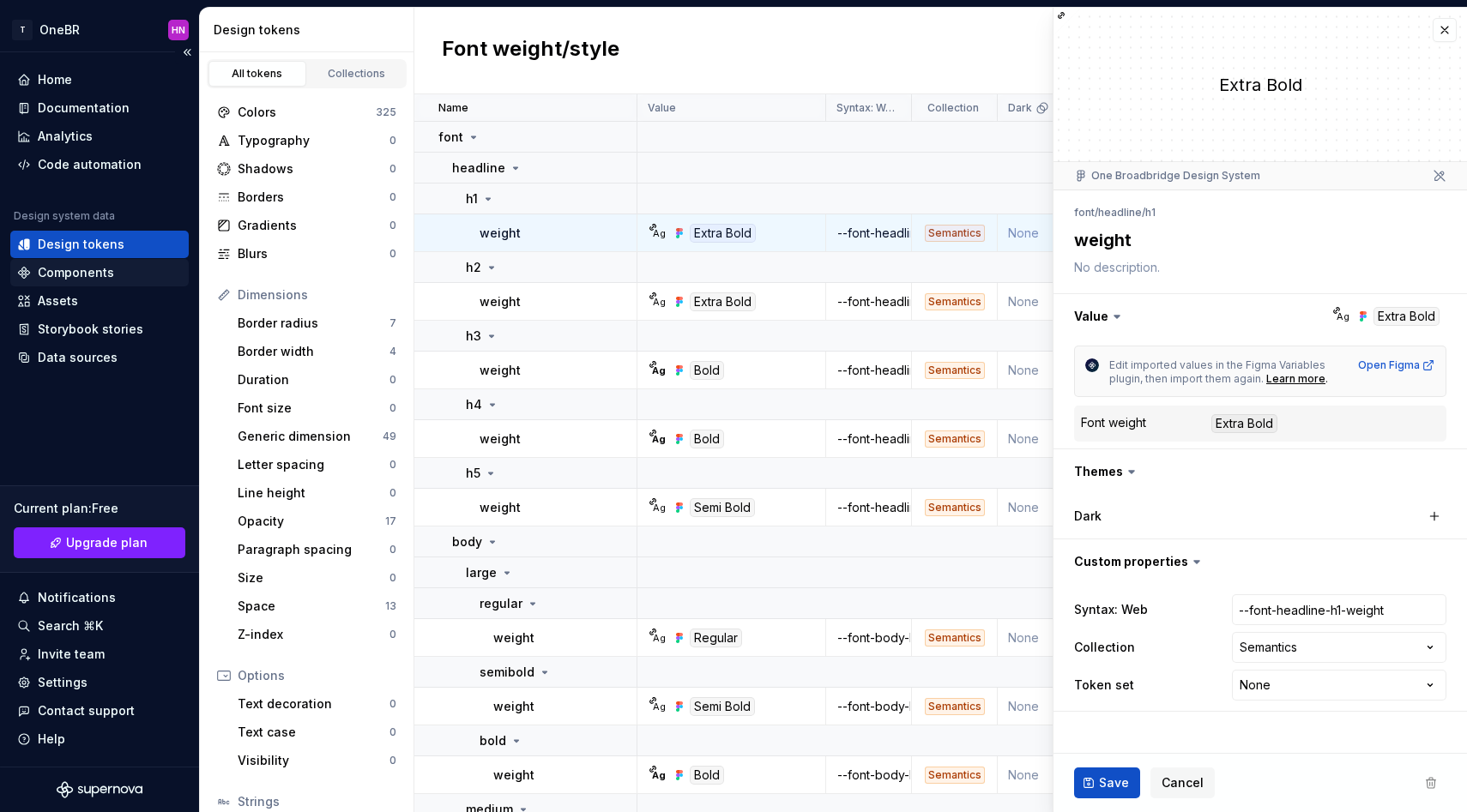
scroll to position [126, 0]
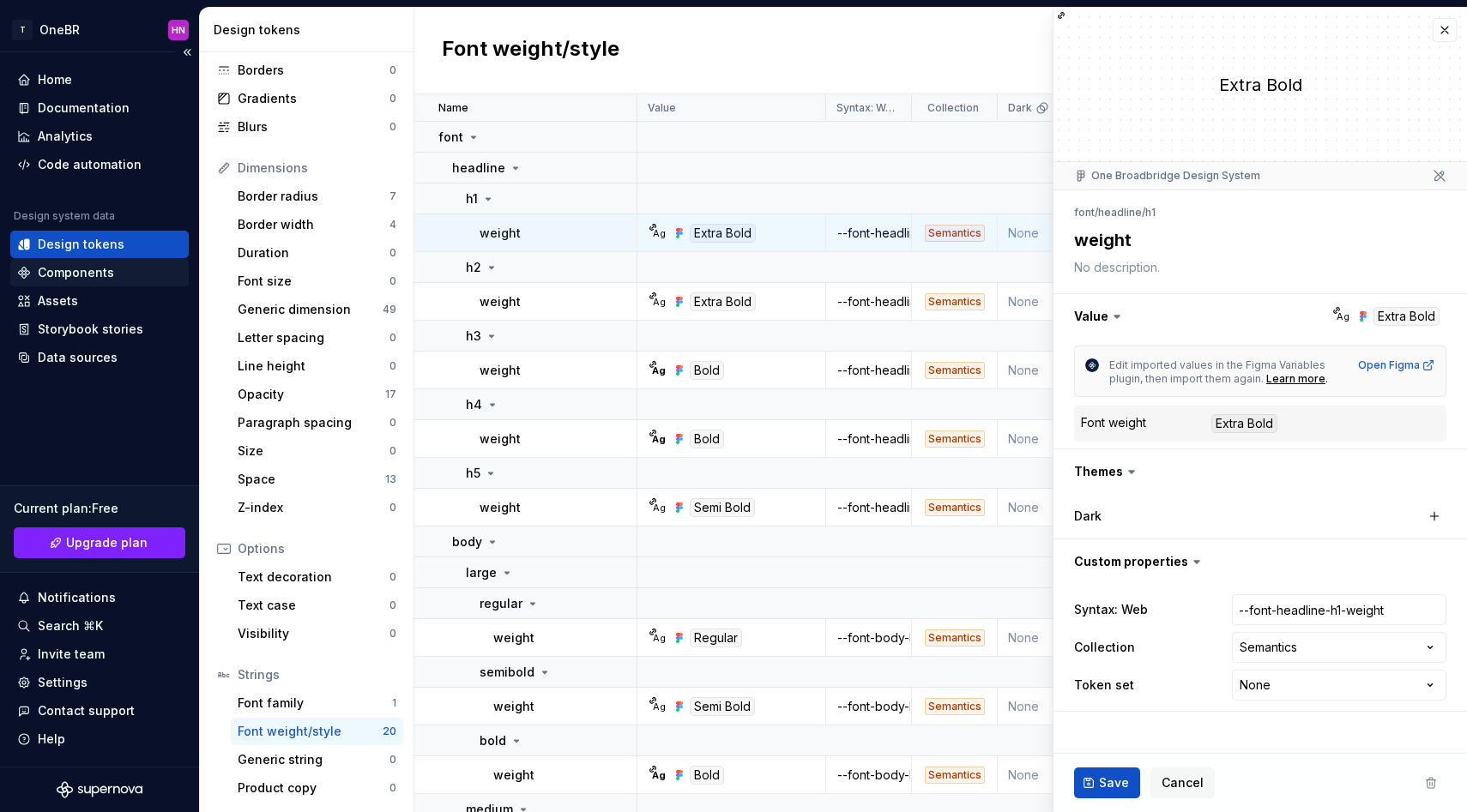
click at [97, 266] on div "Components" at bounding box center [75, 273] width 76 height 17
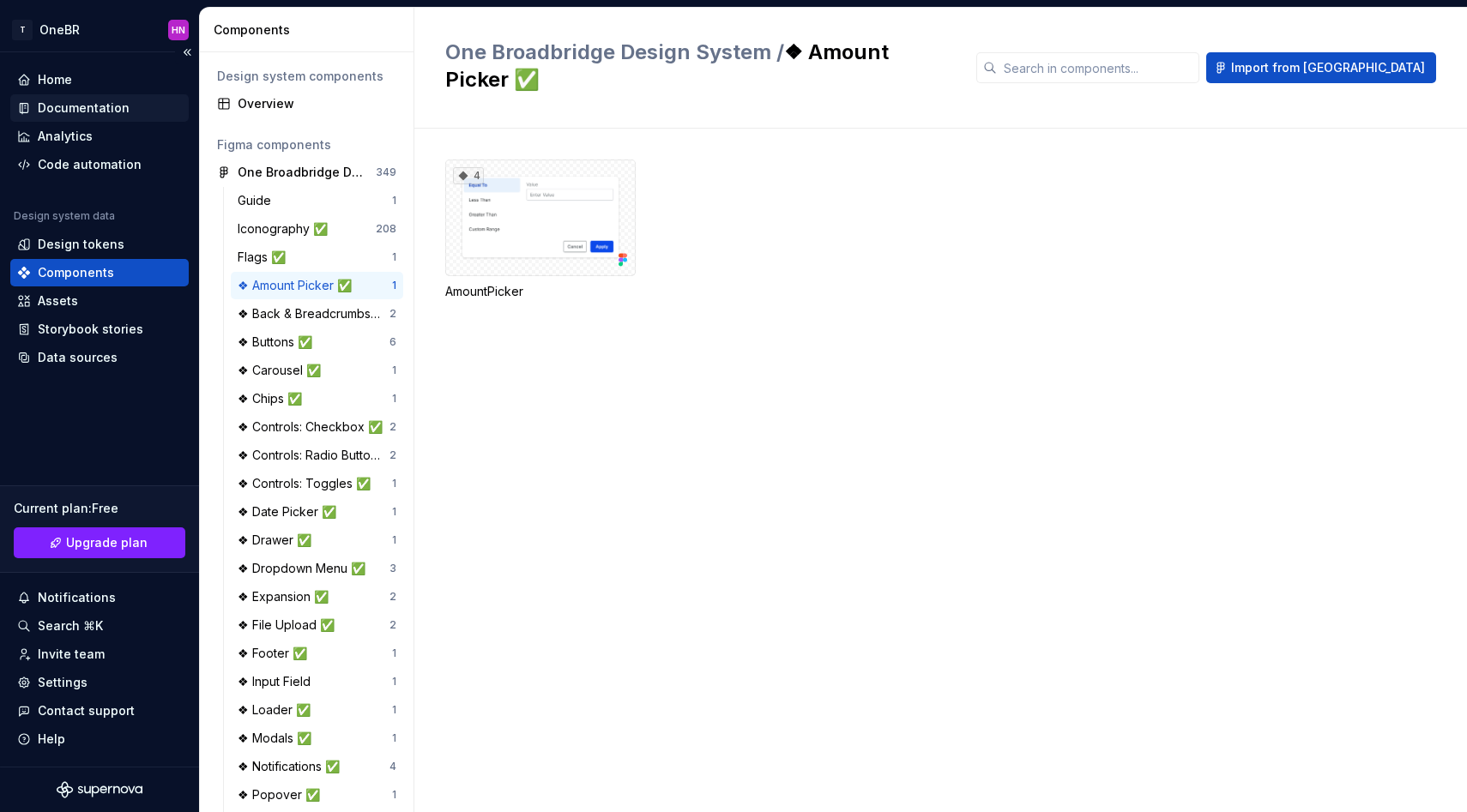
click at [85, 108] on div "Documentation" at bounding box center [83, 108] width 92 height 17
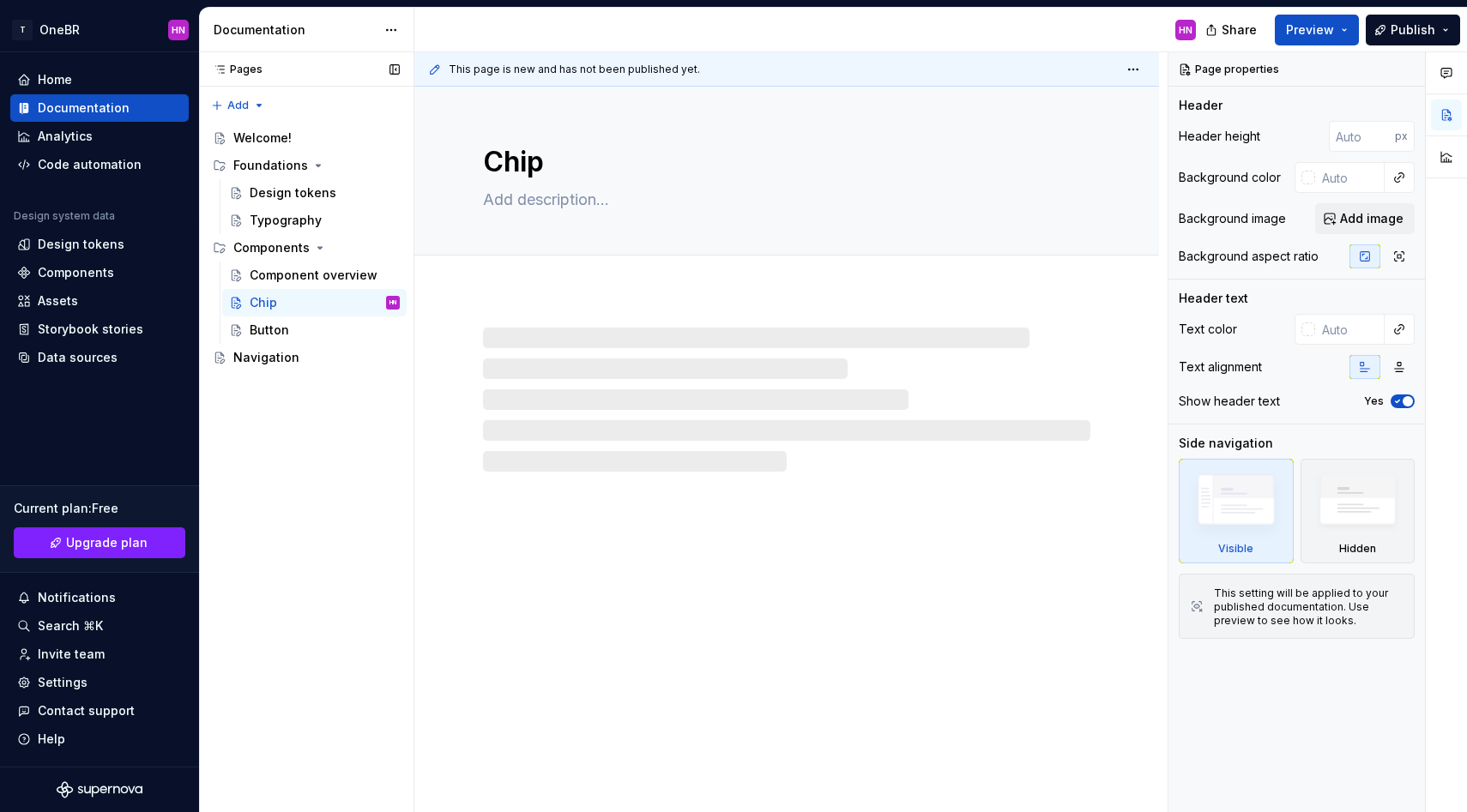
click at [261, 390] on div "Pages Pages Add Accessibility guide for tree Page tree. Navigate the tree with …" at bounding box center [306, 433] width 214 height 761
click at [258, 356] on div "Navigation" at bounding box center [267, 357] width 66 height 17
click at [387, 350] on button "Page tree" at bounding box center [387, 357] width 24 height 24
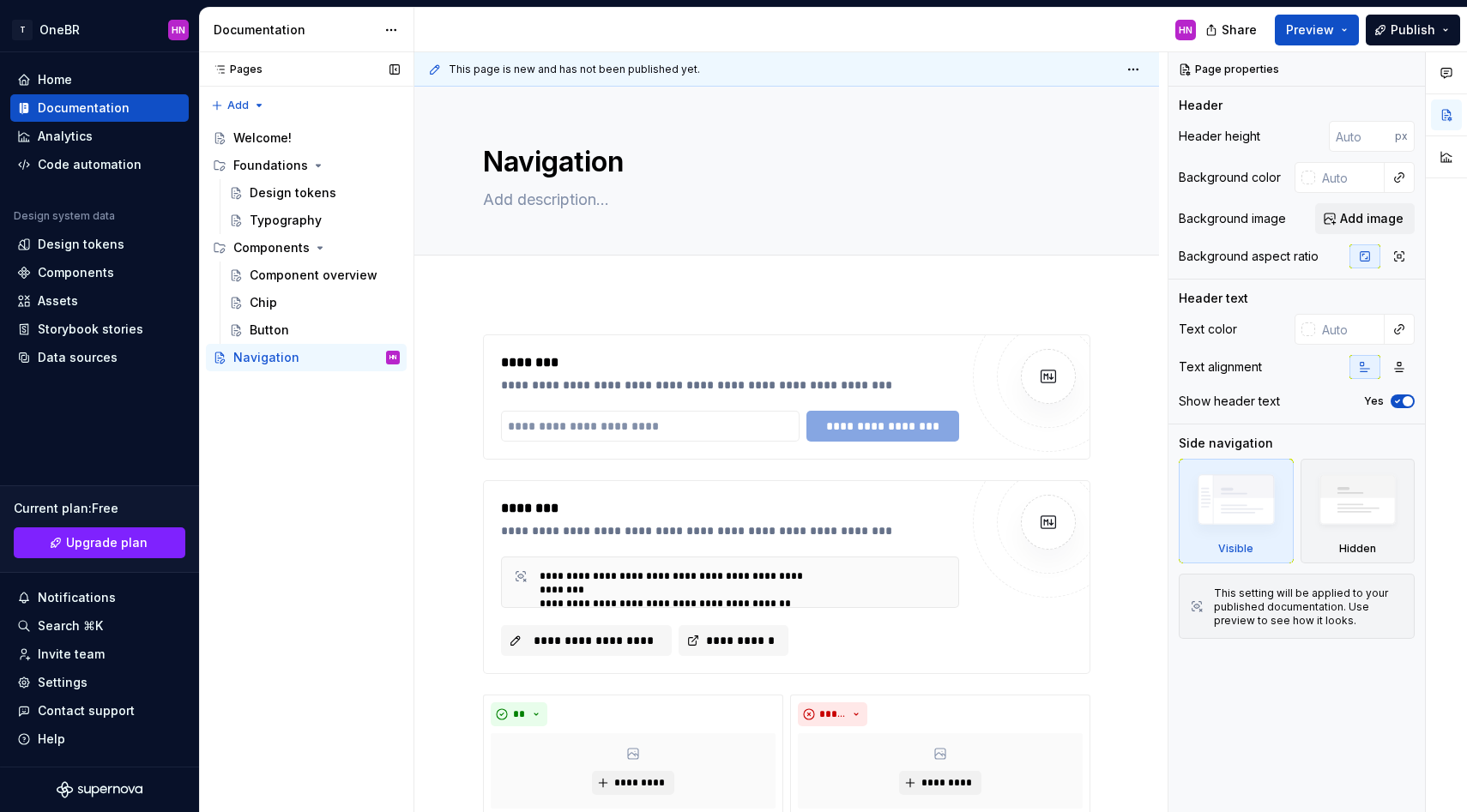
click at [340, 413] on div "Pages Pages Add Accessibility guide for tree Page tree. Navigate the tree with …" at bounding box center [306, 433] width 214 height 761
click at [394, 366] on button "Page tree" at bounding box center [387, 357] width 24 height 24
type textarea "*"
click at [229, 103] on div "Pages Pages Add Accessibility guide for tree Page tree. Navigate the tree with …" at bounding box center [306, 433] width 214 height 761
click at [267, 171] on div "New group" at bounding box center [293, 166] width 111 height 17
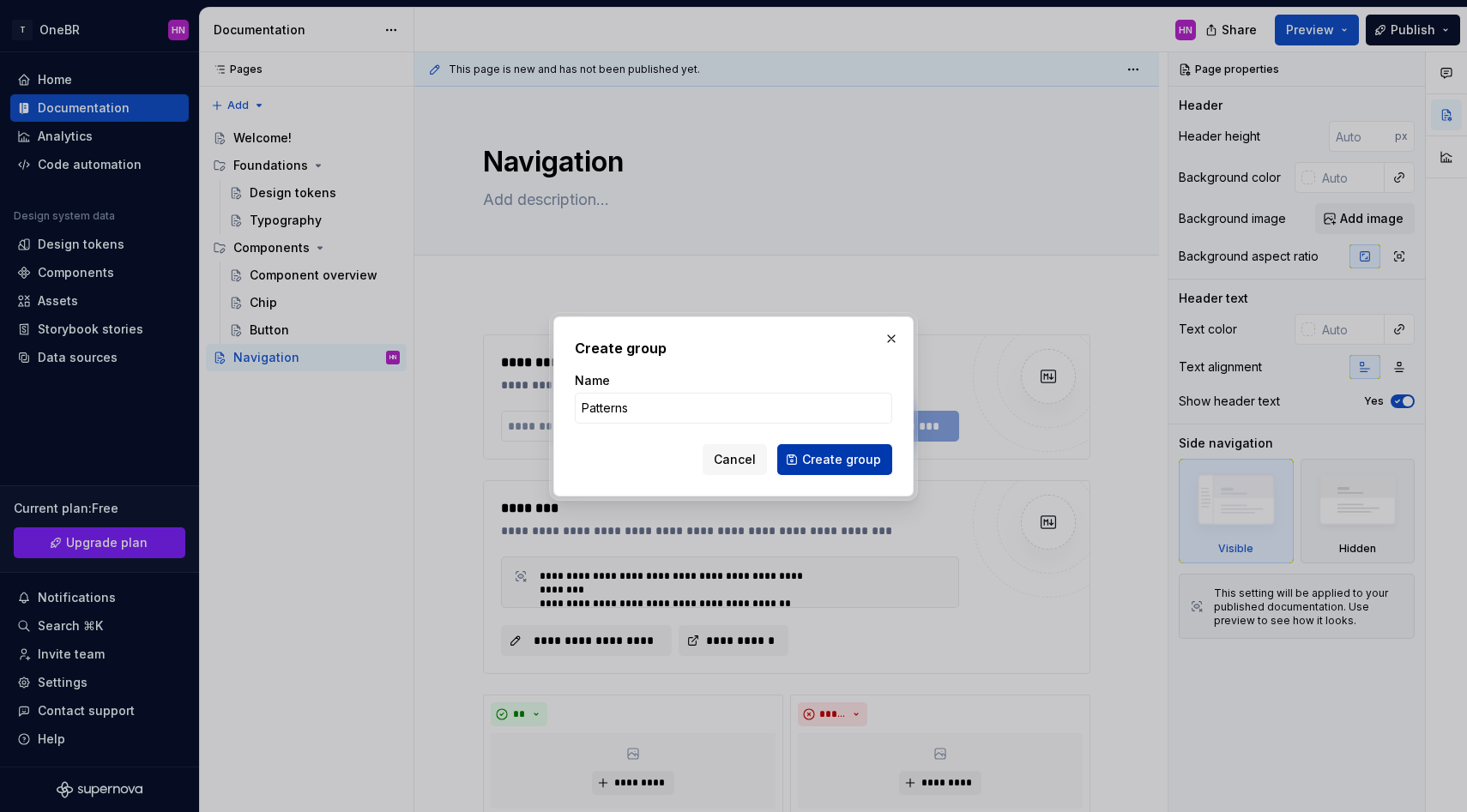
type input "Patterns"
click at [799, 455] on button "Create group" at bounding box center [834, 460] width 115 height 31
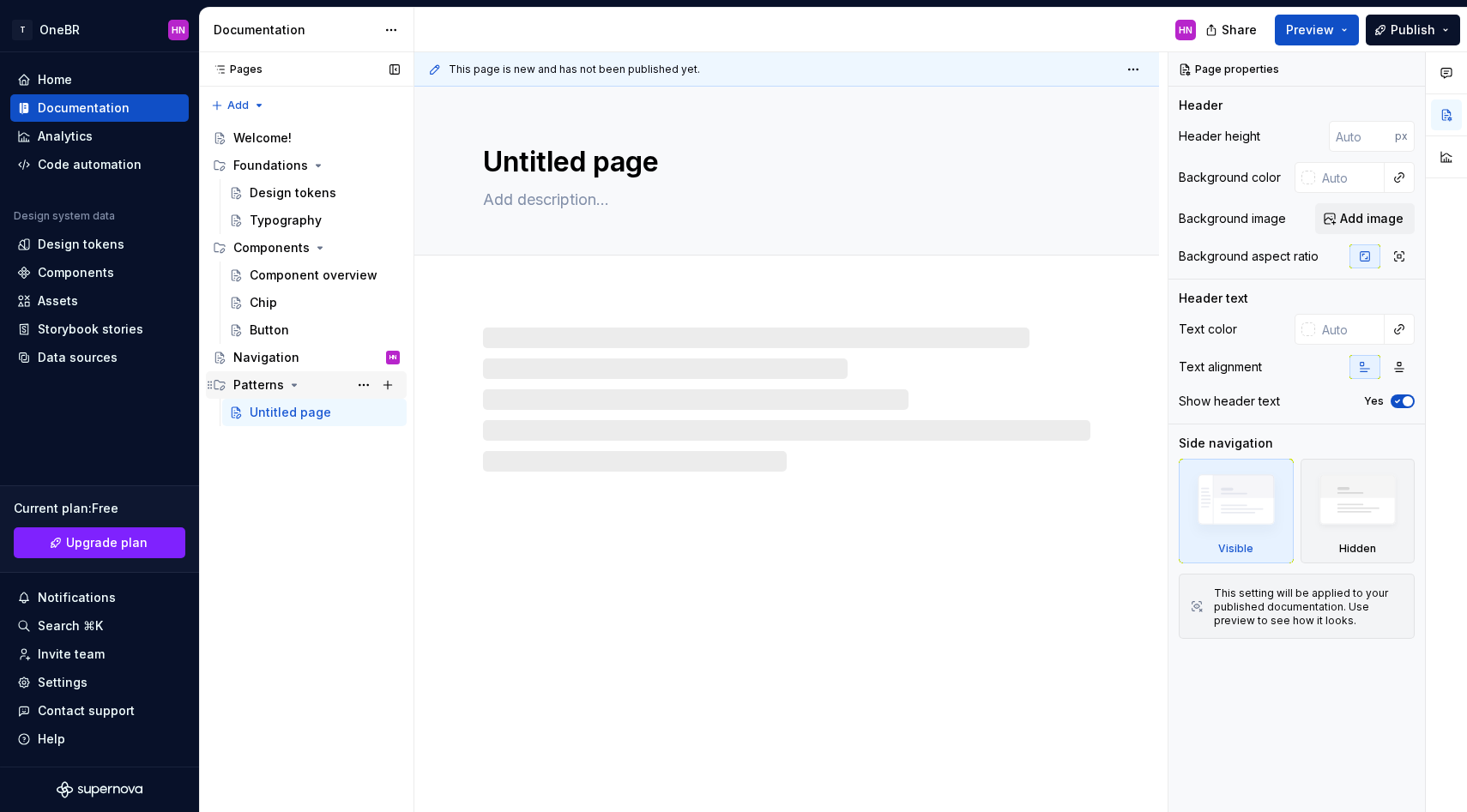
click at [288, 382] on icon "Page tree" at bounding box center [295, 385] width 14 height 14
click at [283, 406] on div "Pages Pages Add Accessibility guide for tree Page tree. Navigate the tree with …" at bounding box center [306, 433] width 214 height 761
click at [283, 392] on div "Patterns" at bounding box center [317, 384] width 166 height 24
click at [283, 406] on div "Untitled page" at bounding box center [290, 412] width 81 height 17
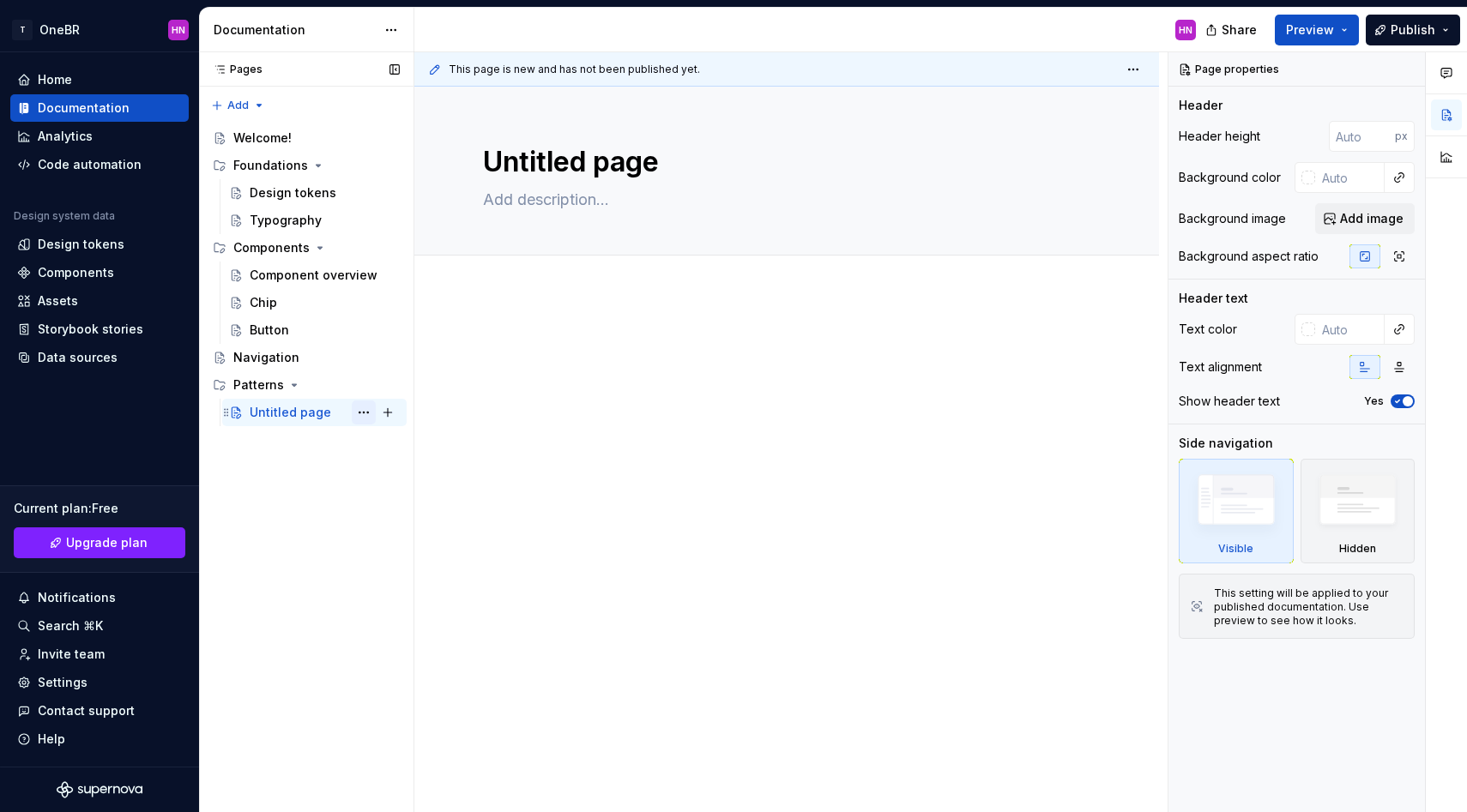
click at [368, 412] on button "Page tree" at bounding box center [363, 412] width 24 height 24
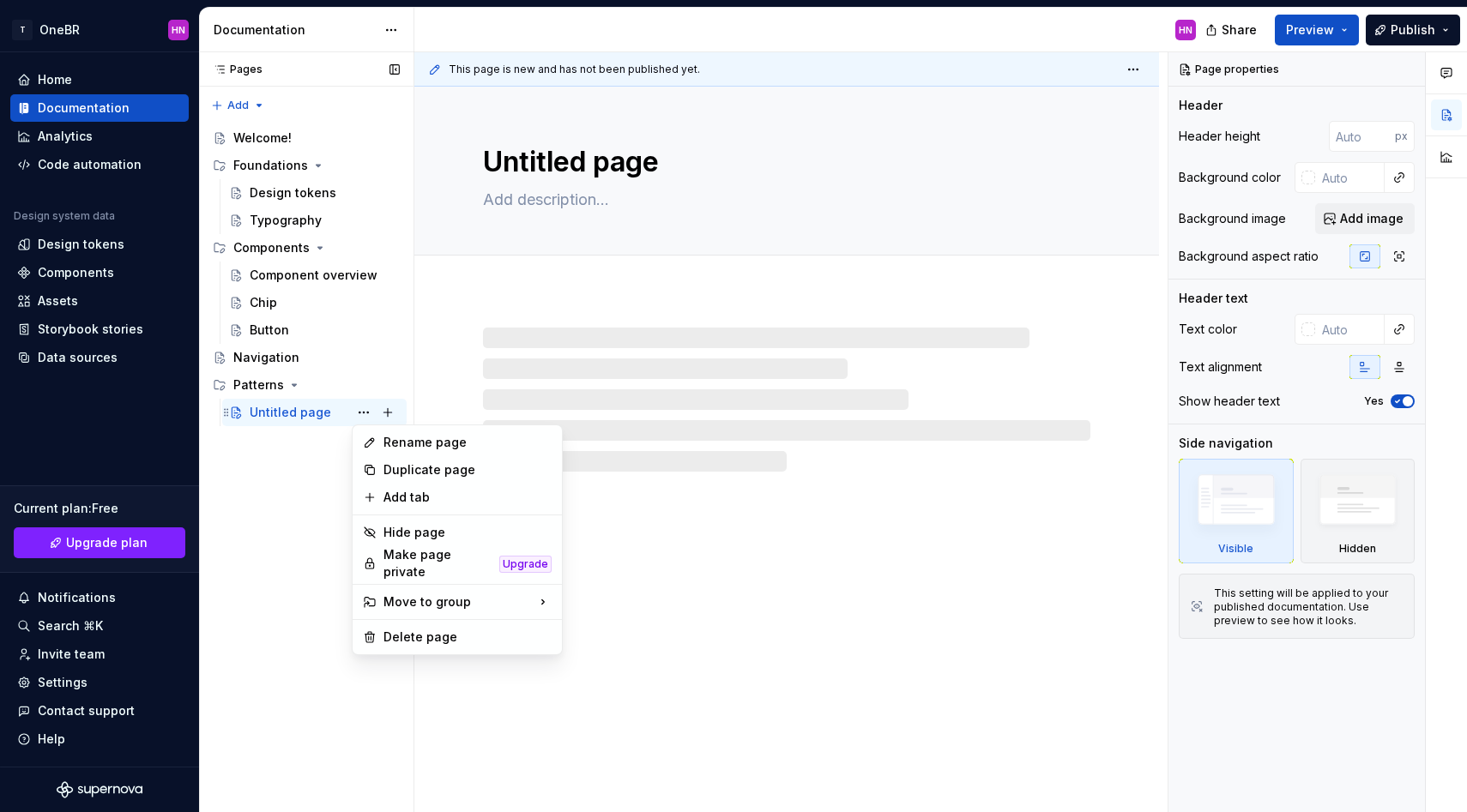
click at [368, 412] on div "Pages Pages Add Accessibility guide for tree Page tree. Navigate the tree with …" at bounding box center [306, 433] width 214 height 761
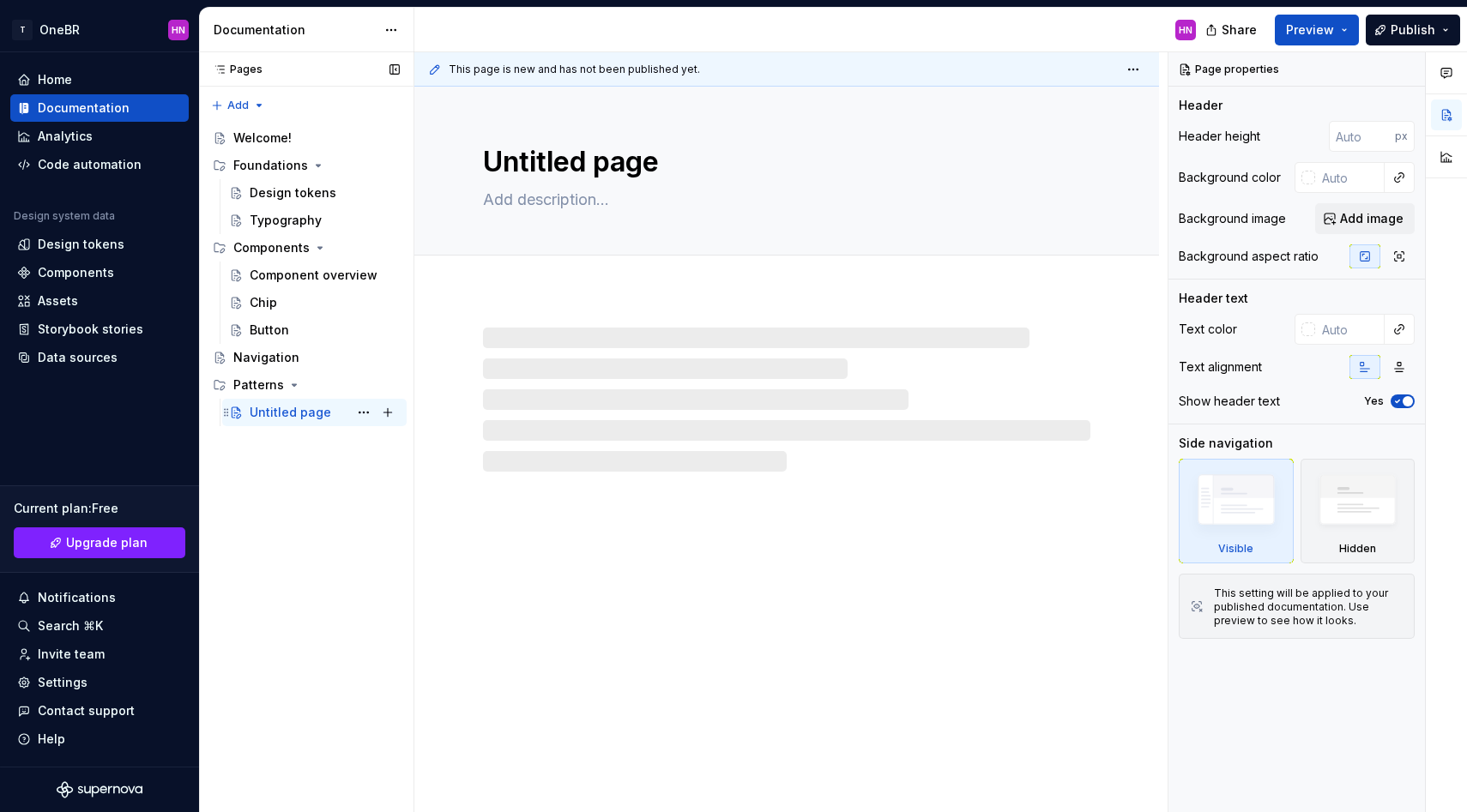
click at [239, 415] on icon "Page tree" at bounding box center [236, 413] width 9 height 12
click at [371, 414] on button "Page tree" at bounding box center [363, 412] width 24 height 24
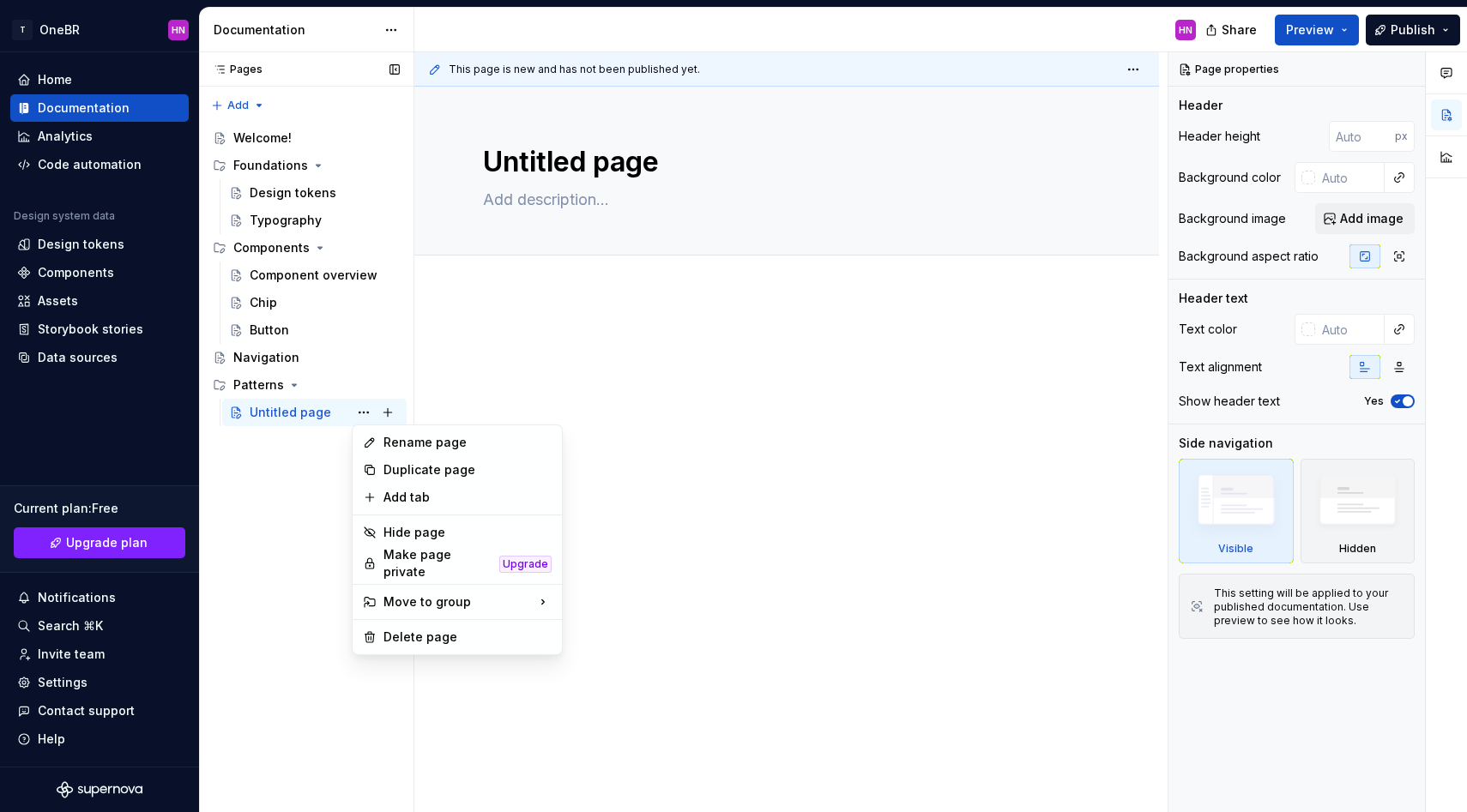
click at [371, 414] on div "Pages Pages Add Accessibility guide for tree Page tree. Navigate the tree with …" at bounding box center [306, 433] width 214 height 761
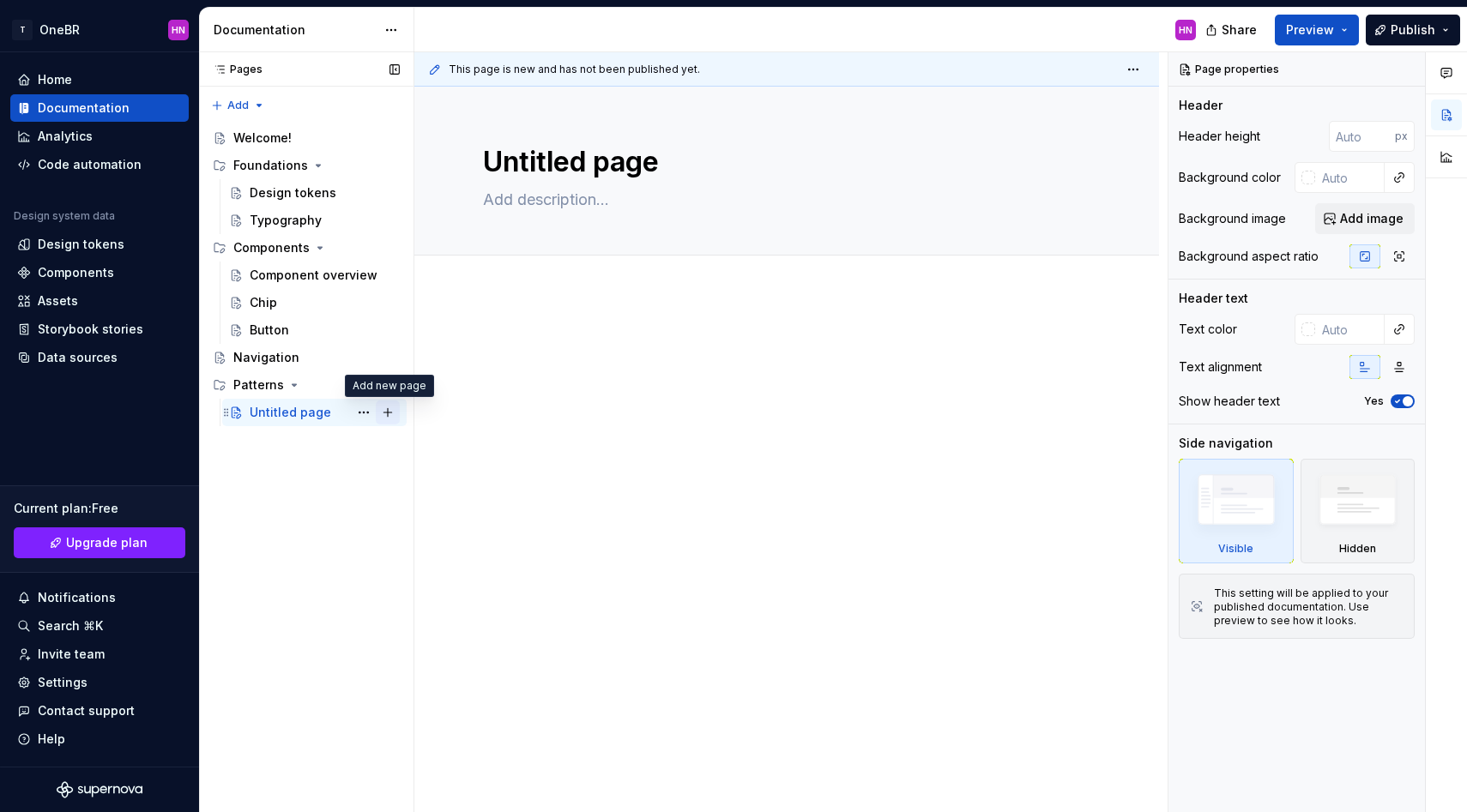
click at [394, 414] on button "Page tree" at bounding box center [387, 412] width 24 height 24
click at [642, 451] on div at bounding box center [786, 479] width 745 height 371
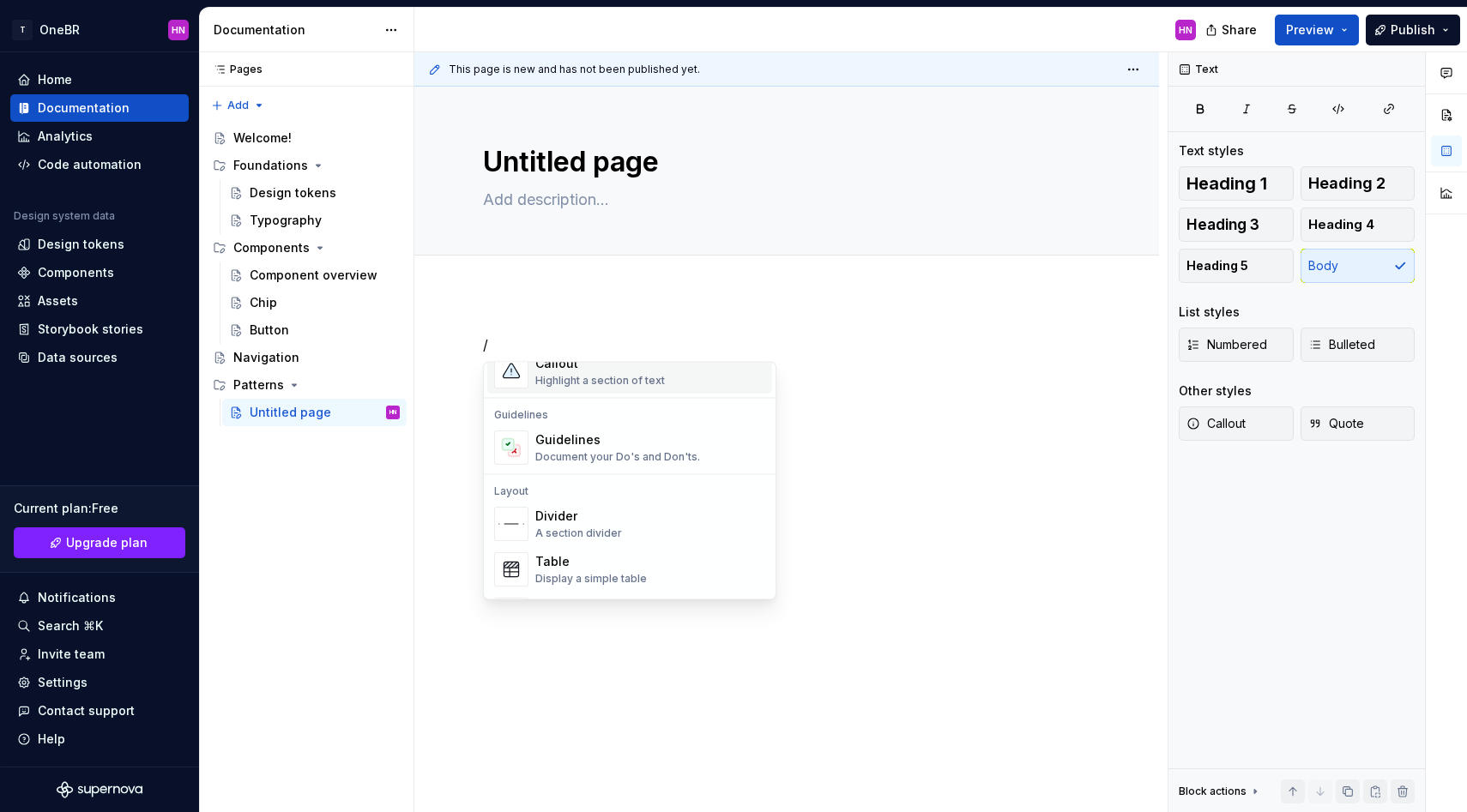
scroll to position [448, 0]
click at [302, 323] on div "Button" at bounding box center [324, 329] width 150 height 24
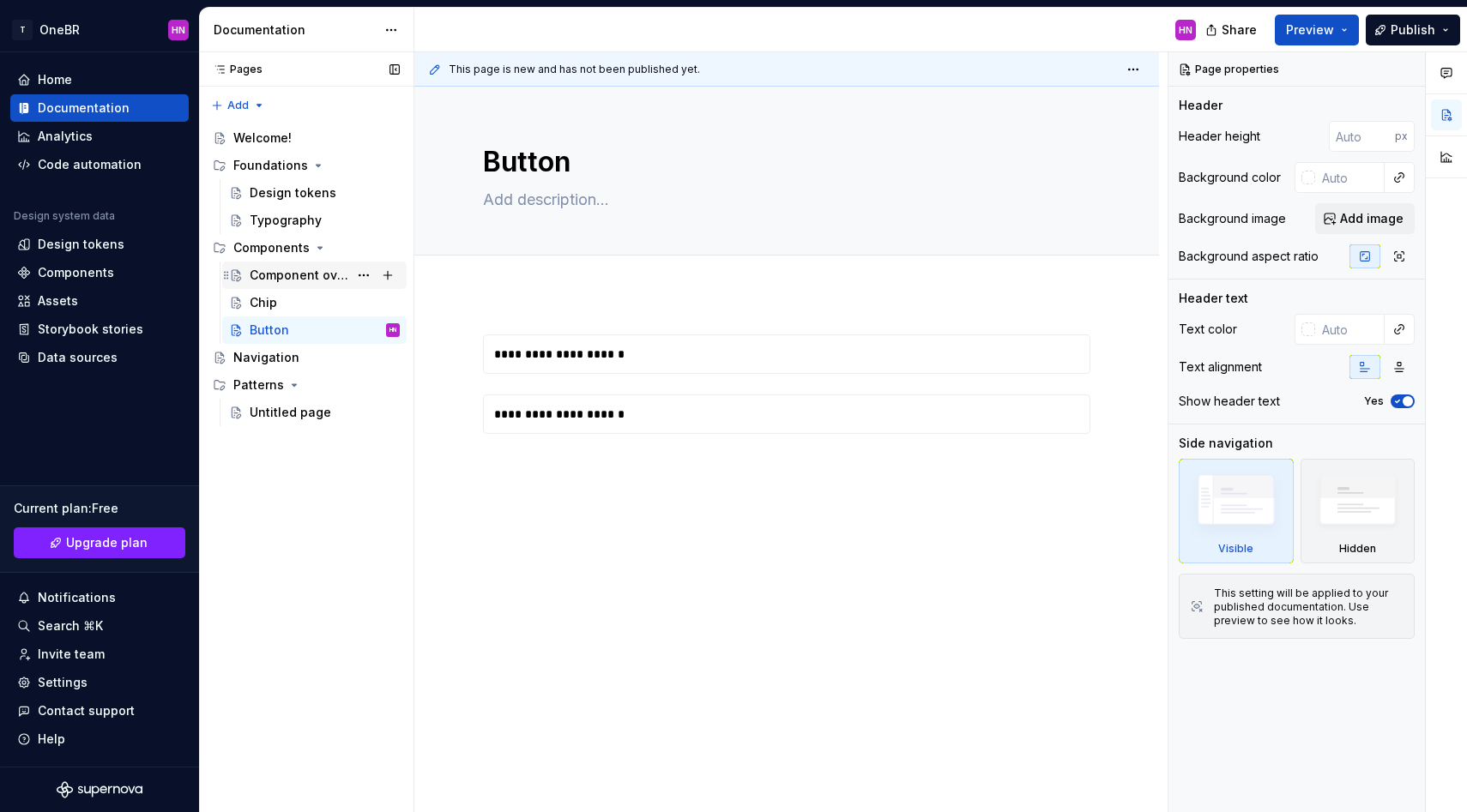
click at [288, 274] on div "Component overview" at bounding box center [298, 275] width 99 height 17
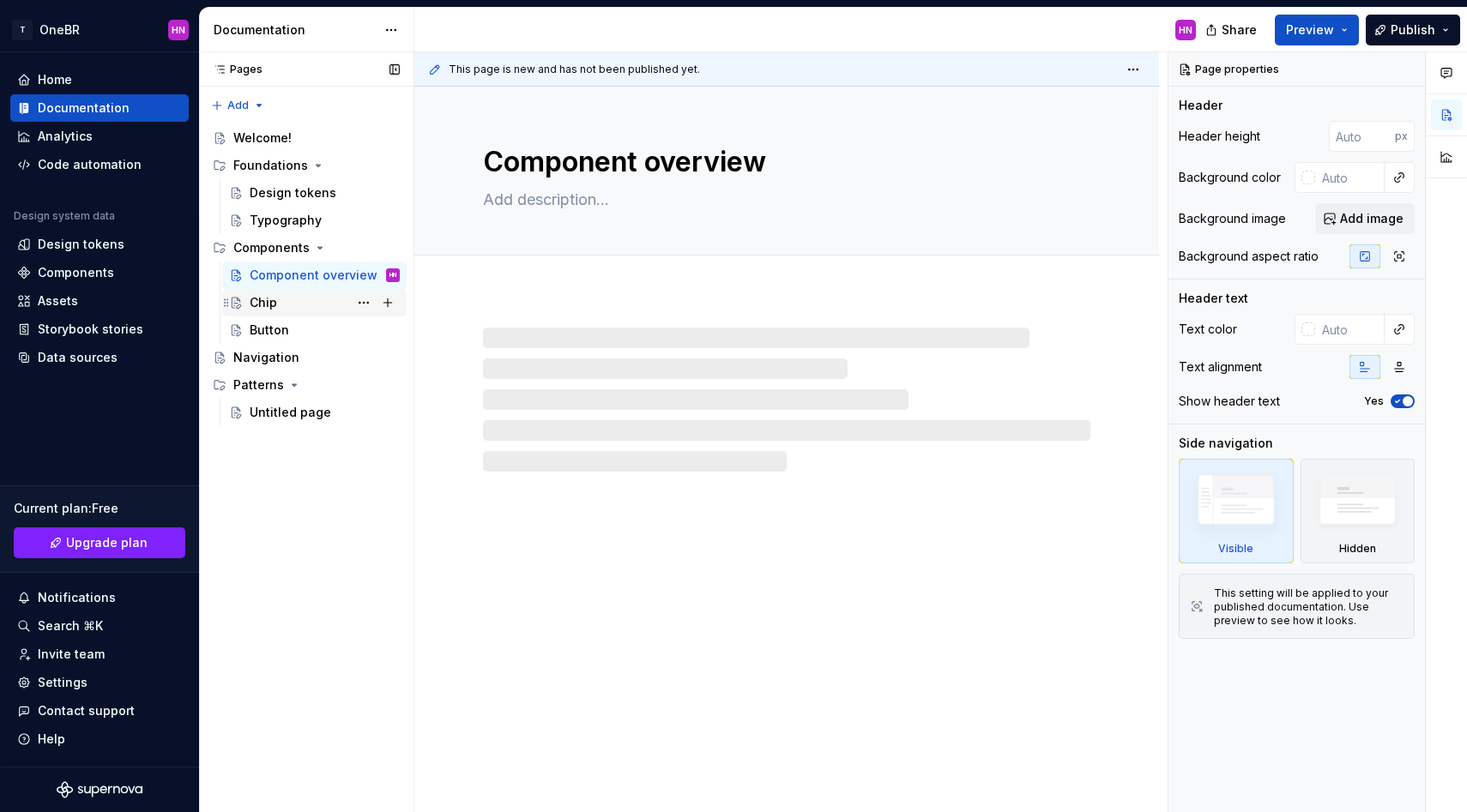
click at [303, 310] on div "Chip" at bounding box center [324, 302] width 150 height 24
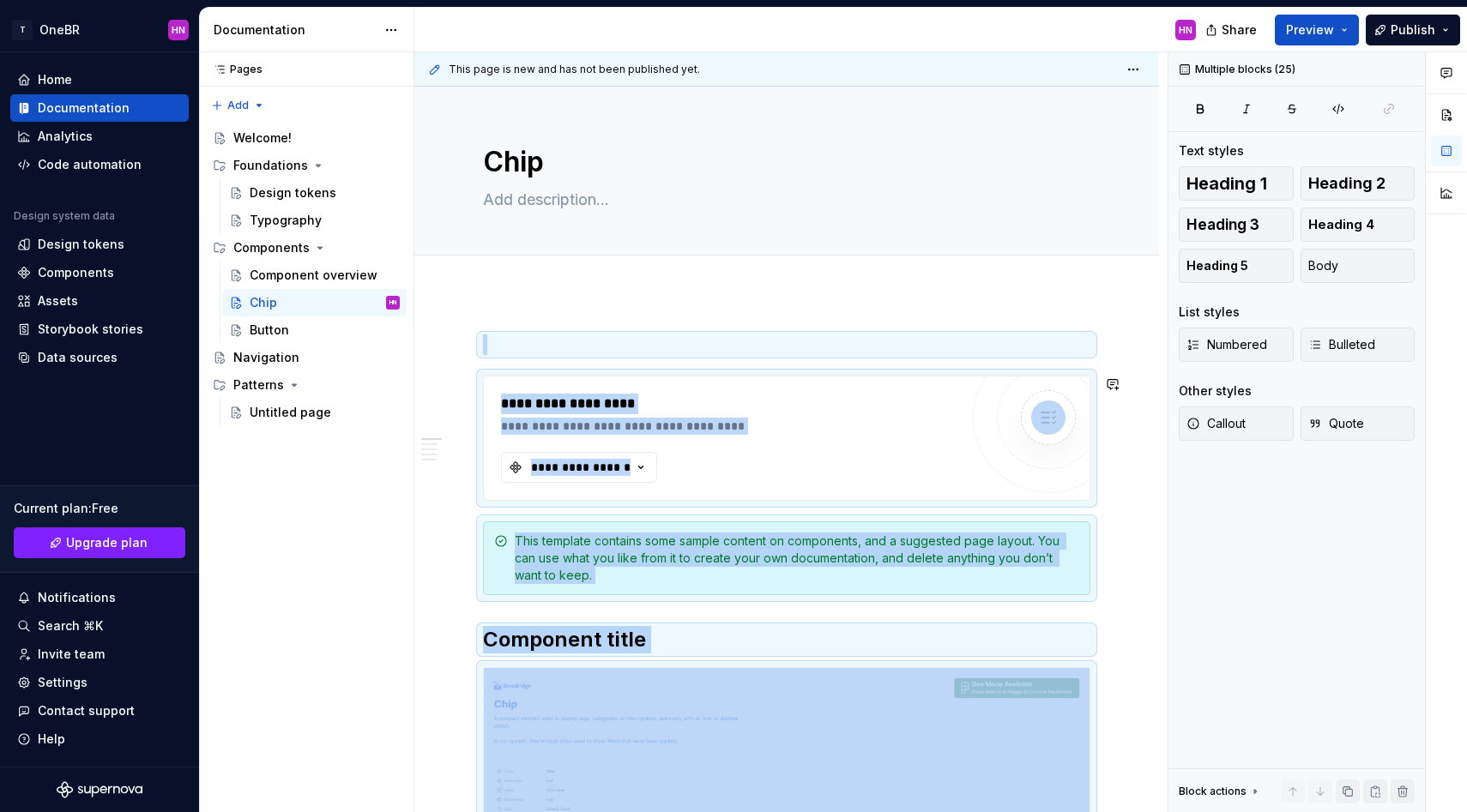
copy div "**********"
click at [305, 421] on div "Untitled page" at bounding box center [324, 412] width 150 height 24
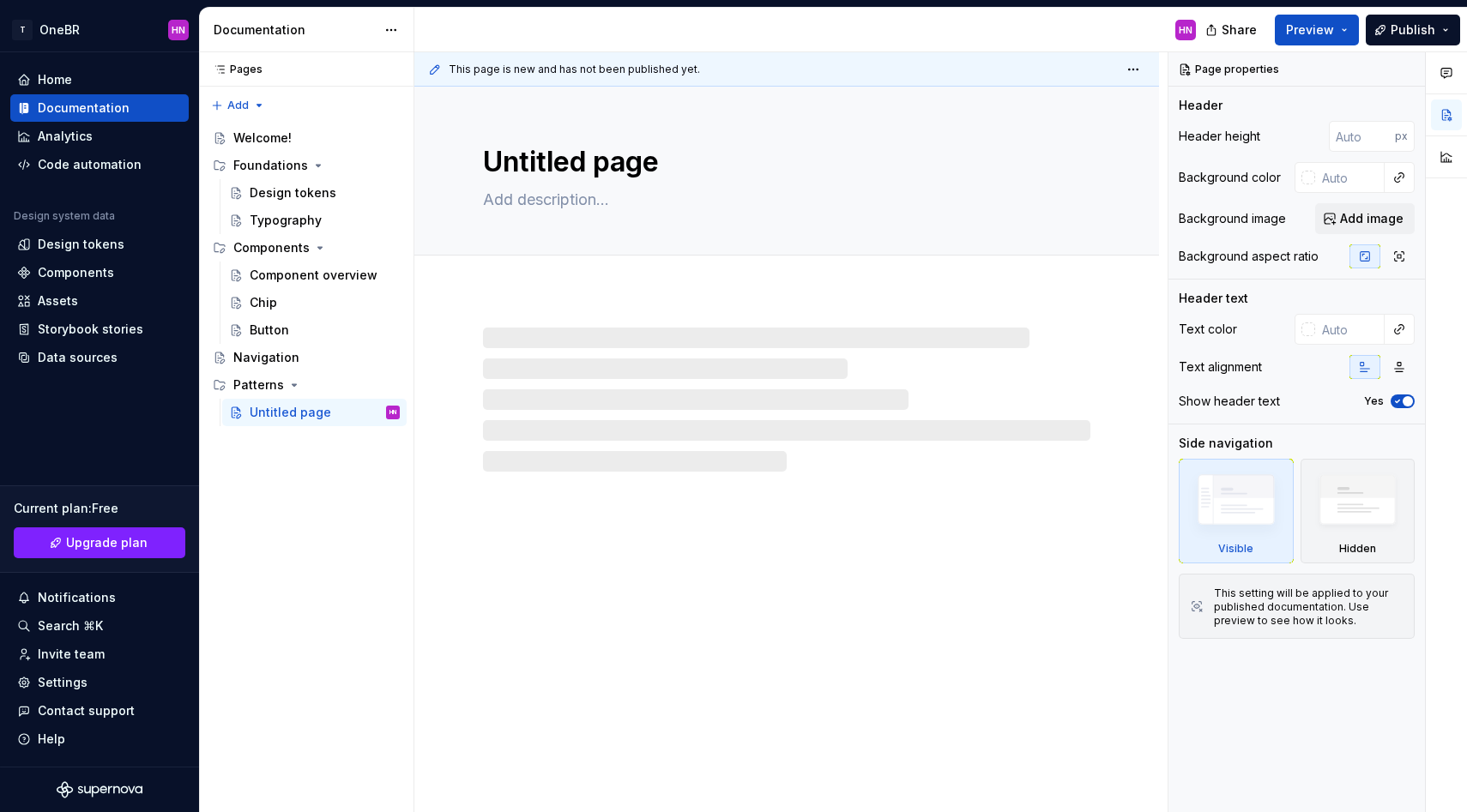
type textarea "*"
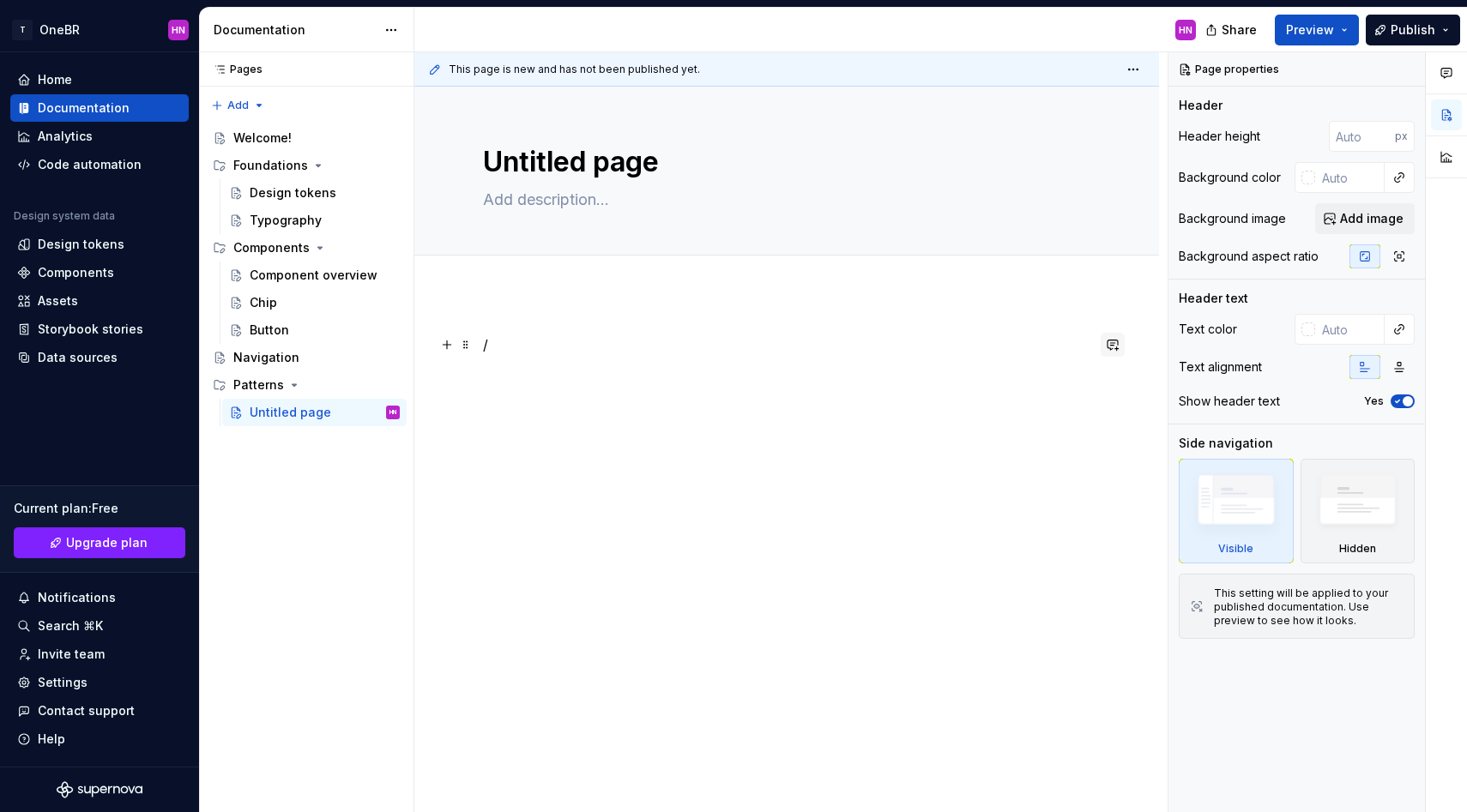
click at [1117, 349] on button "button" at bounding box center [1112, 345] width 24 height 24
click at [962, 326] on div "This page is new and has not been published yet. Untitled page Edit header /" at bounding box center [791, 433] width 753 height 761
click at [554, 355] on div "/" at bounding box center [786, 366] width 607 height 65
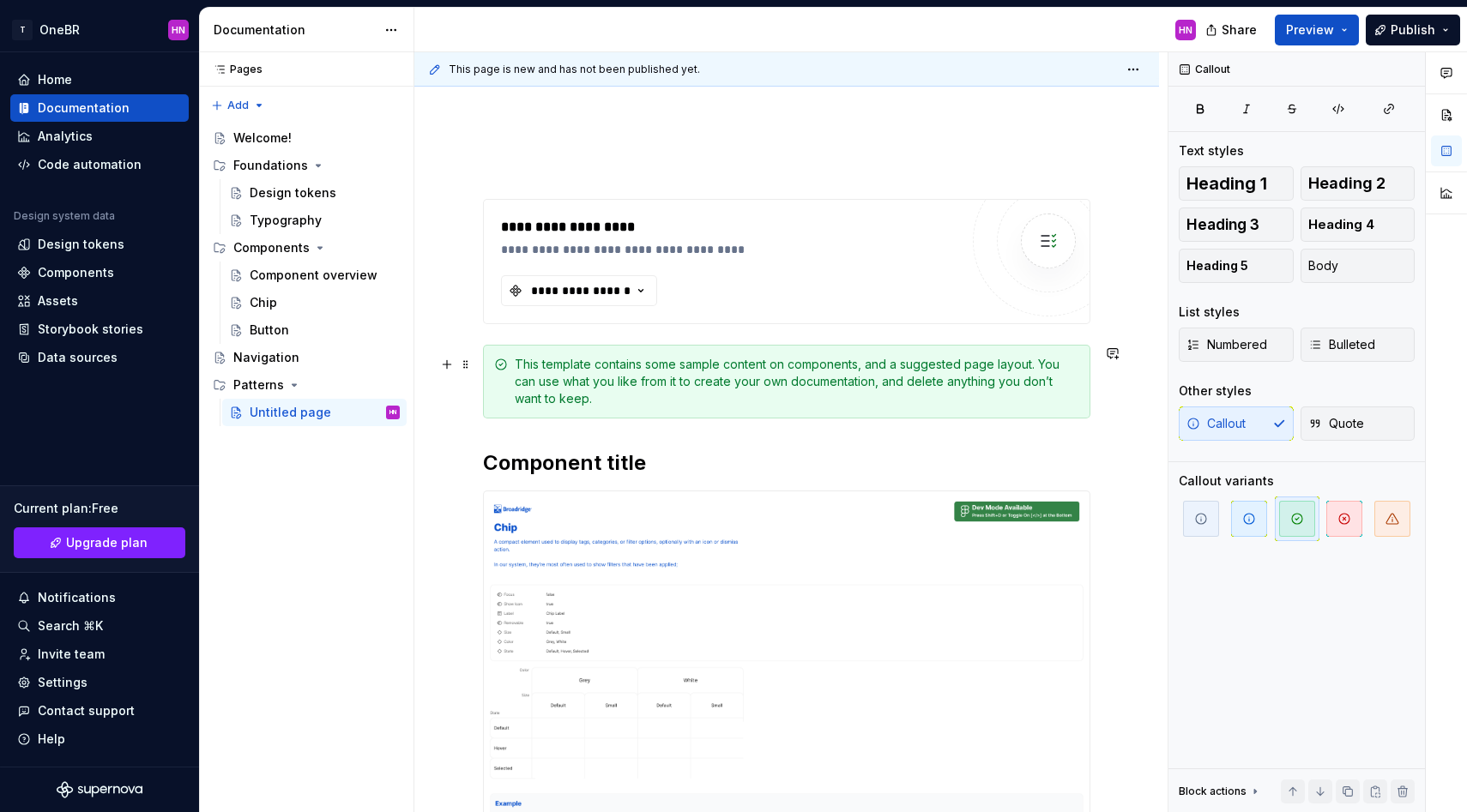
click at [559, 398] on div "This template contains some sample content on components, and a suggested page …" at bounding box center [797, 381] width 564 height 51
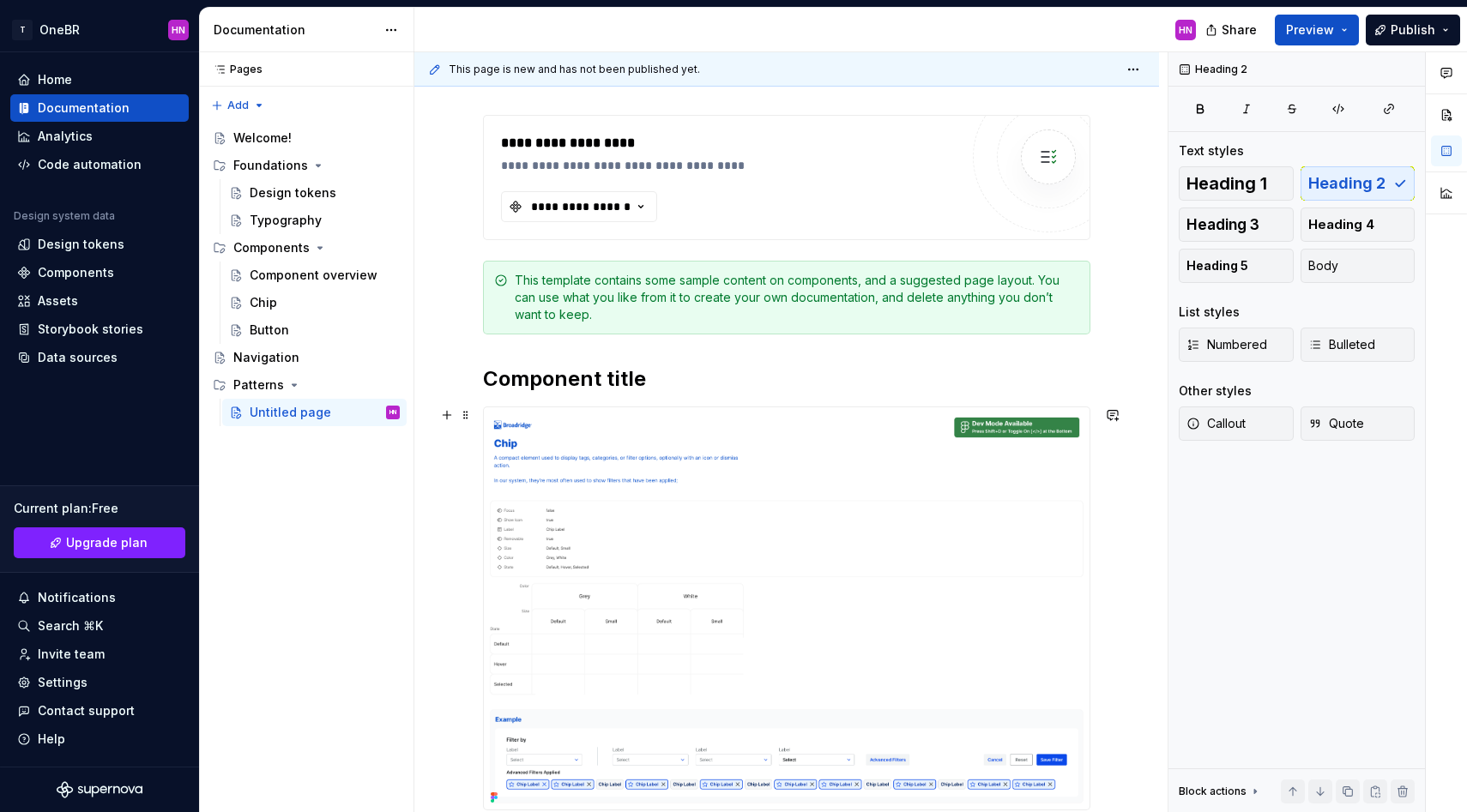
click at [645, 434] on img at bounding box center [786, 608] width 606 height 403
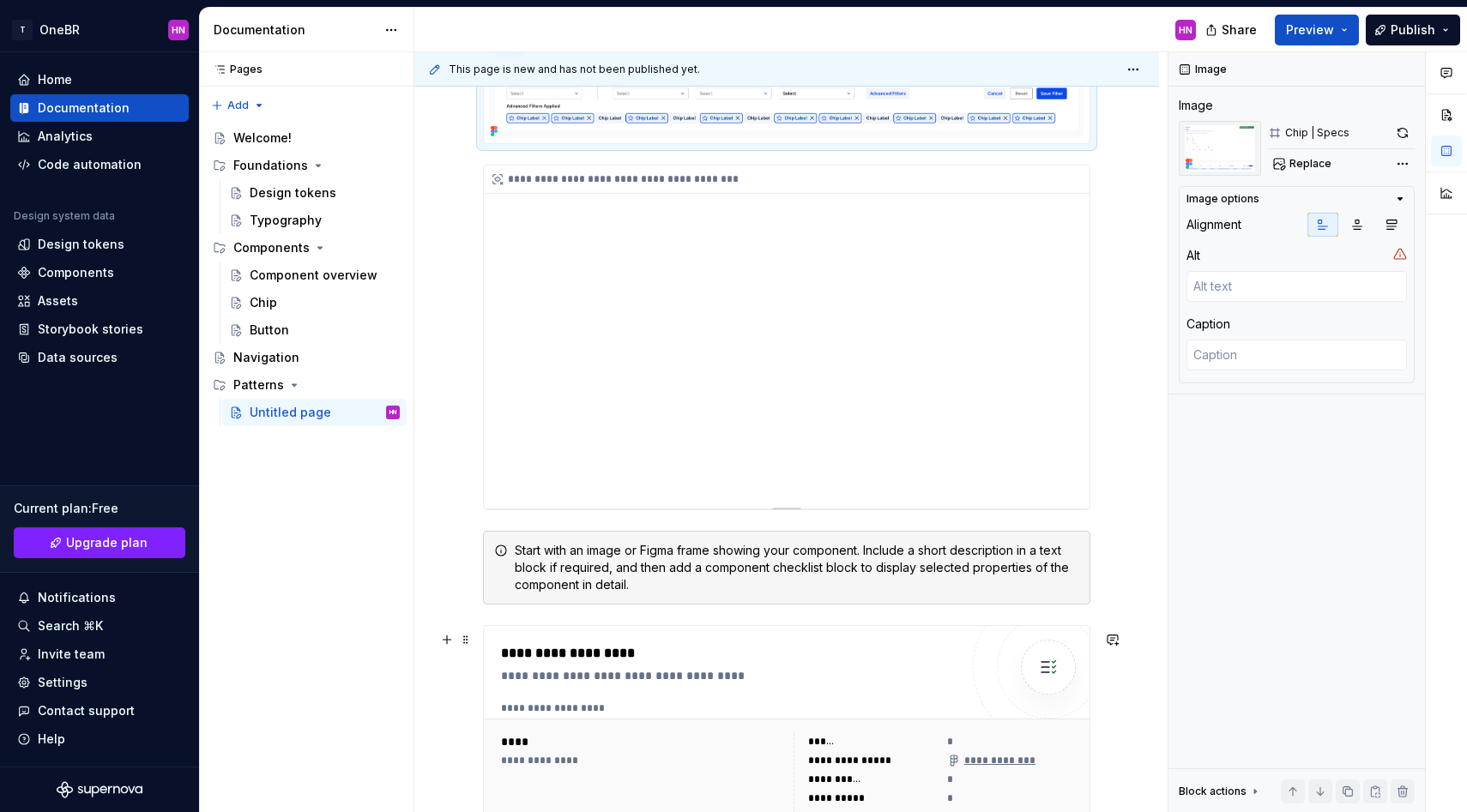
scroll to position [1194, 0]
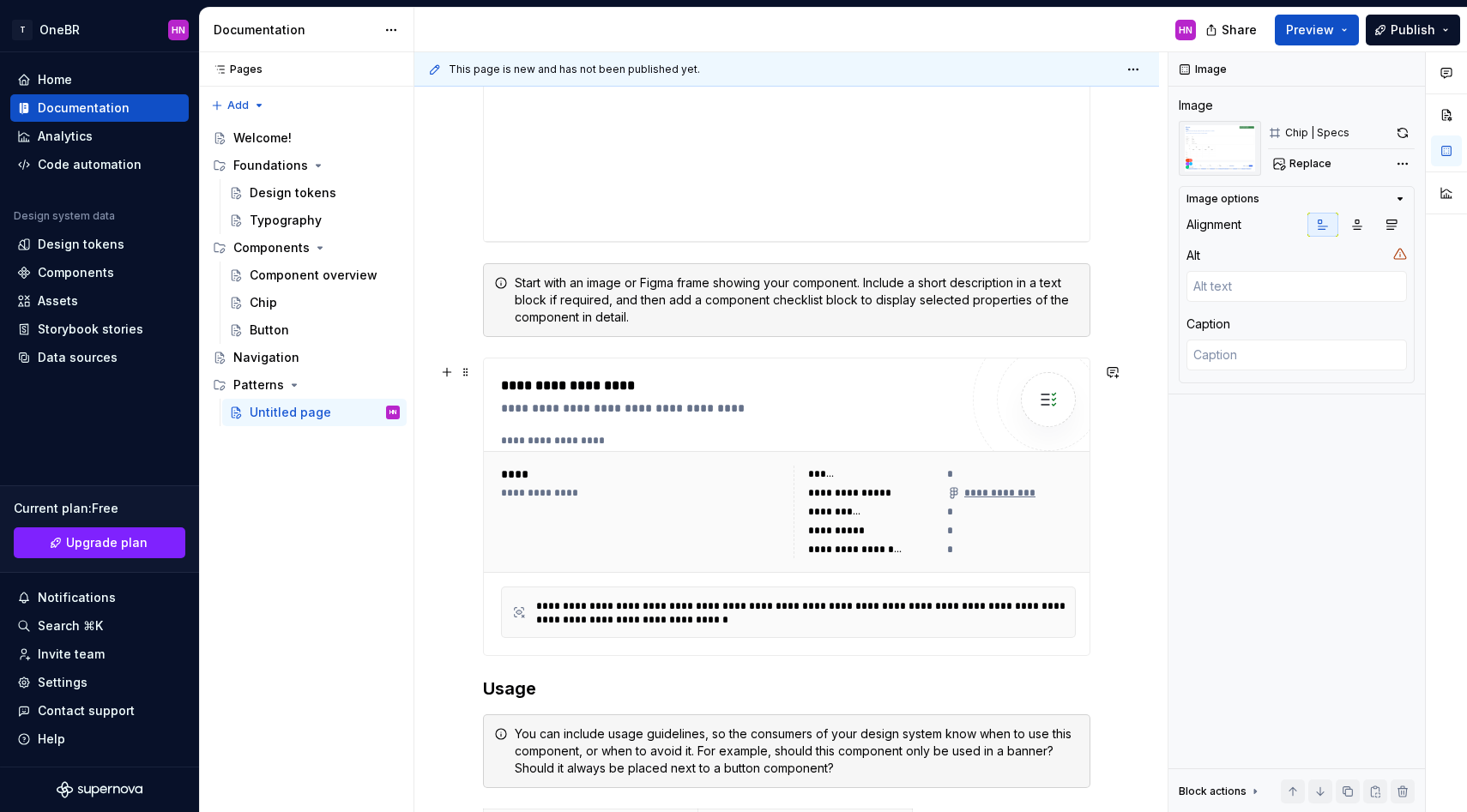
click at [641, 413] on div "**********" at bounding box center [734, 408] width 466 height 17
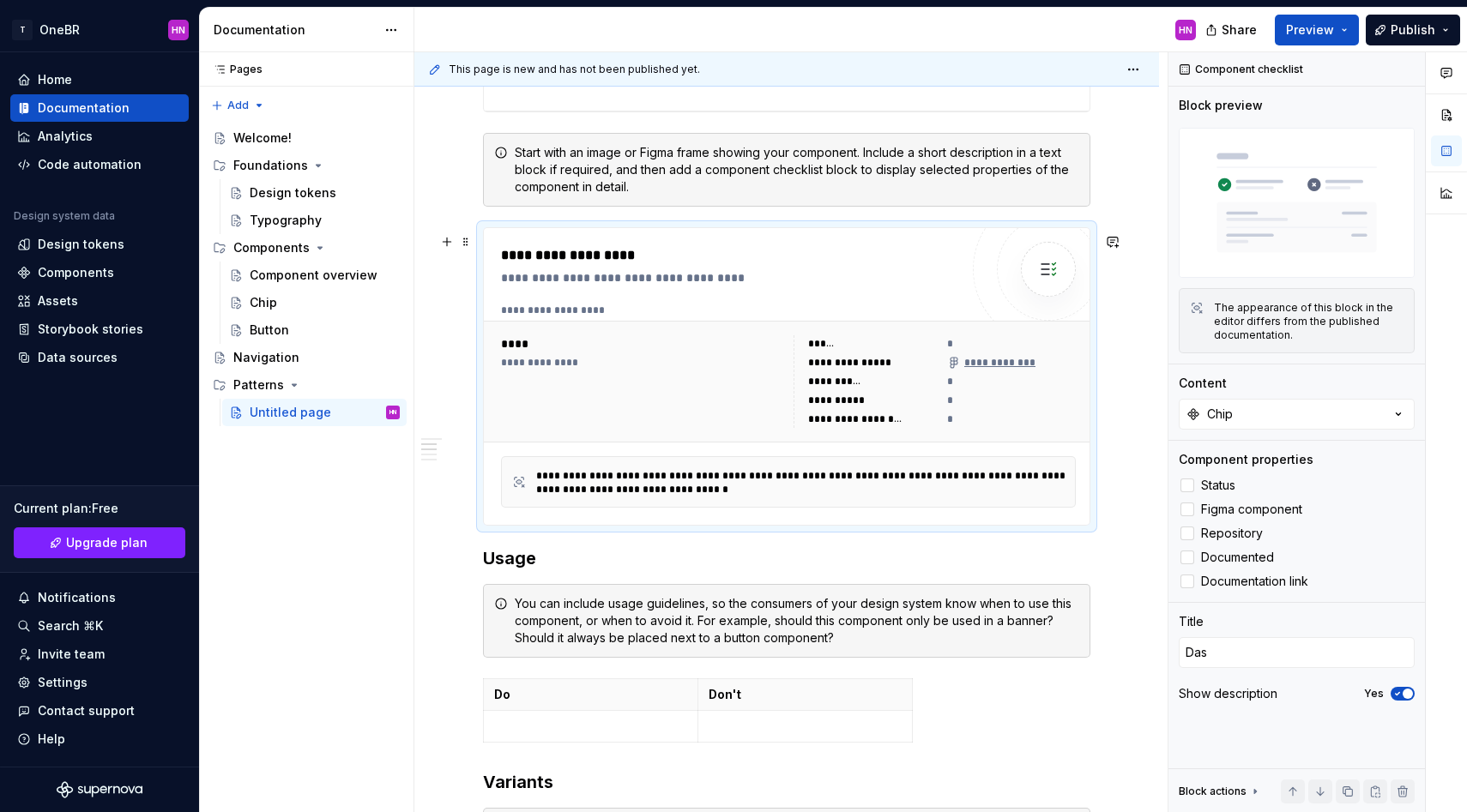
scroll to position [0, 0]
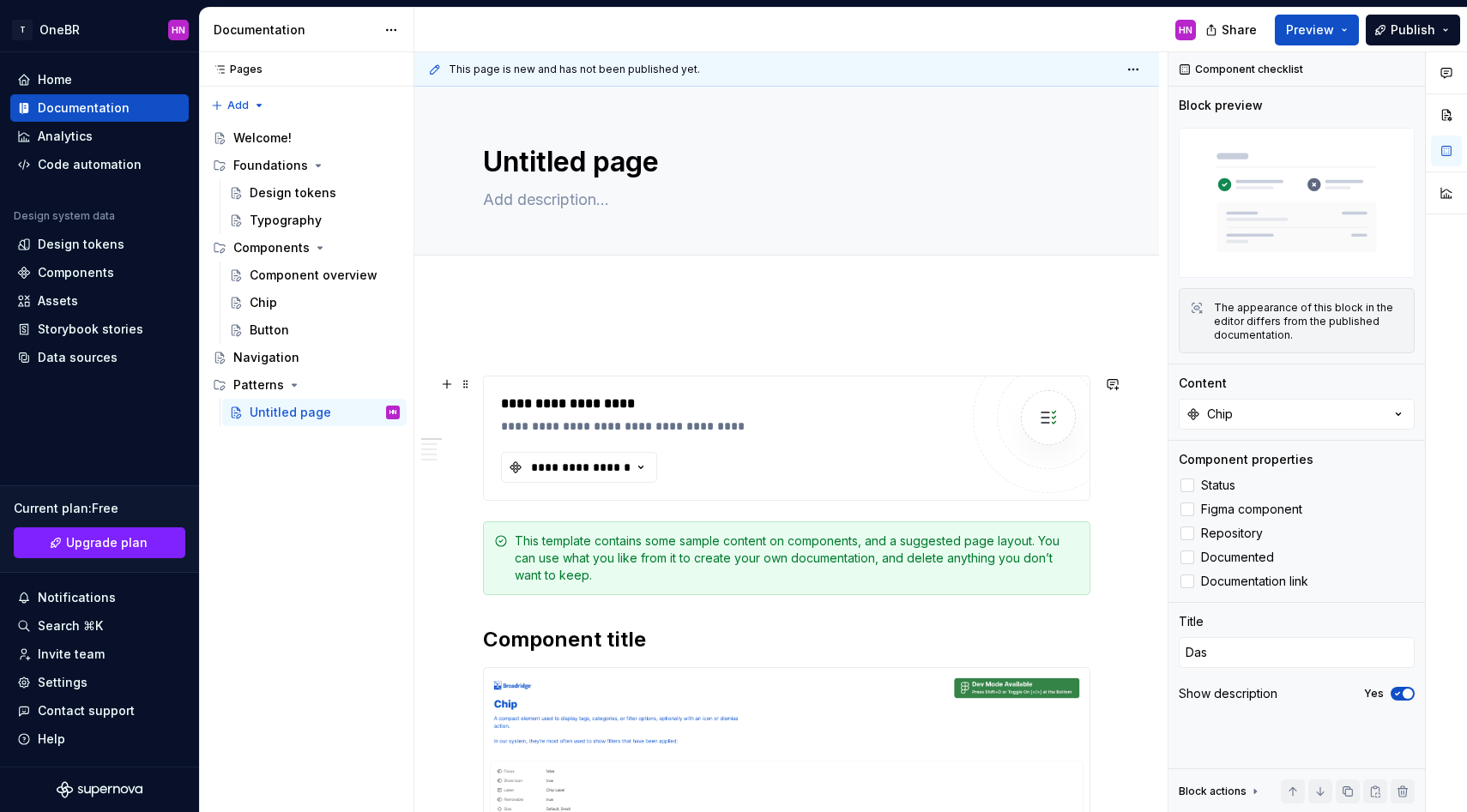
type textarea "*"
type textarea "Component checklist"
click at [645, 382] on div "**********" at bounding box center [786, 438] width 606 height 124
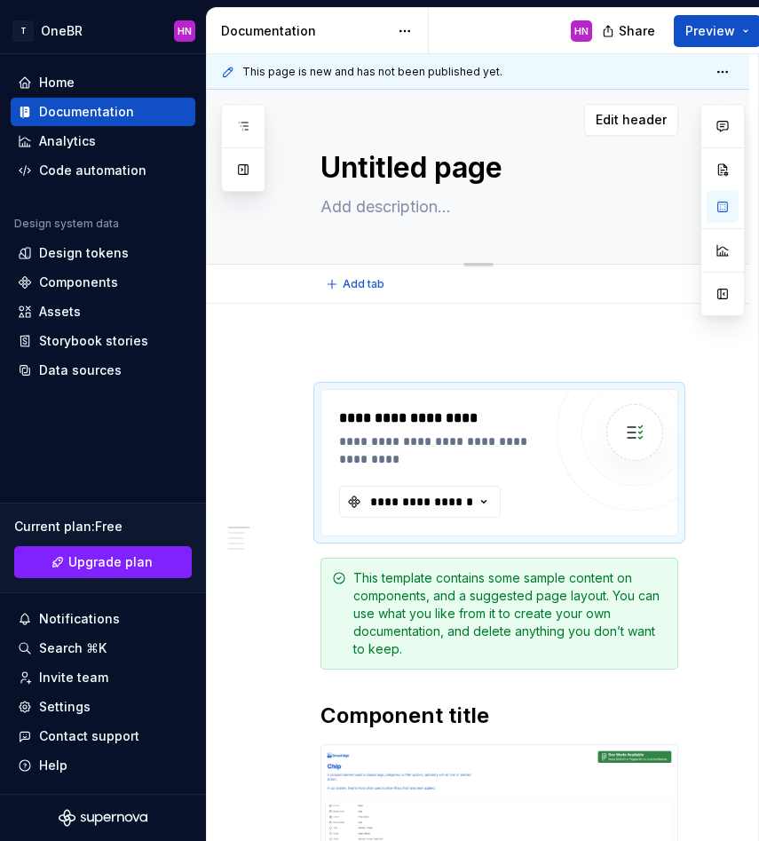
click at [378, 168] on textarea "Untitled page" at bounding box center [496, 168] width 358 height 43
type textarea "*"
type textarea "N"
type textarea "*"
type textarea "Na"
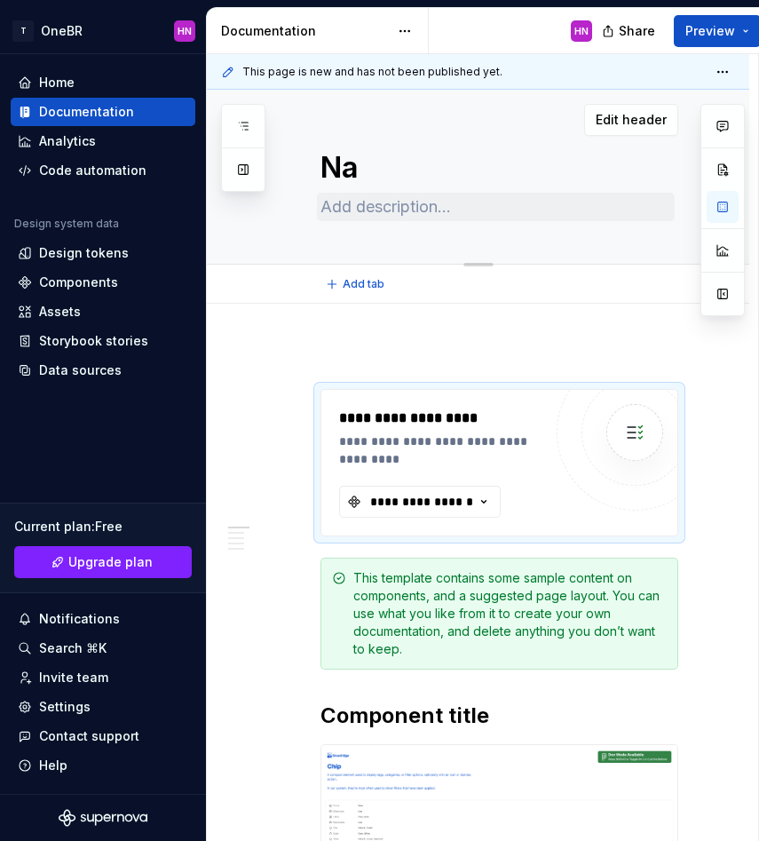
type textarea "*"
type textarea "Navi"
type textarea "*"
type textarea "Navig"
type textarea "*"
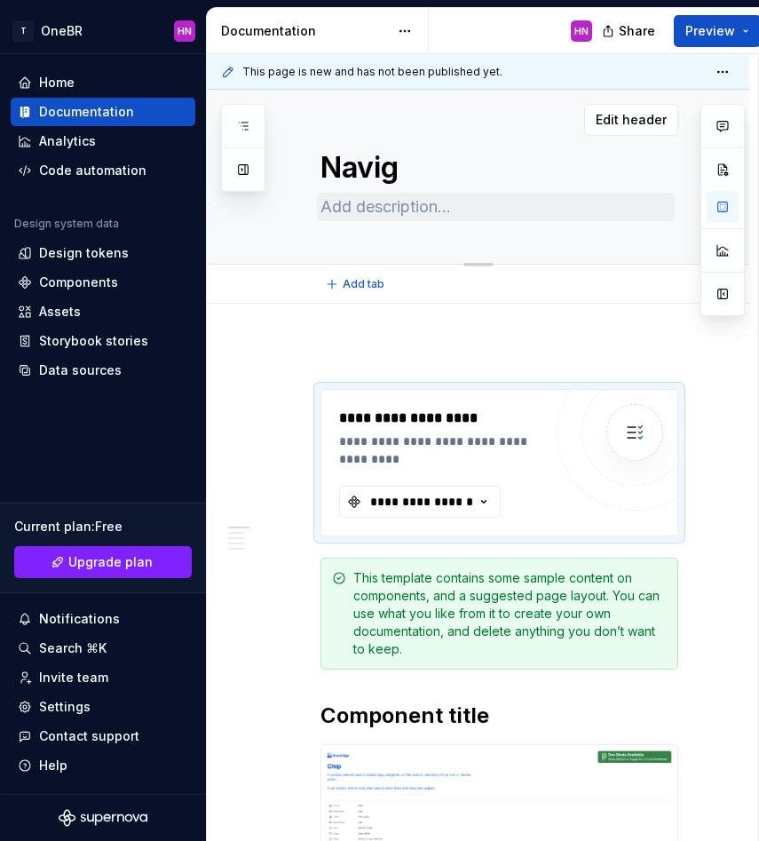
type textarea "Naviga"
type textarea "*"
type textarea "Navigat"
type textarea "*"
type textarea "Navigati"
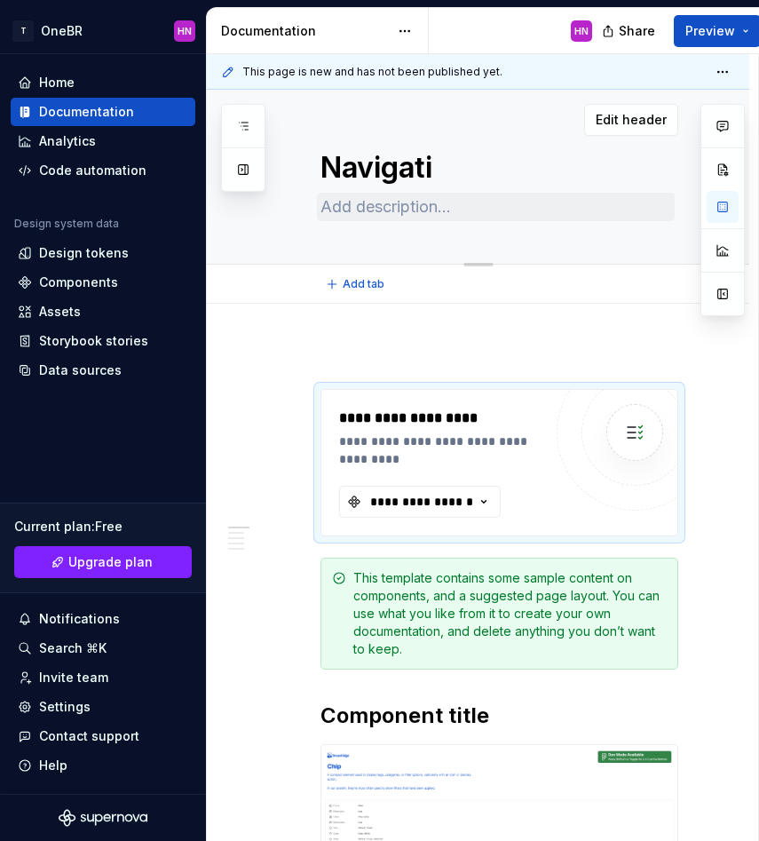
type textarea "*"
type textarea "Navigatio"
type textarea "*"
type textarea "Navigation"
type textarea "*"
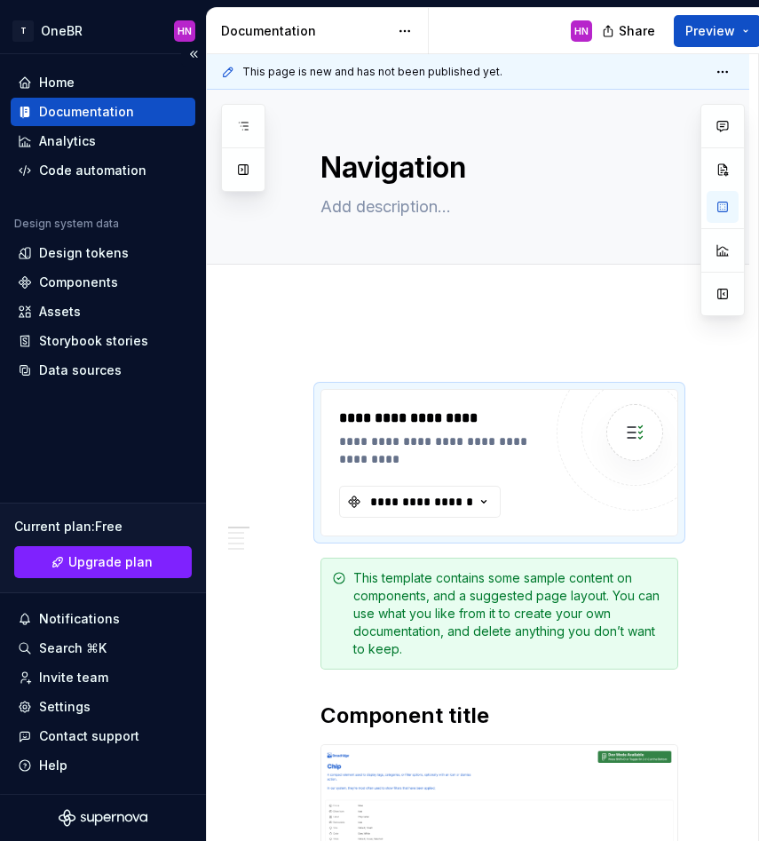
type textarea "Navigation"
click at [401, 219] on textarea at bounding box center [496, 207] width 358 height 28
paste textarea "Navigation helps users move between pages and situate themselves in the applica…"
type textarea "*"
type textarea "Navigation helps users move between pages and situate themselves in the applica…"
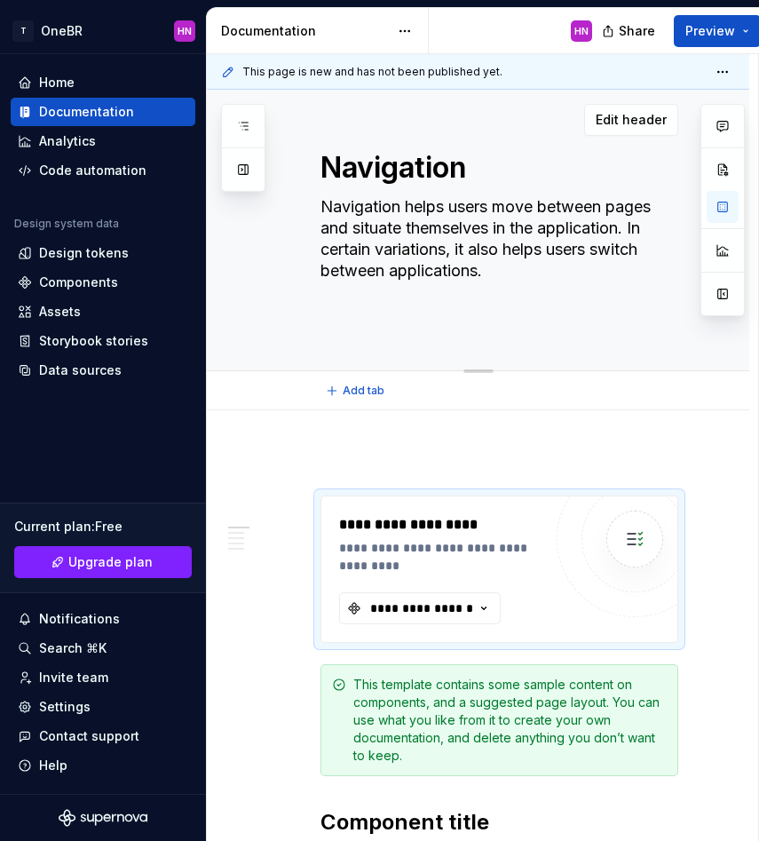
type textarea "*"
type textarea "Navigation helps users move between pages and situate themselves in the applica…"
type textarea "*"
type textarea "Navigation helps users move between pages and situate themselves in the applica…"
type textarea "*"
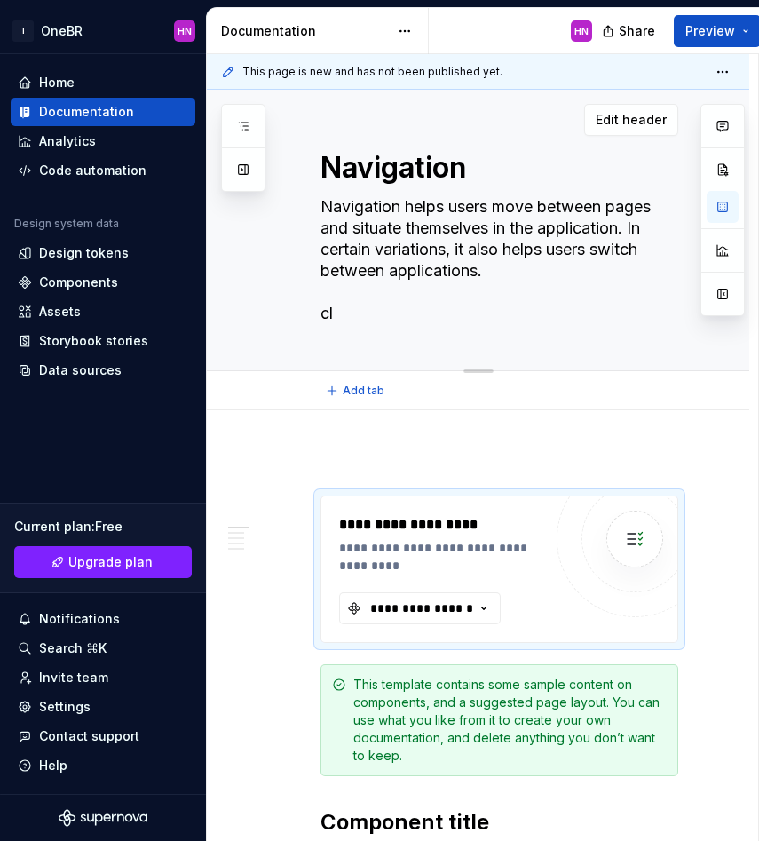
type textarea "Navigation helps users move between pages and situate themselves in the applica…"
type textarea "*"
type textarea "Navigation helps users move between pages and situate themselves in the applica…"
type textarea "*"
type textarea "Navigation helps users move between pages and situate themselves in the applica…"
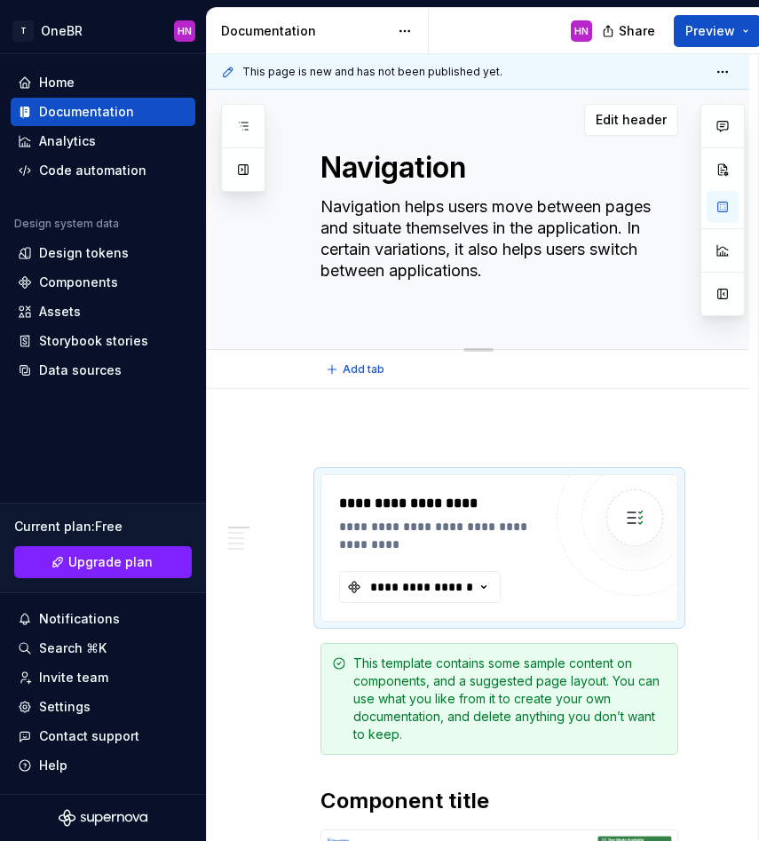
type textarea "*"
type textarea "Navigation helps users move between pages and situate themselves in the applica…"
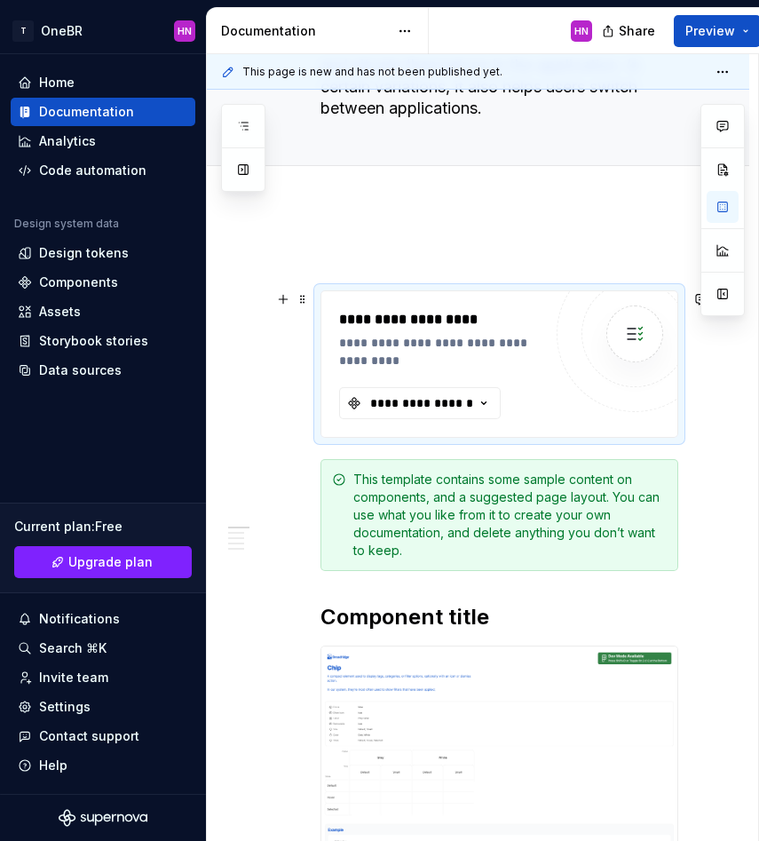
type textarea "*"
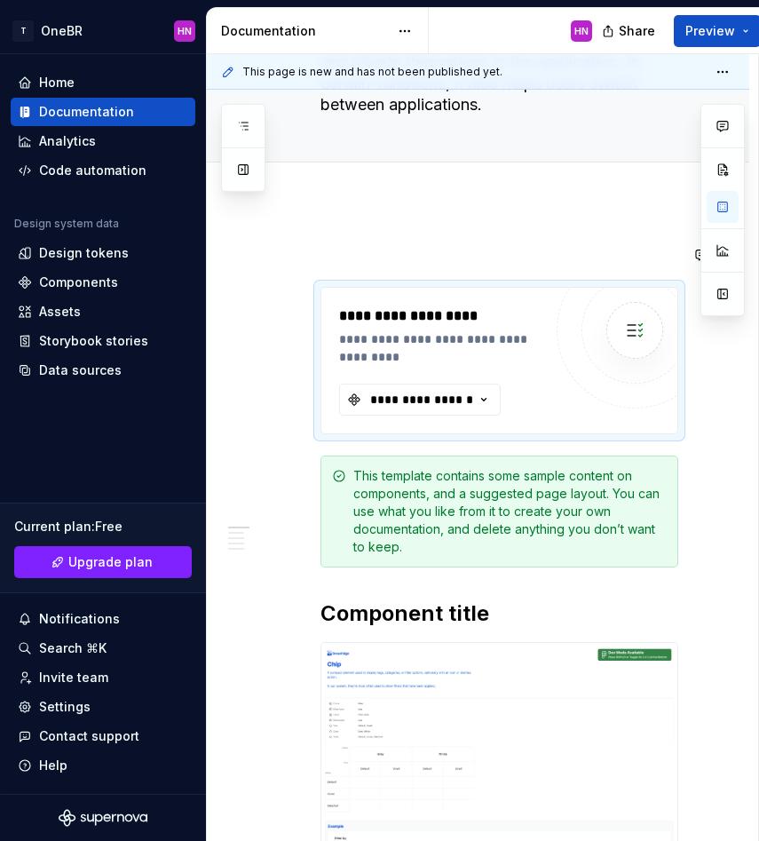
type textarea "Navigation helps users move between pages and situate themselves in the applica…"
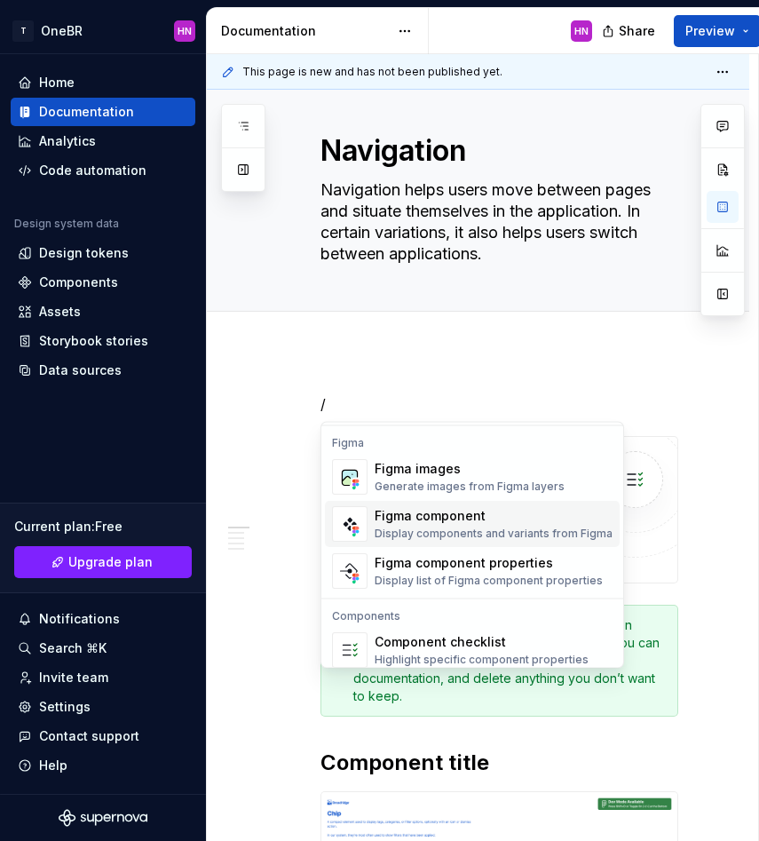
scroll to position [1663, 0]
click at [471, 530] on div "Display components and variants from Figma" at bounding box center [494, 536] width 238 height 14
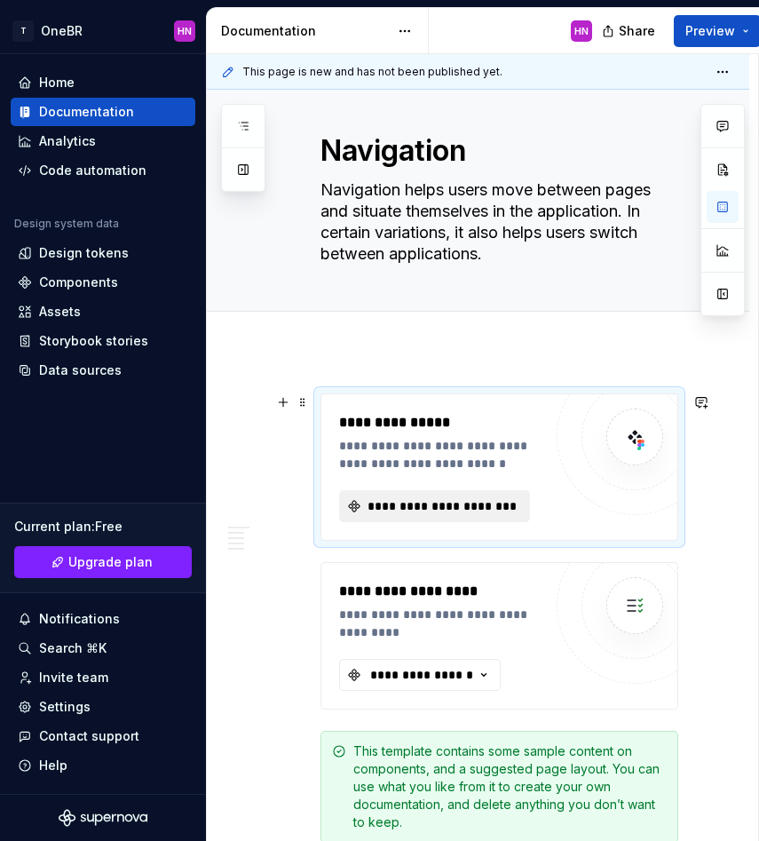
click at [444, 507] on span "**********" at bounding box center [442, 506] width 154 height 18
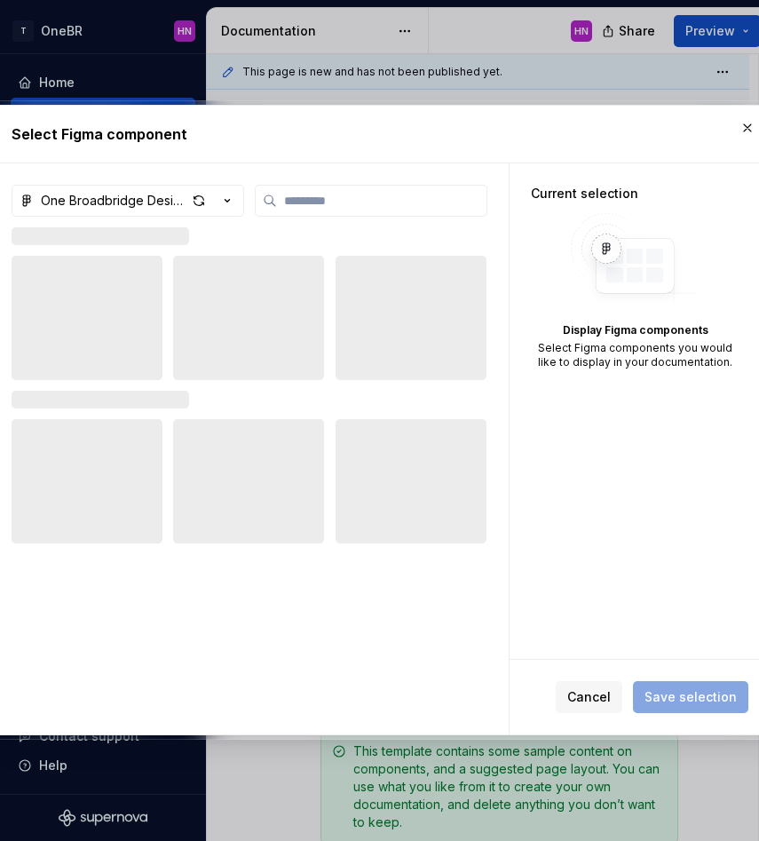
type textarea "*"
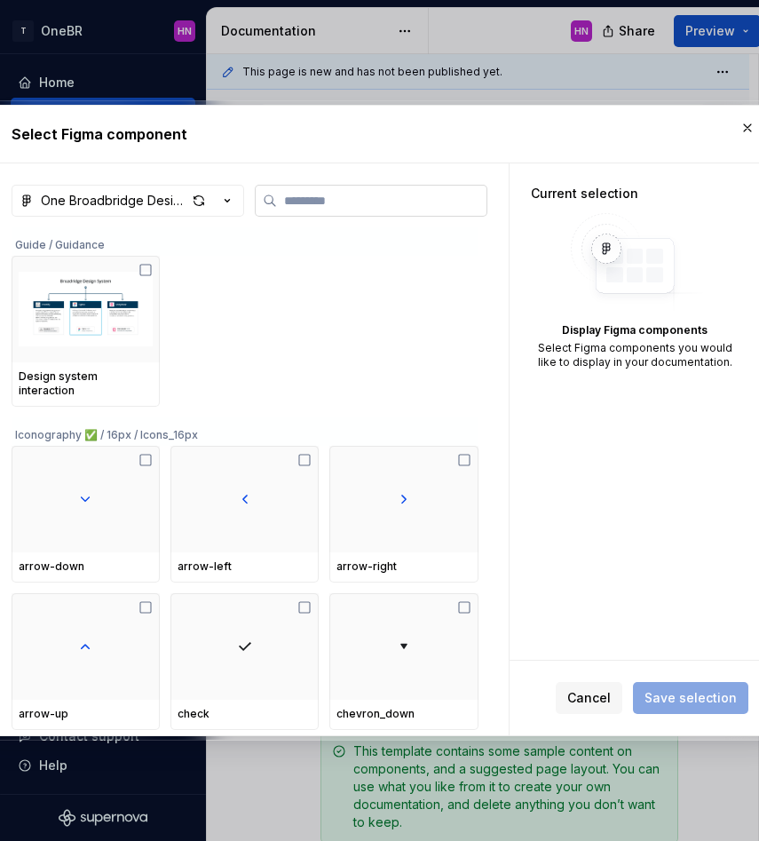
click at [333, 193] on input "search" at bounding box center [382, 201] width 210 height 18
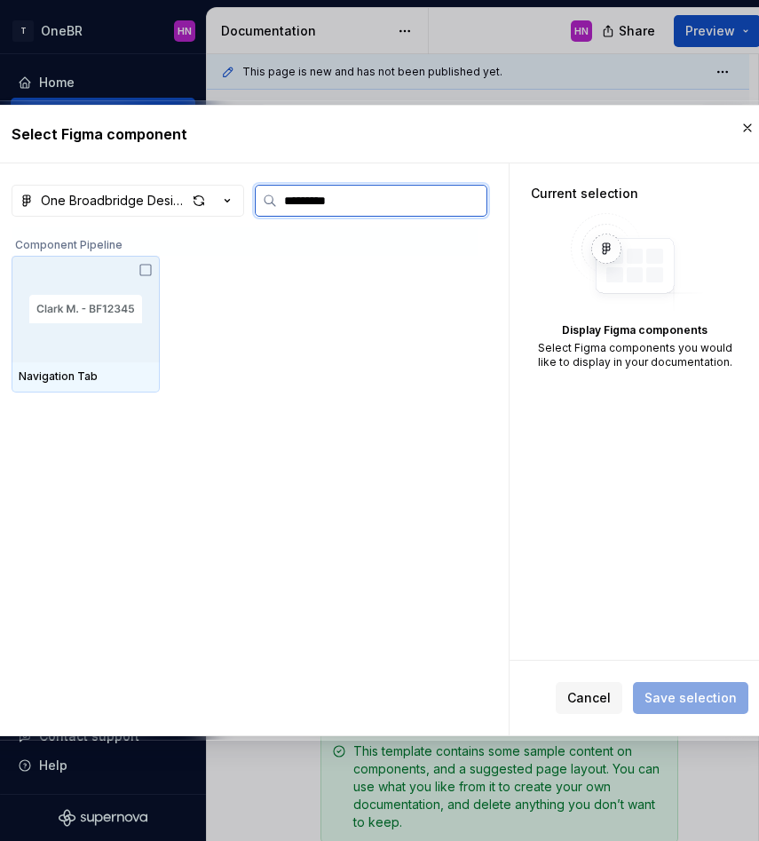
type input "**********"
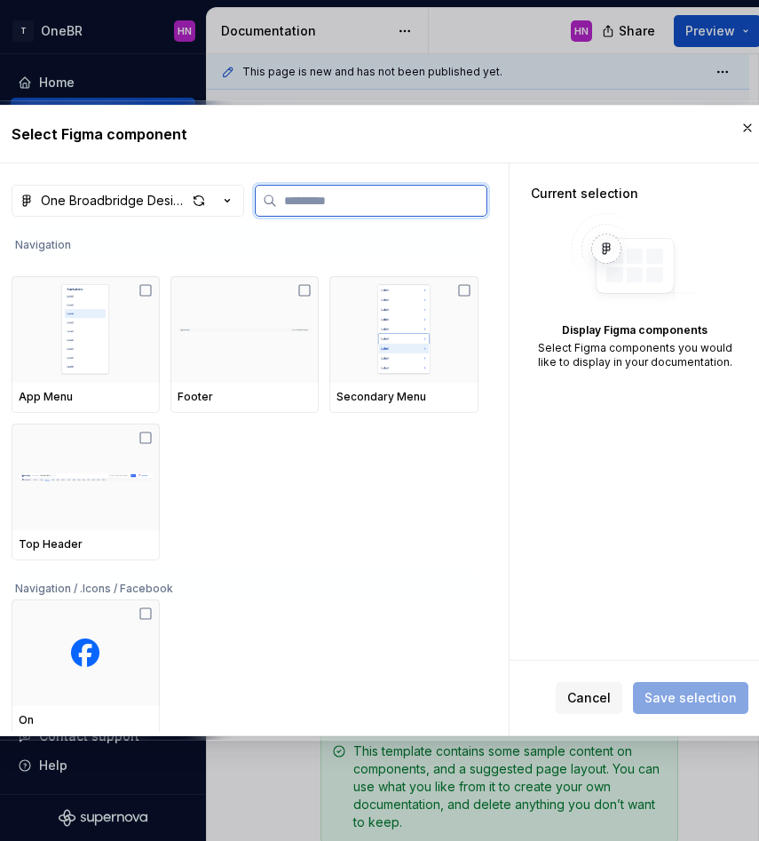
scroll to position [17918, 0]
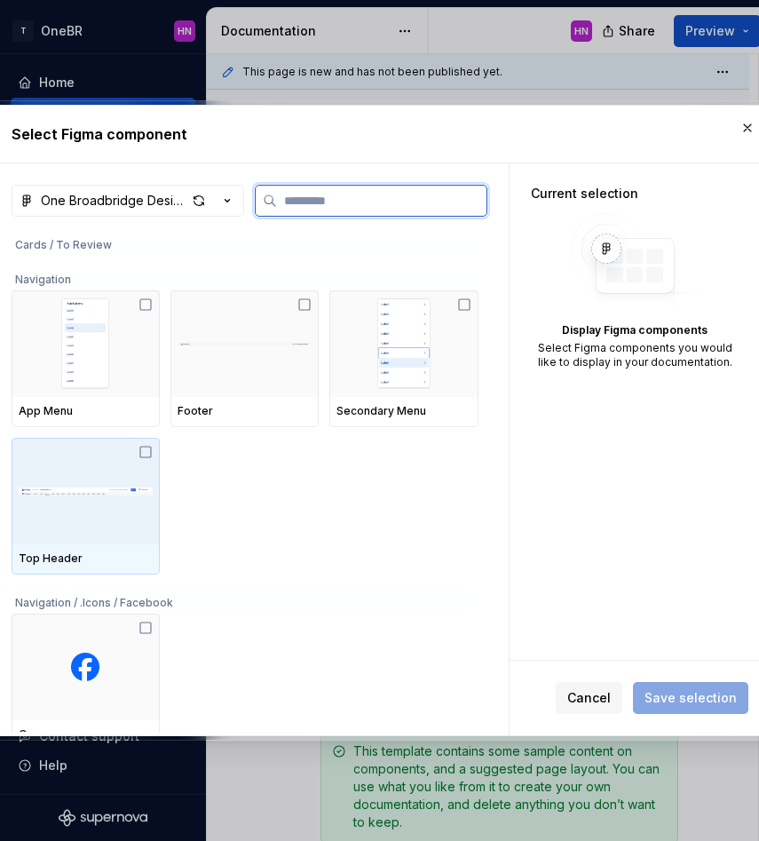
click at [59, 504] on img at bounding box center [86, 491] width 134 height 92
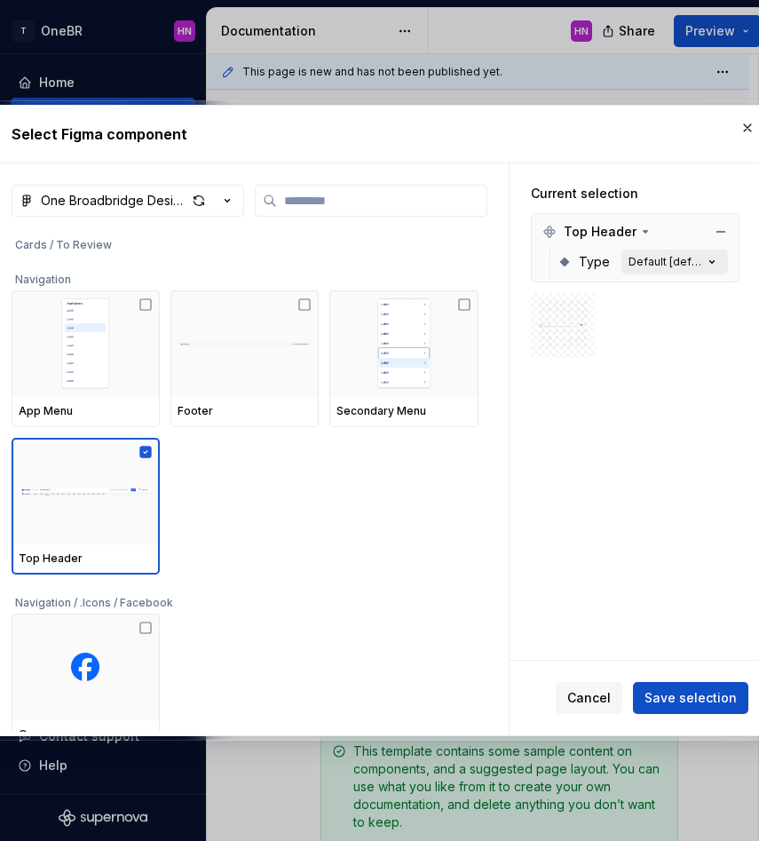
click at [702, 270] on button "Default [default]" at bounding box center [675, 262] width 107 height 25
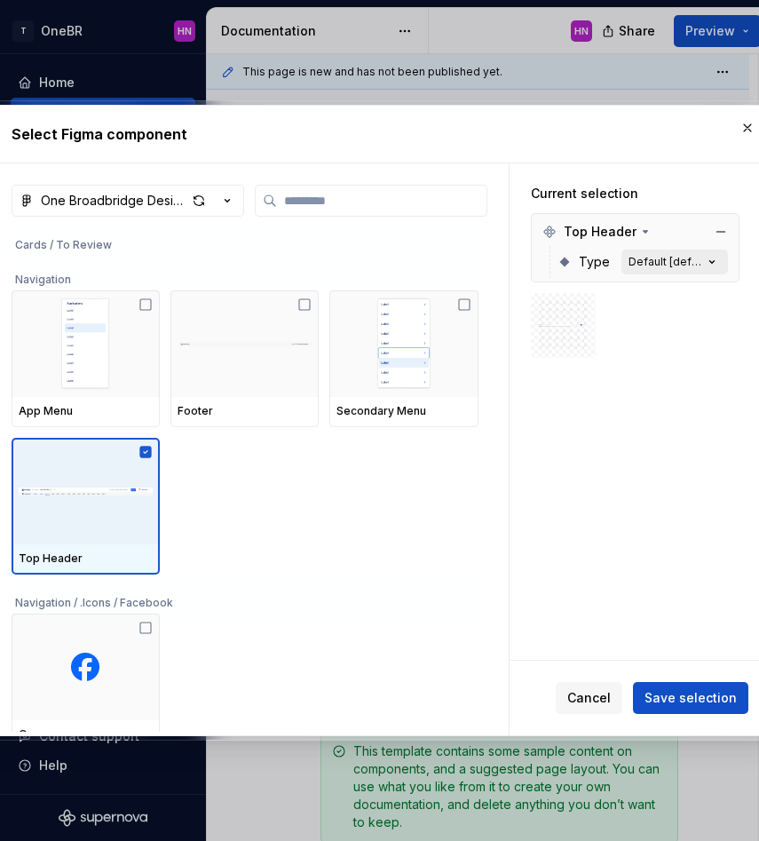
click at [711, 258] on icon "button" at bounding box center [712, 262] width 18 height 18
click at [721, 258] on icon "button" at bounding box center [712, 262] width 18 height 18
click at [686, 697] on span "Save selection" at bounding box center [691, 698] width 92 height 18
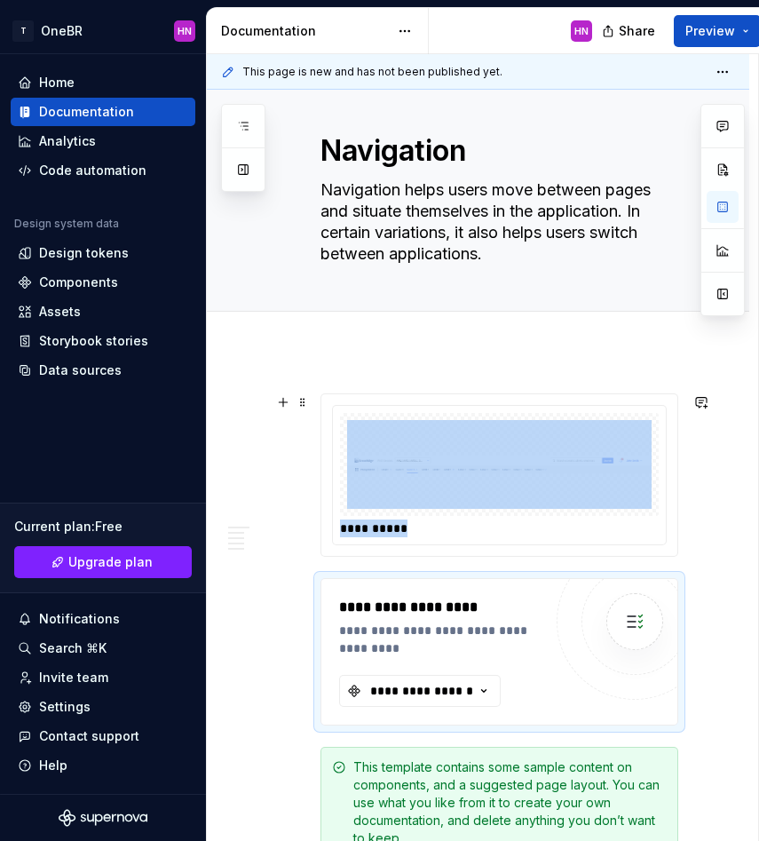
scroll to position [27, 0]
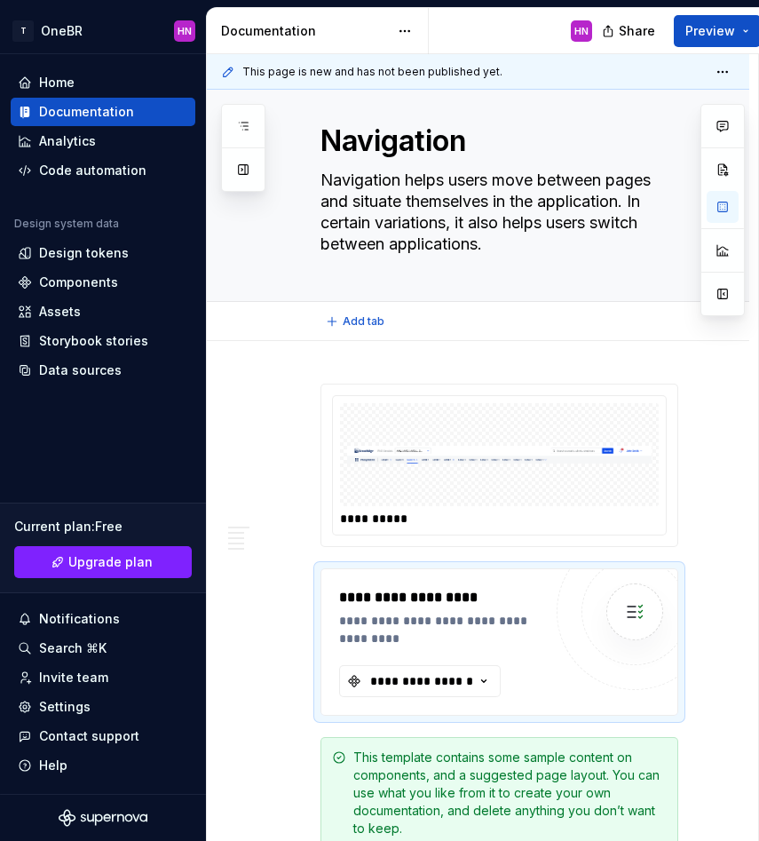
click at [488, 315] on div "Add tab" at bounding box center [500, 321] width 358 height 25
click at [424, 441] on img at bounding box center [499, 454] width 305 height 89
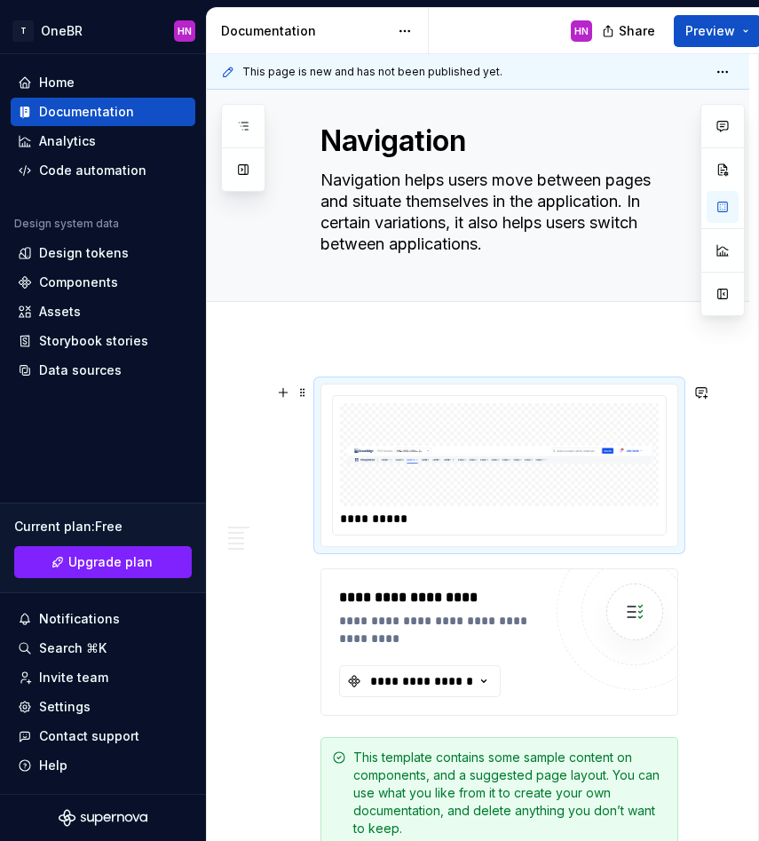
click at [300, 399] on span at bounding box center [303, 392] width 14 height 25
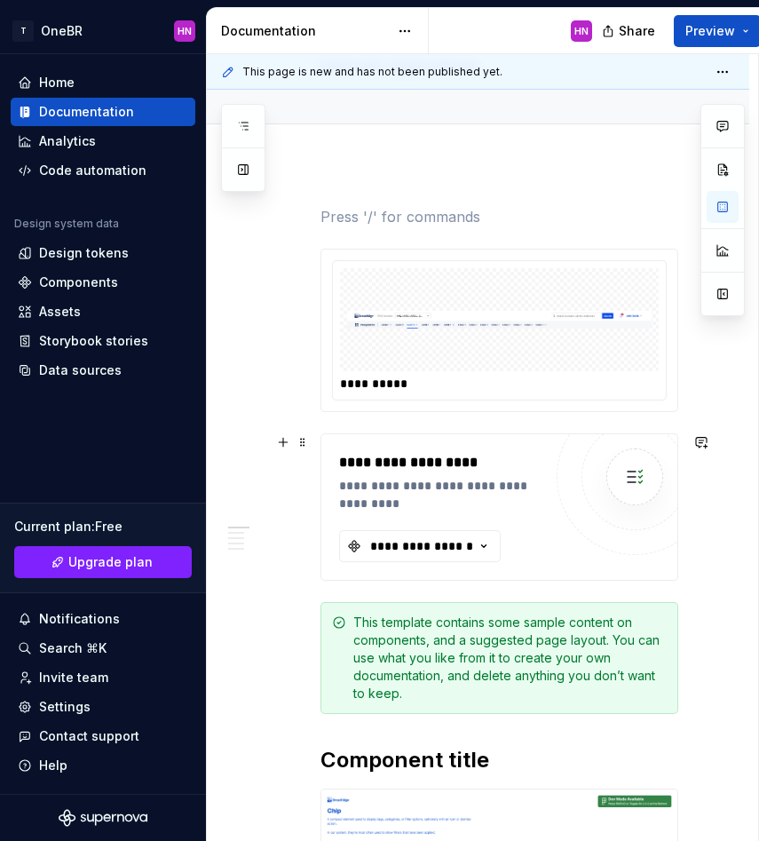
scroll to position [259, 0]
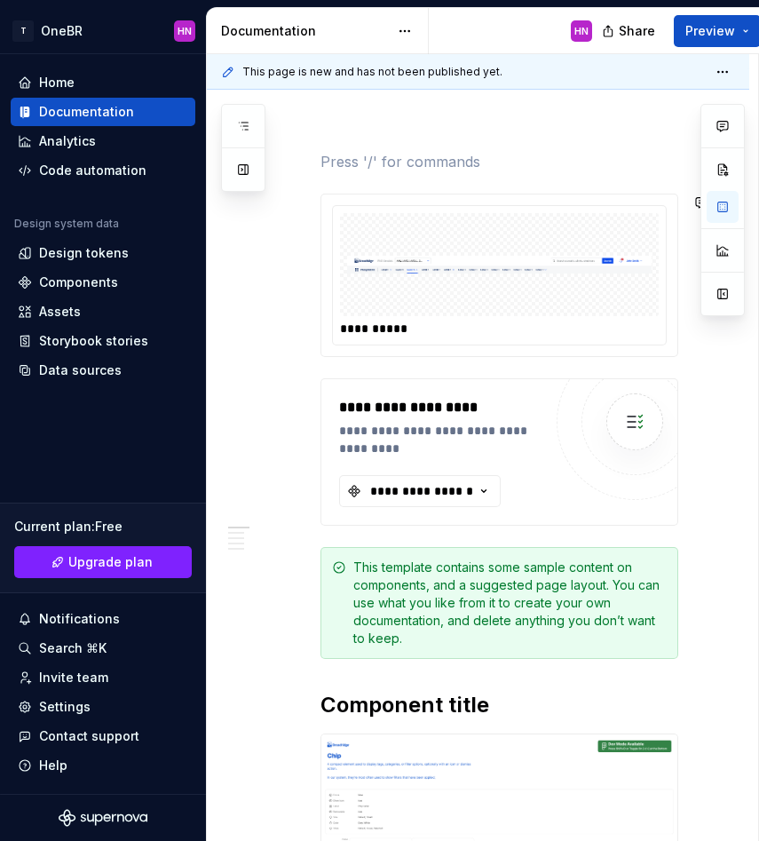
click at [430, 378] on div "**********" at bounding box center [500, 451] width 358 height 147
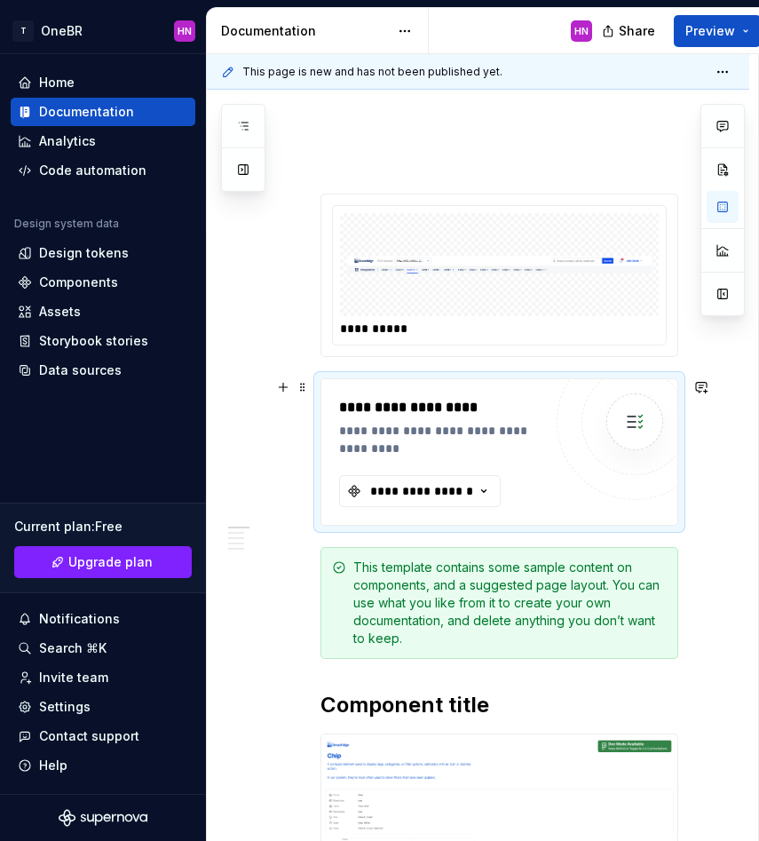
click at [395, 378] on div "**********" at bounding box center [500, 451] width 358 height 147
click at [463, 484] on div "**********" at bounding box center [422, 491] width 107 height 18
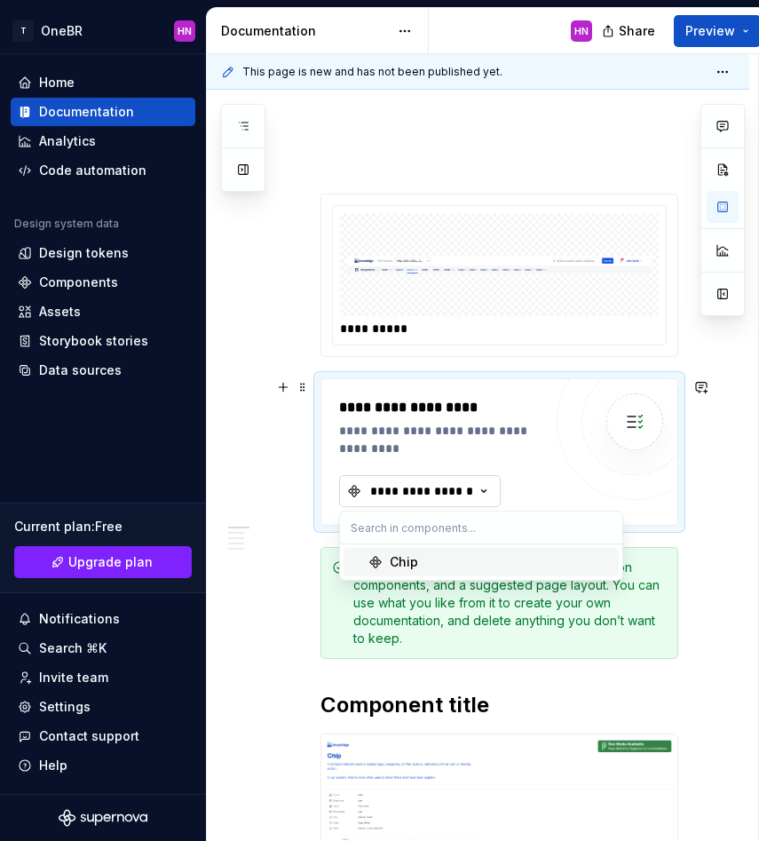
click at [463, 484] on div "**********" at bounding box center [422, 491] width 107 height 18
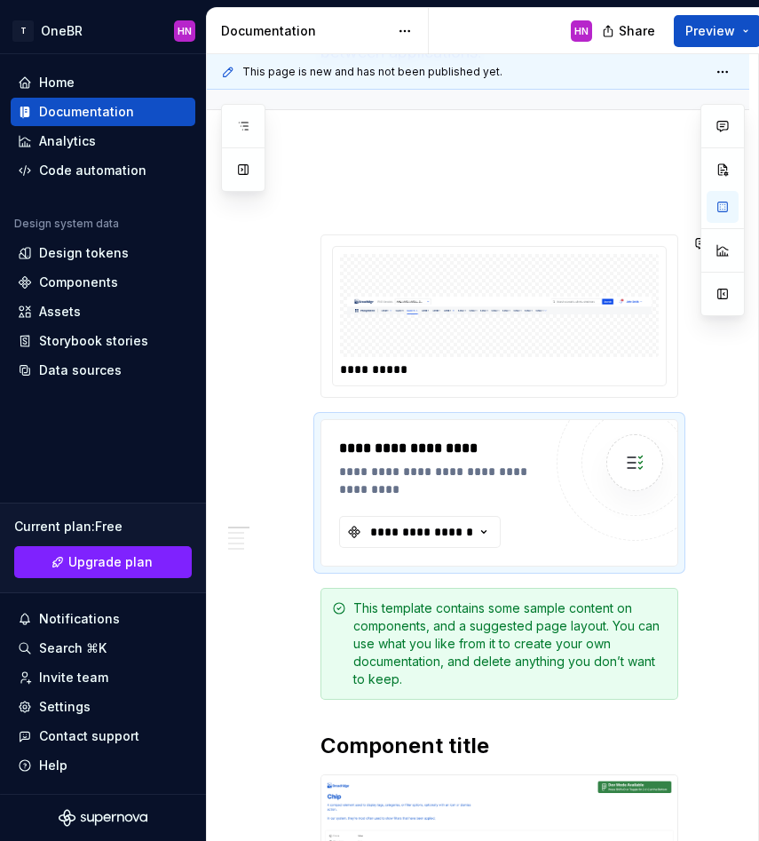
click at [361, 398] on div "**********" at bounding box center [500, 315] width 358 height 163
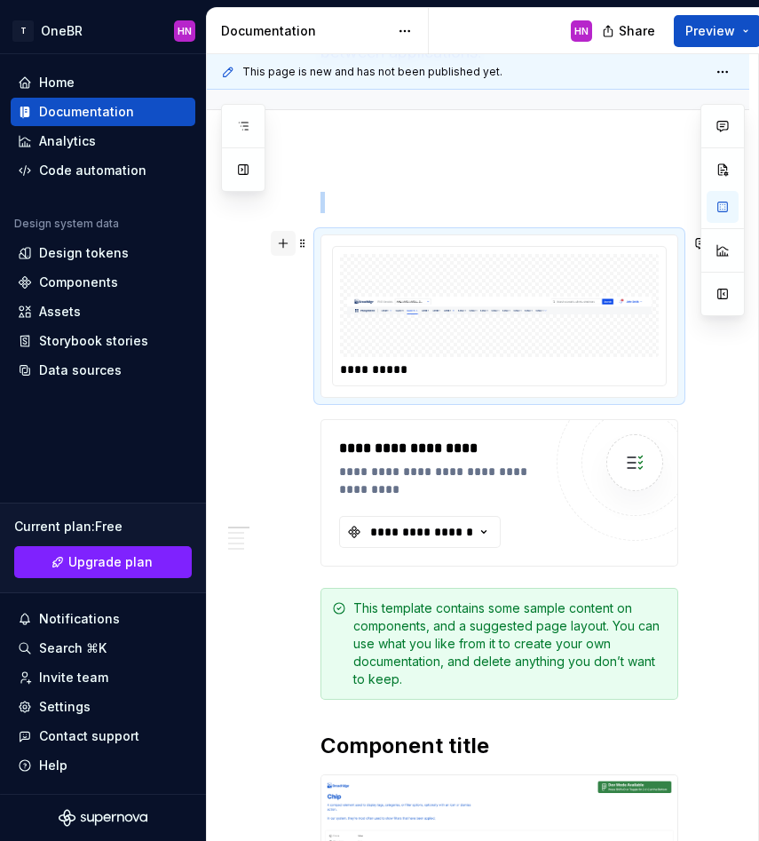
click at [284, 248] on button "button" at bounding box center [283, 243] width 25 height 25
click at [283, 245] on button "button" at bounding box center [283, 243] width 25 height 25
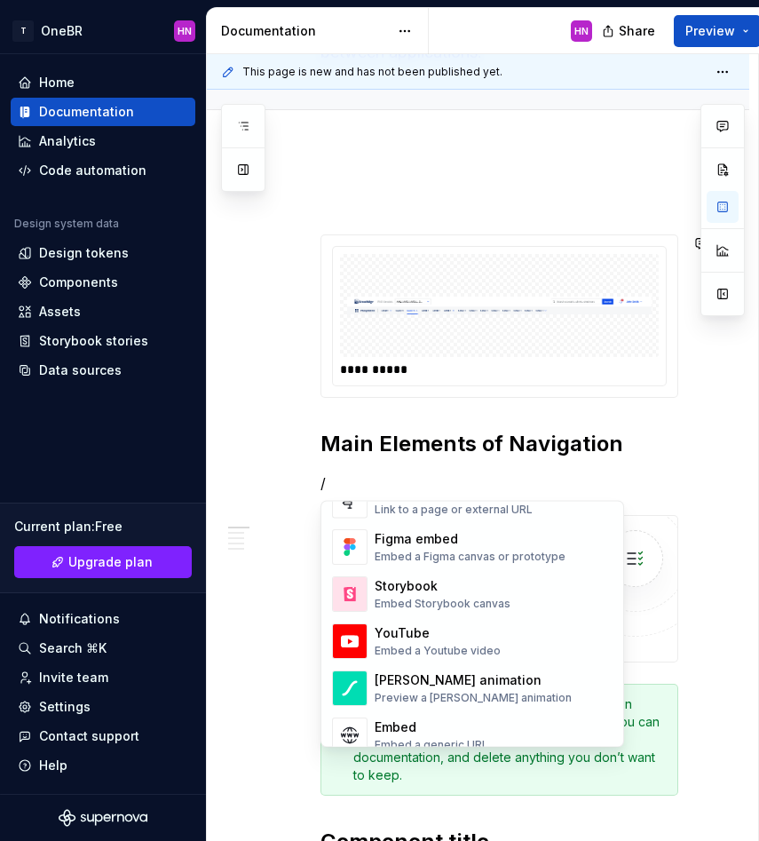
scroll to position [873, 0]
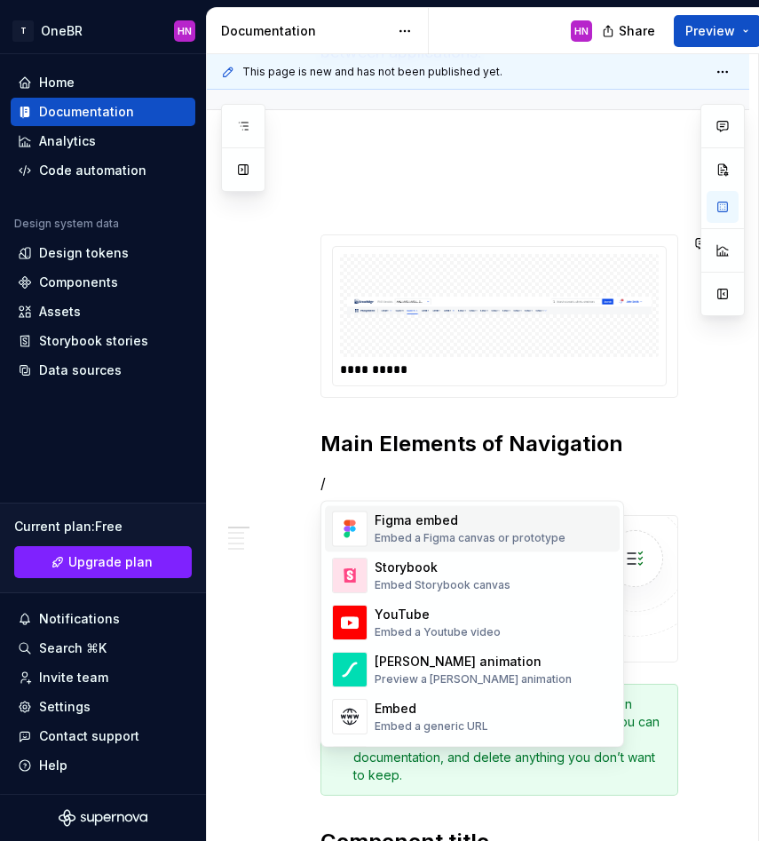
click at [467, 528] on div "Figma embed" at bounding box center [470, 521] width 191 height 18
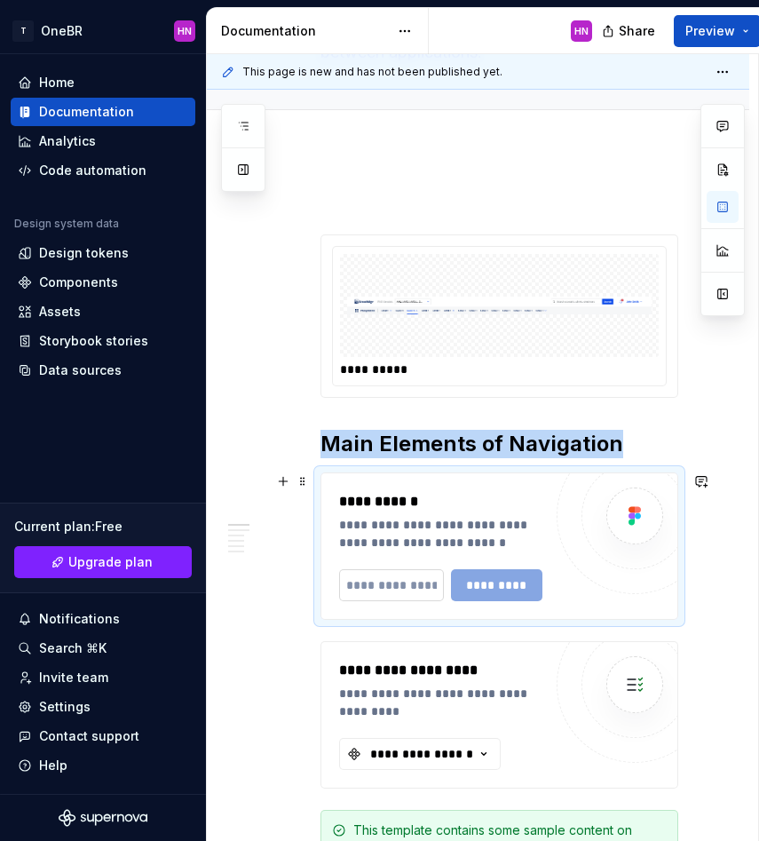
type textarea "*"
click at [412, 583] on input "text" at bounding box center [391, 585] width 105 height 32
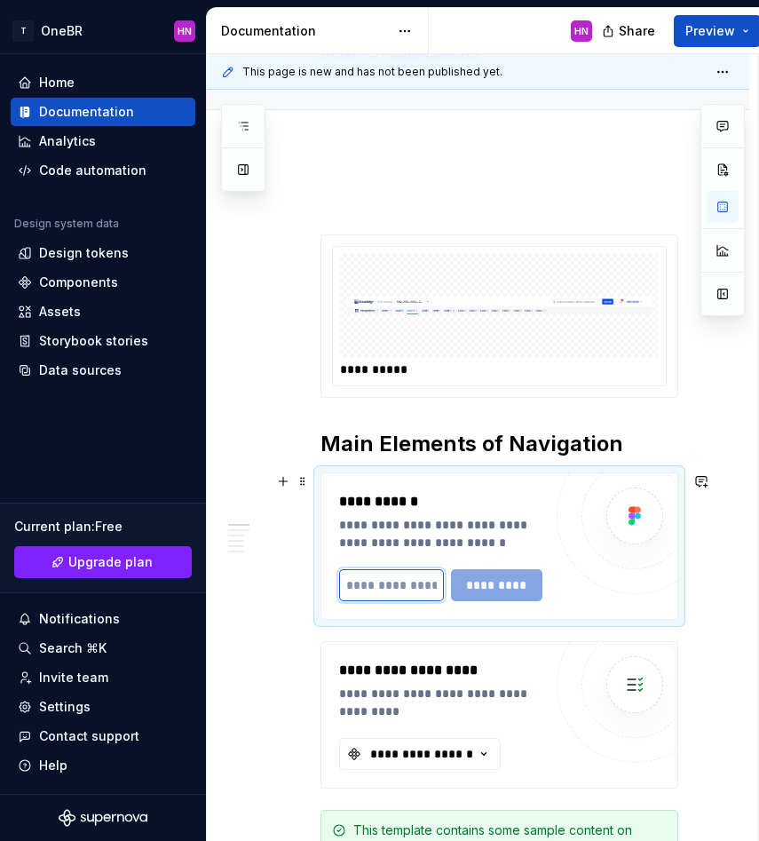
paste input "**********"
type input "**********"
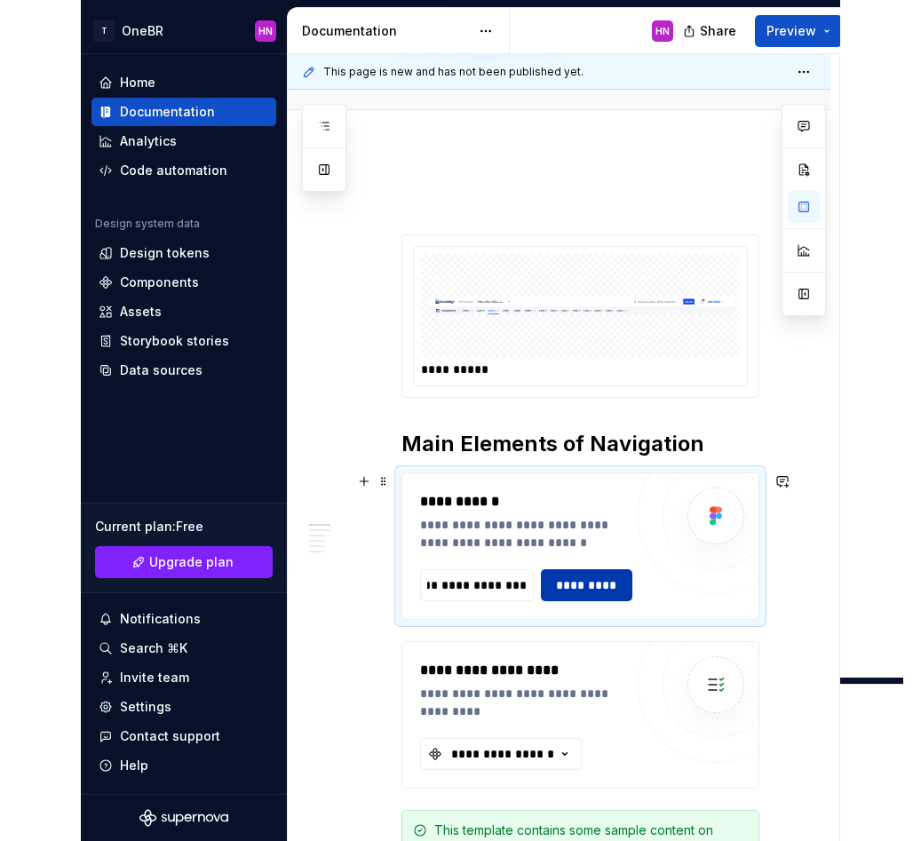
scroll to position [0, 0]
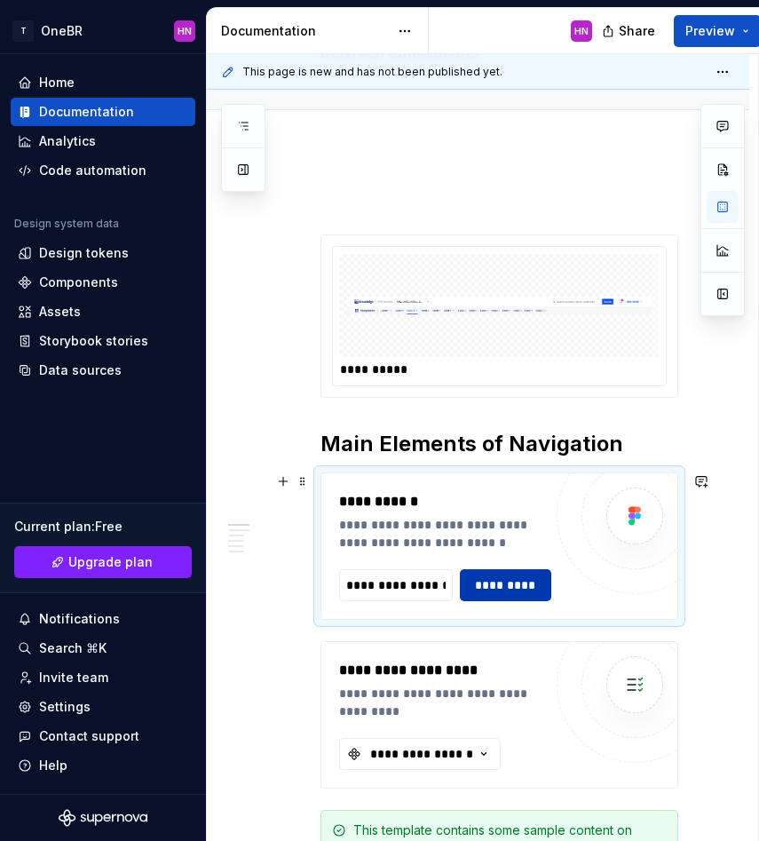
click at [480, 577] on span "*********" at bounding box center [506, 585] width 68 height 18
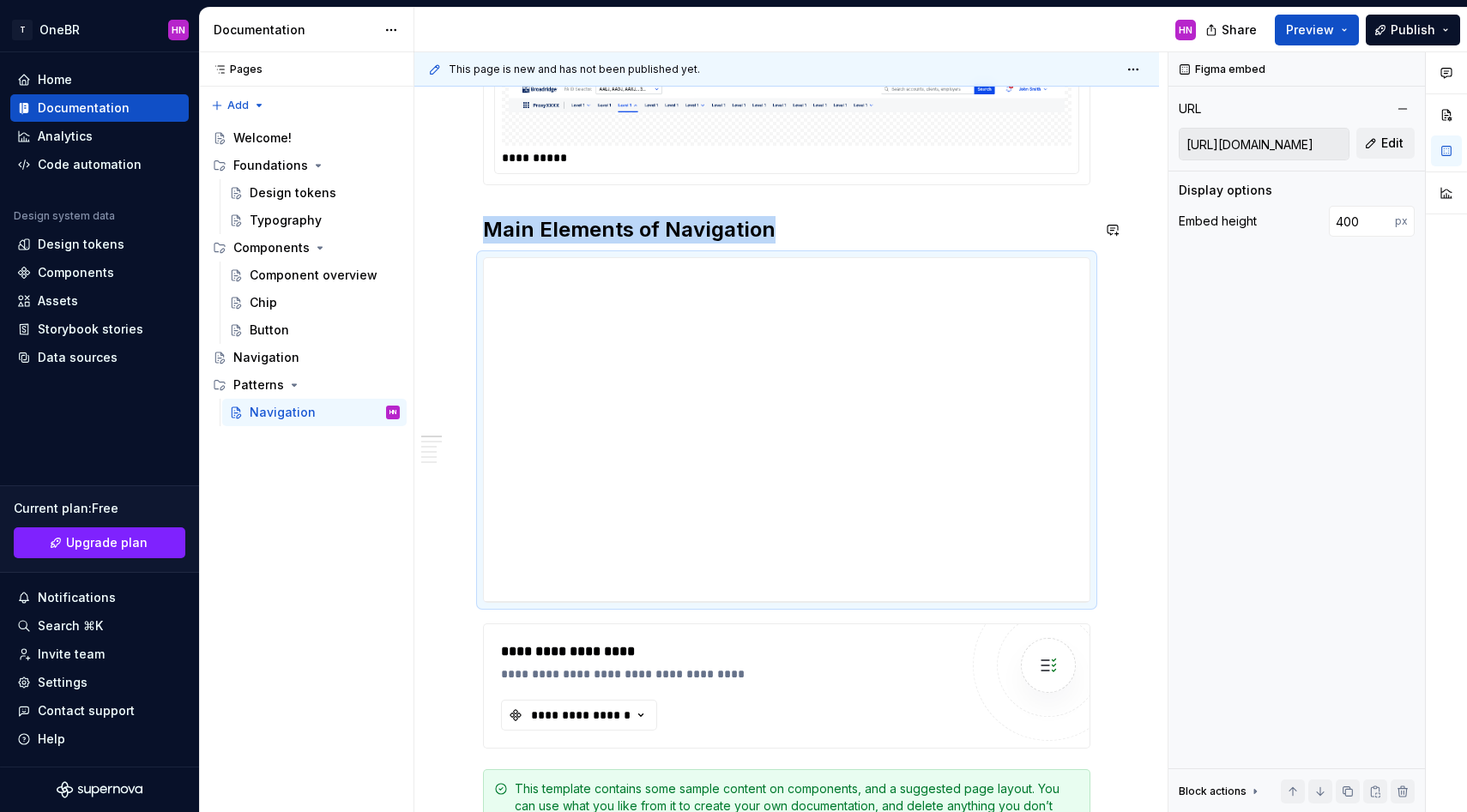
scroll to position [372, 0]
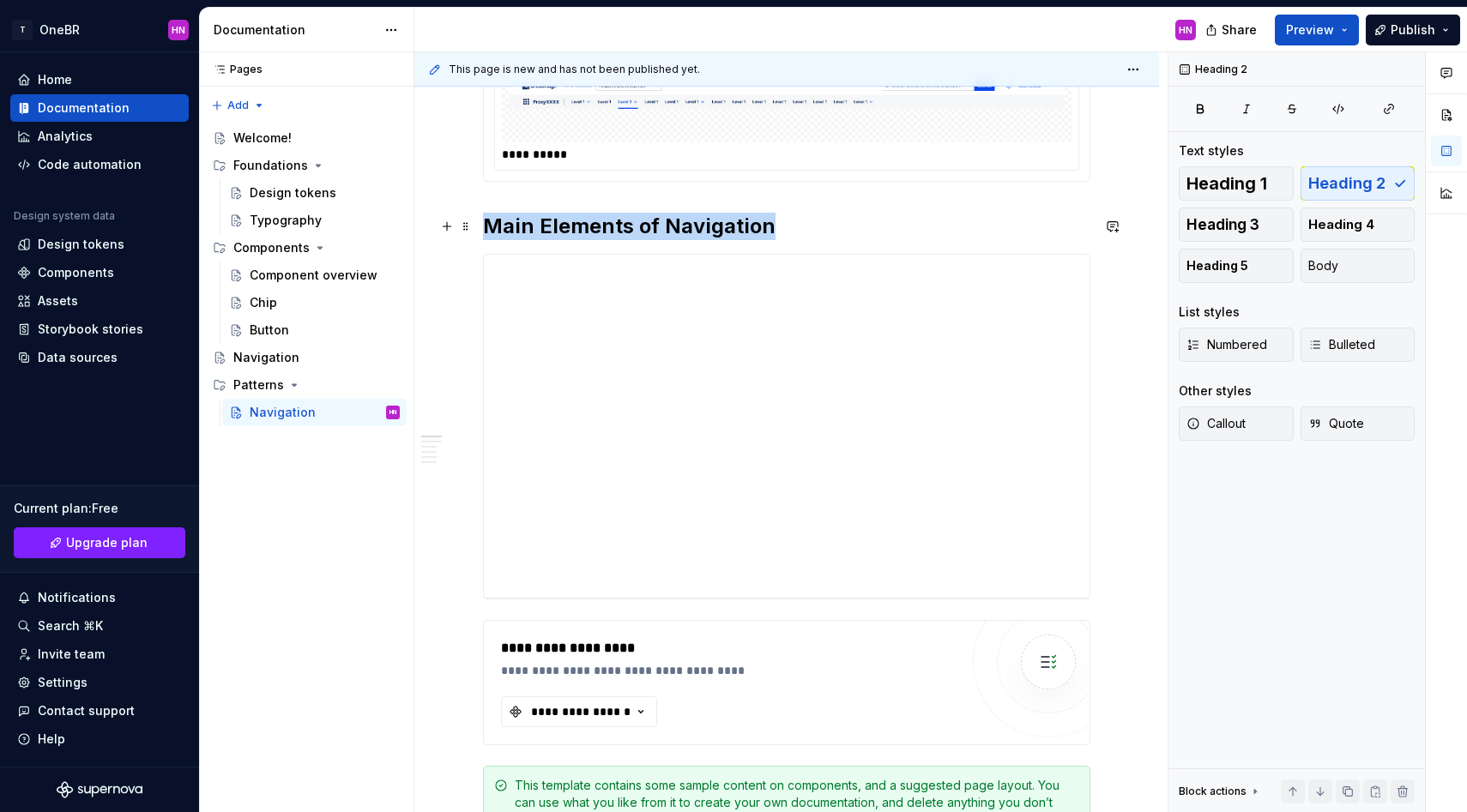
click at [803, 224] on h2 "Main Elements of Navigation" at bounding box center [786, 226] width 607 height 27
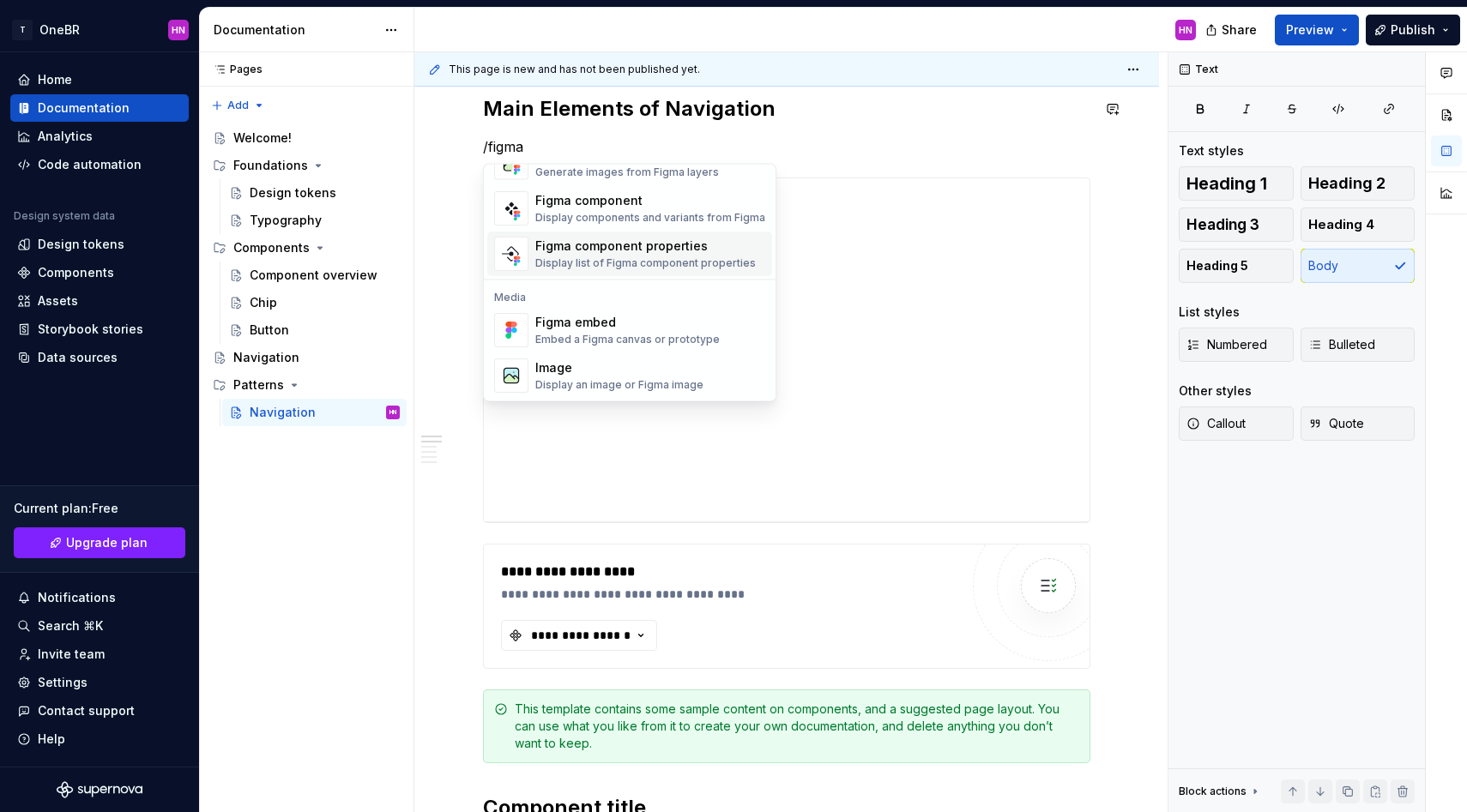
scroll to position [0, 0]
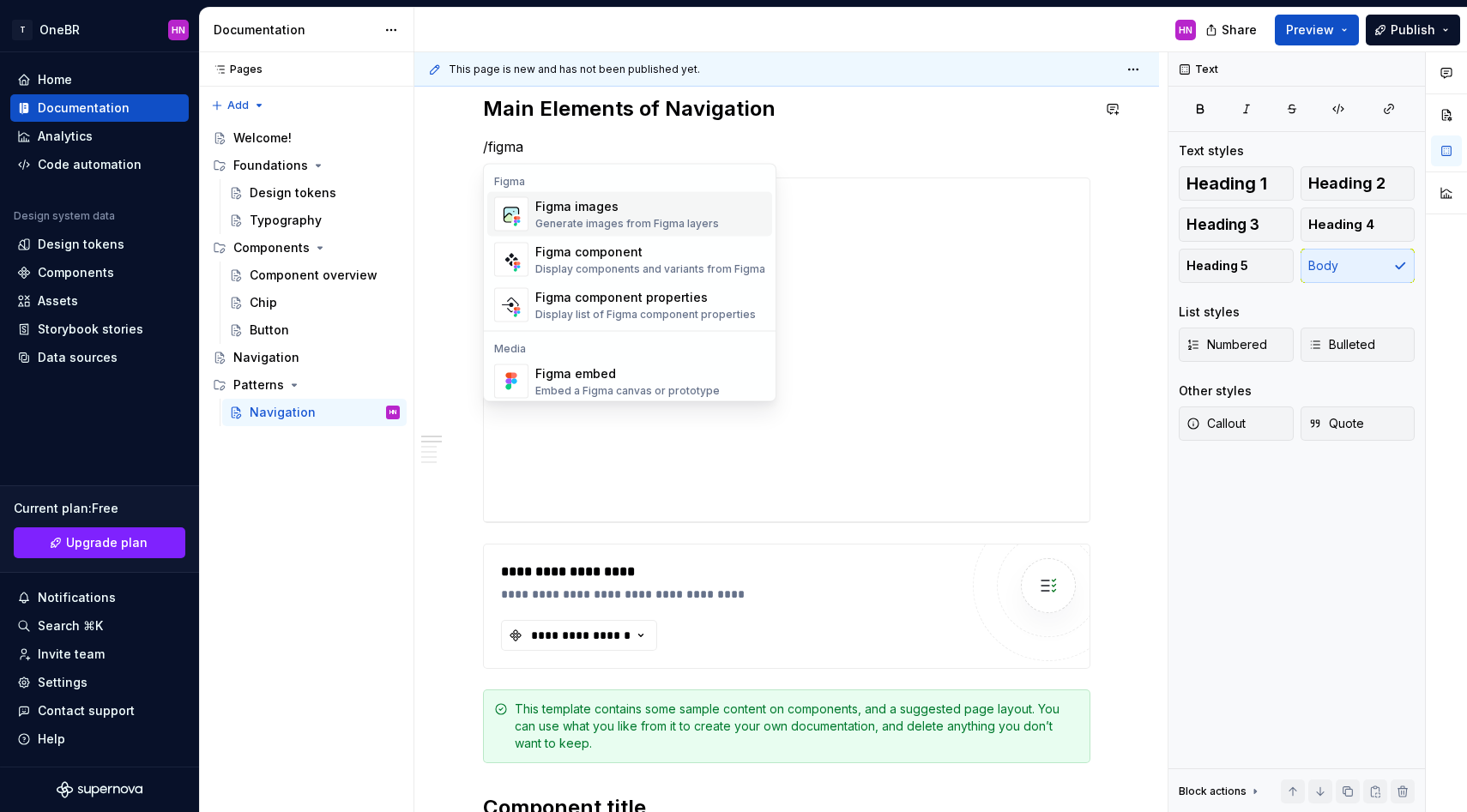
click at [640, 232] on span "Figma images Generate images from Figma layers" at bounding box center [629, 214] width 285 height 44
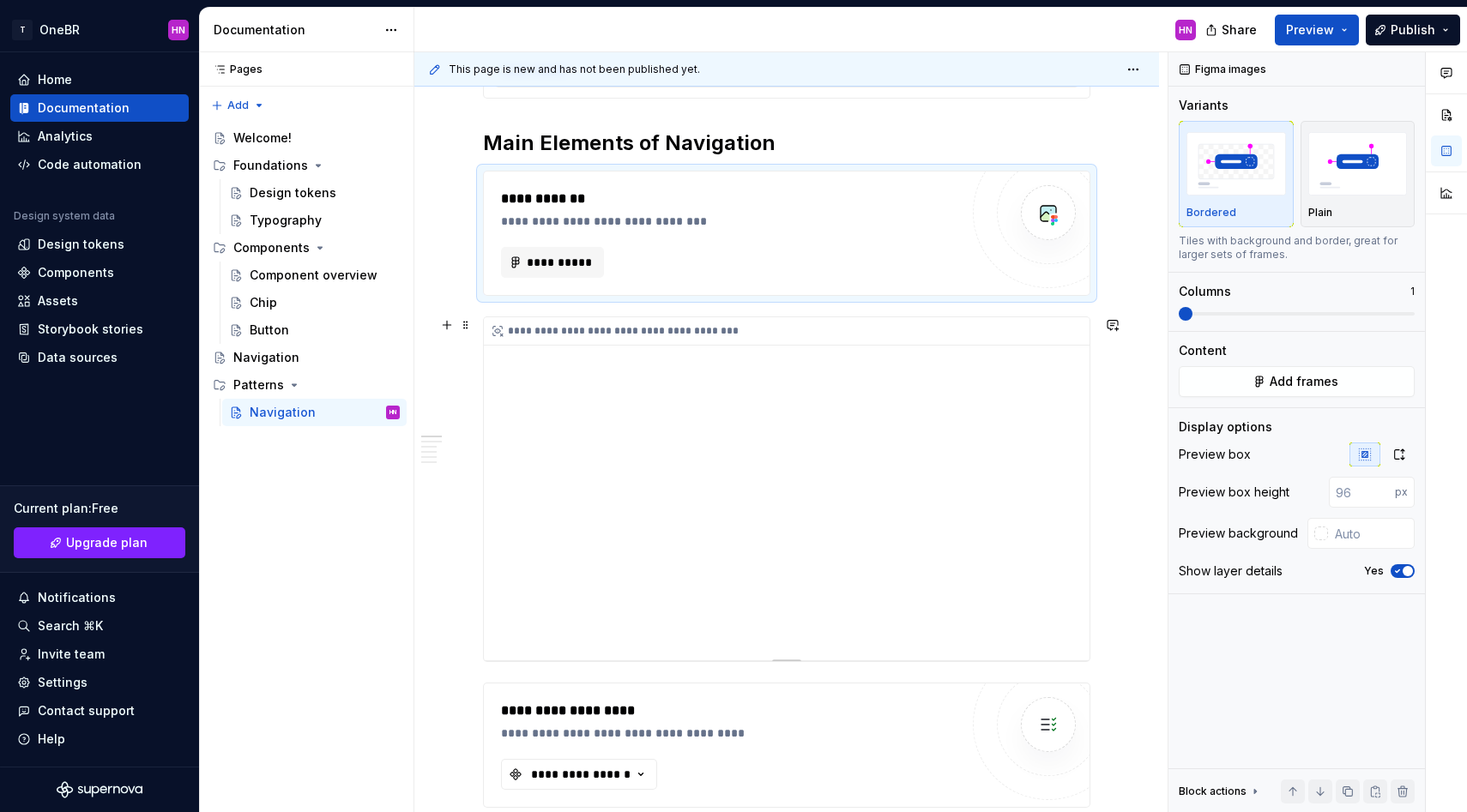
type textarea "*"
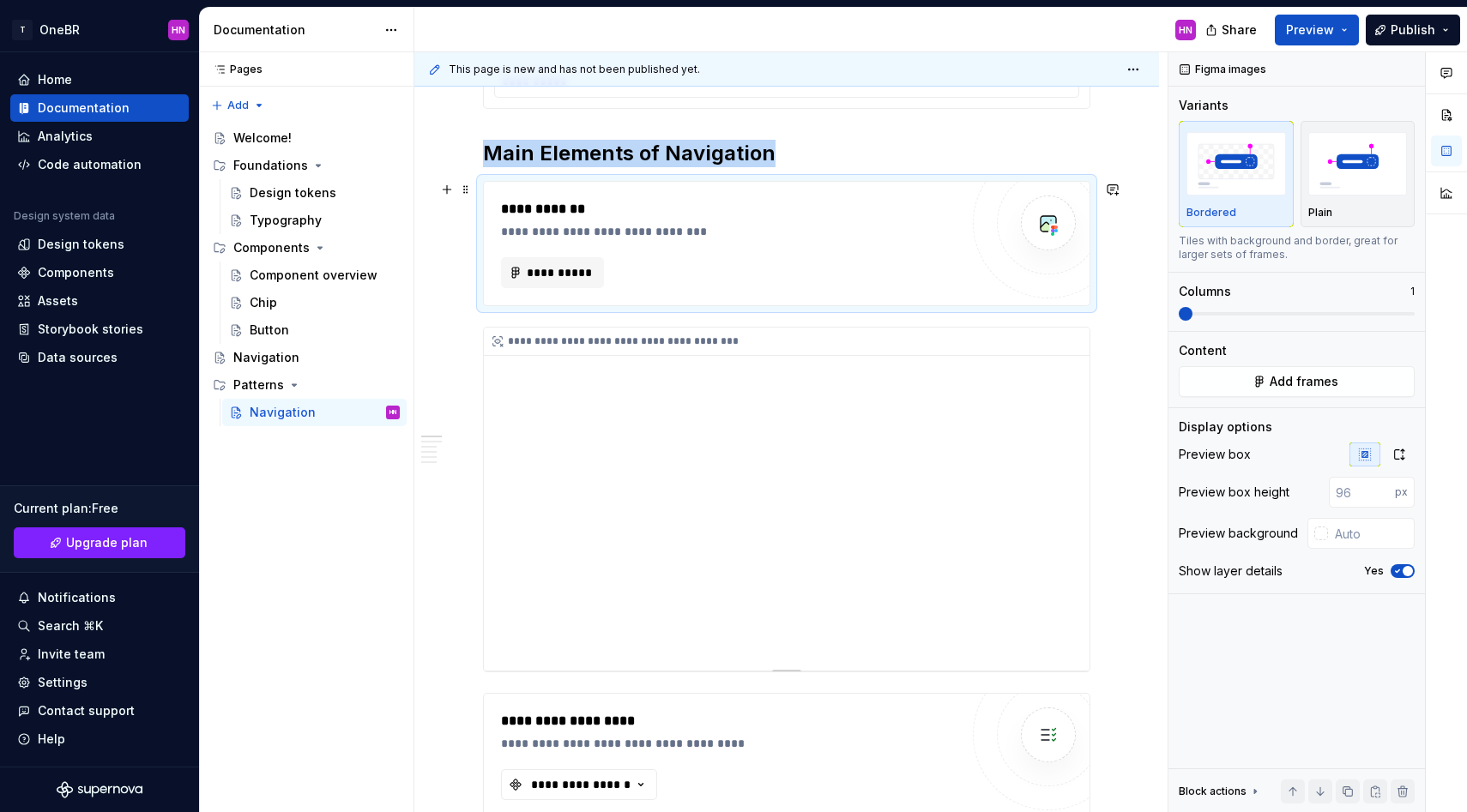
scroll to position [439, 0]
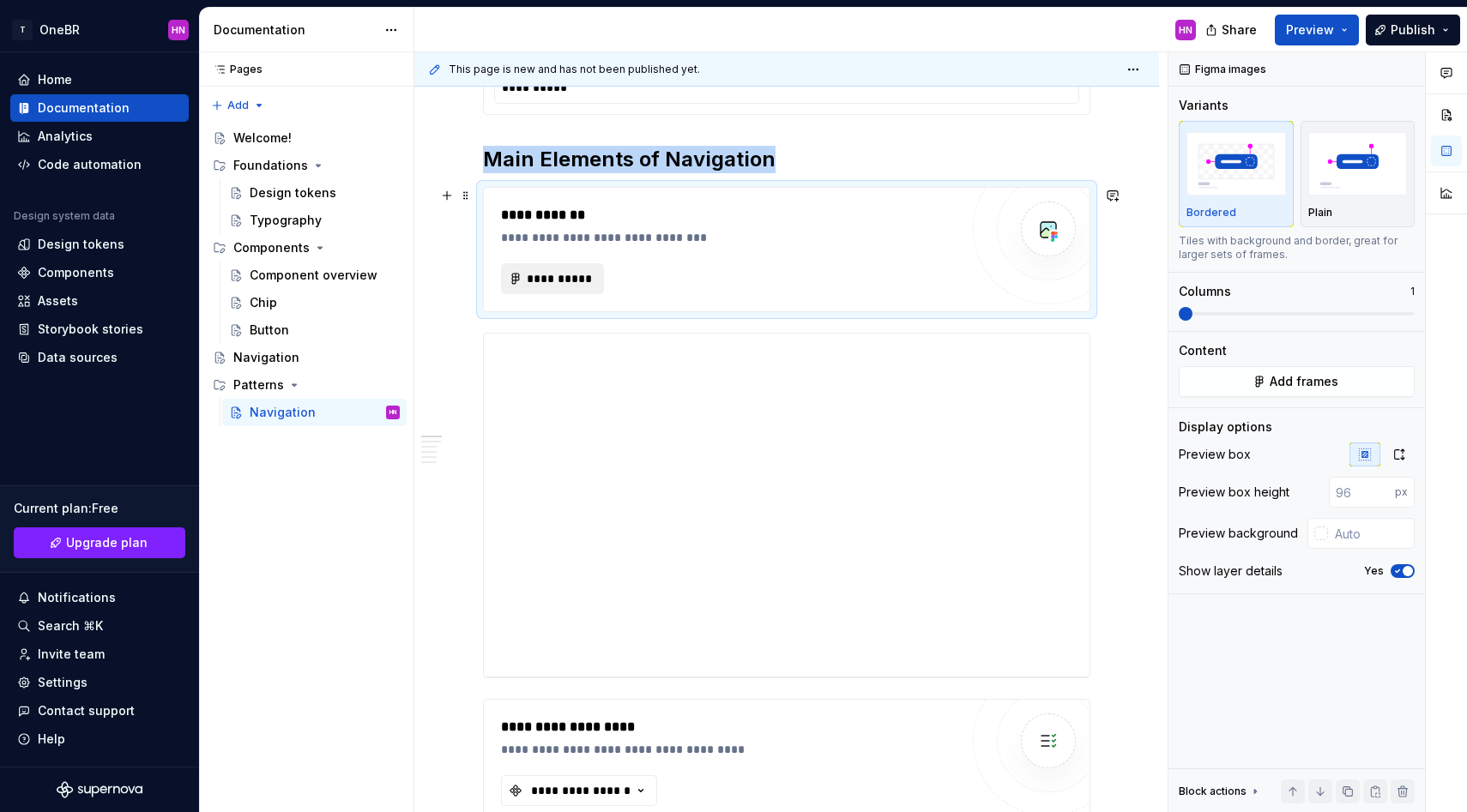
click at [561, 266] on button "**********" at bounding box center [552, 279] width 103 height 31
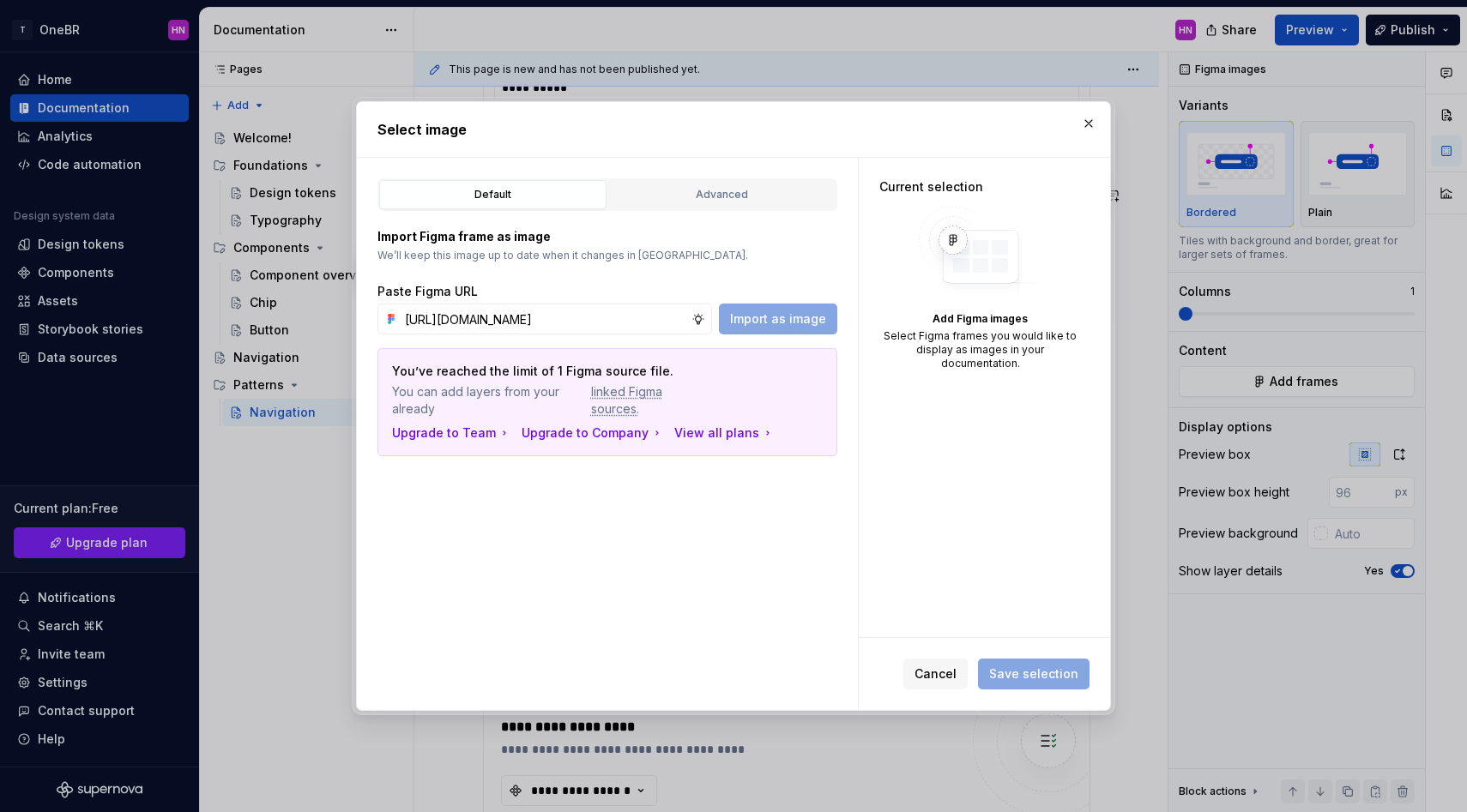
scroll to position [0, 542]
type input "[URL][DOMAIN_NAME]"
click at [780, 321] on span "Import as image" at bounding box center [777, 319] width 96 height 17
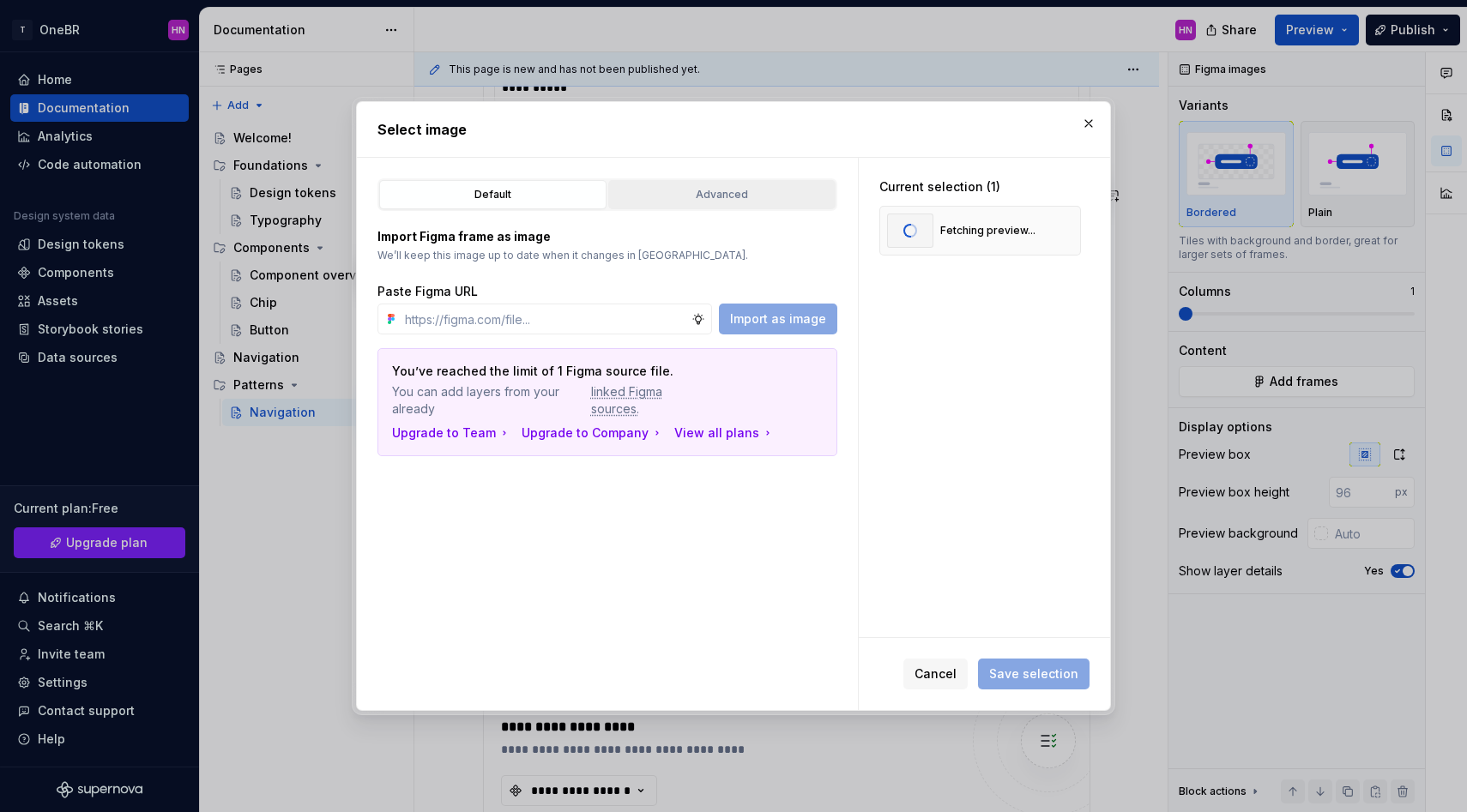
click at [701, 189] on div "Advanced" at bounding box center [721, 195] width 215 height 17
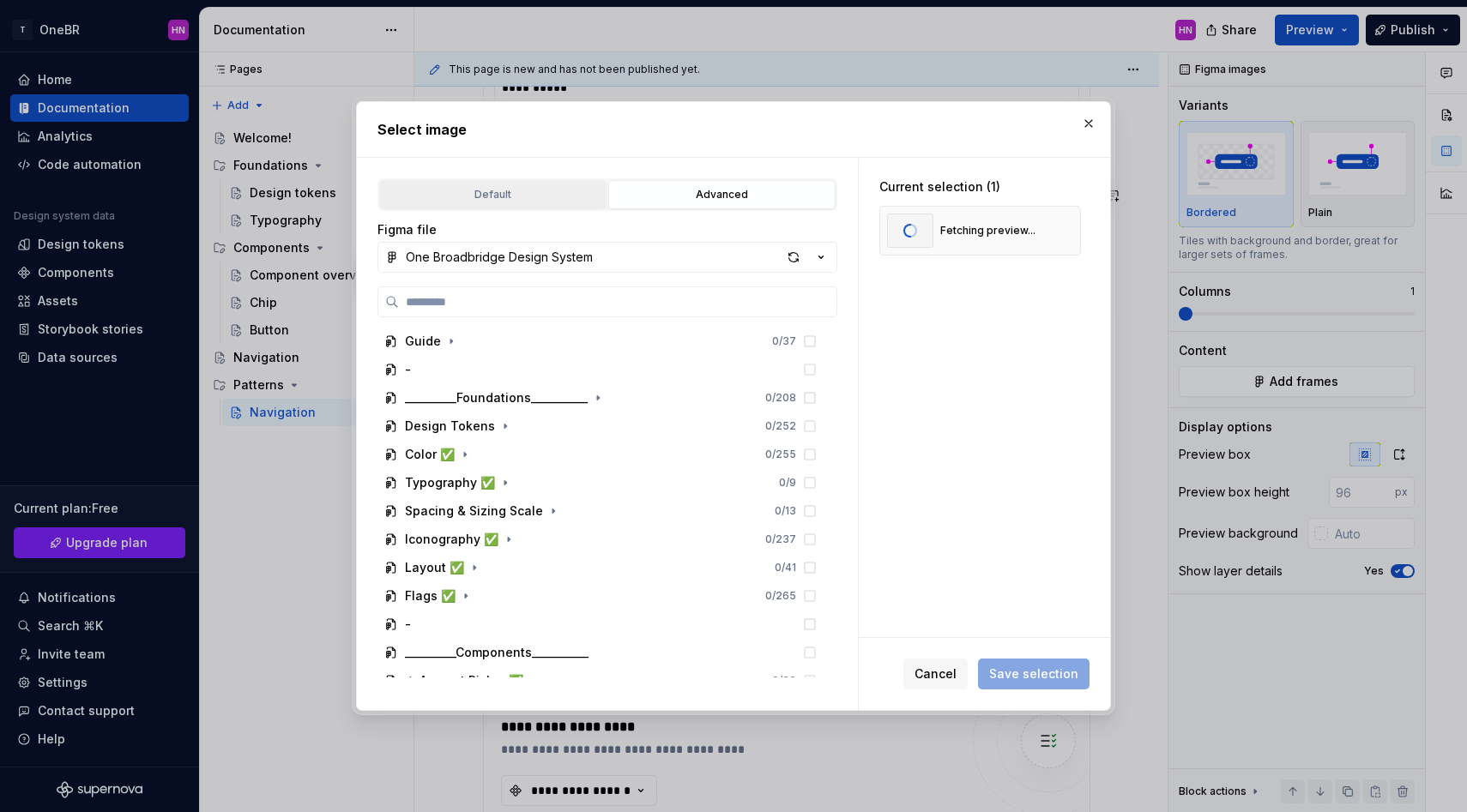
click at [511, 195] on div "Default" at bounding box center [493, 195] width 215 height 17
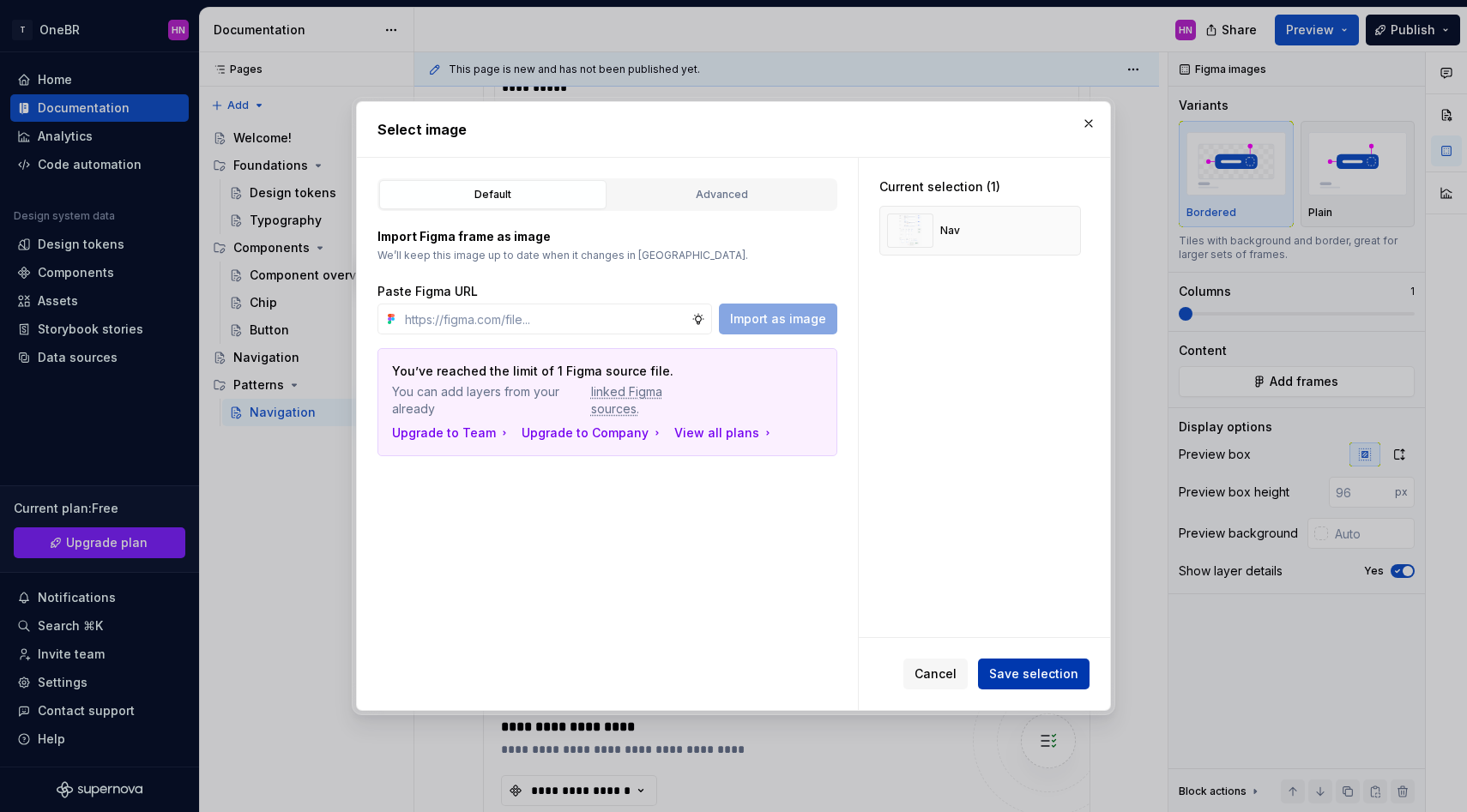
click at [1037, 681] on span "Save selection" at bounding box center [1033, 674] width 89 height 17
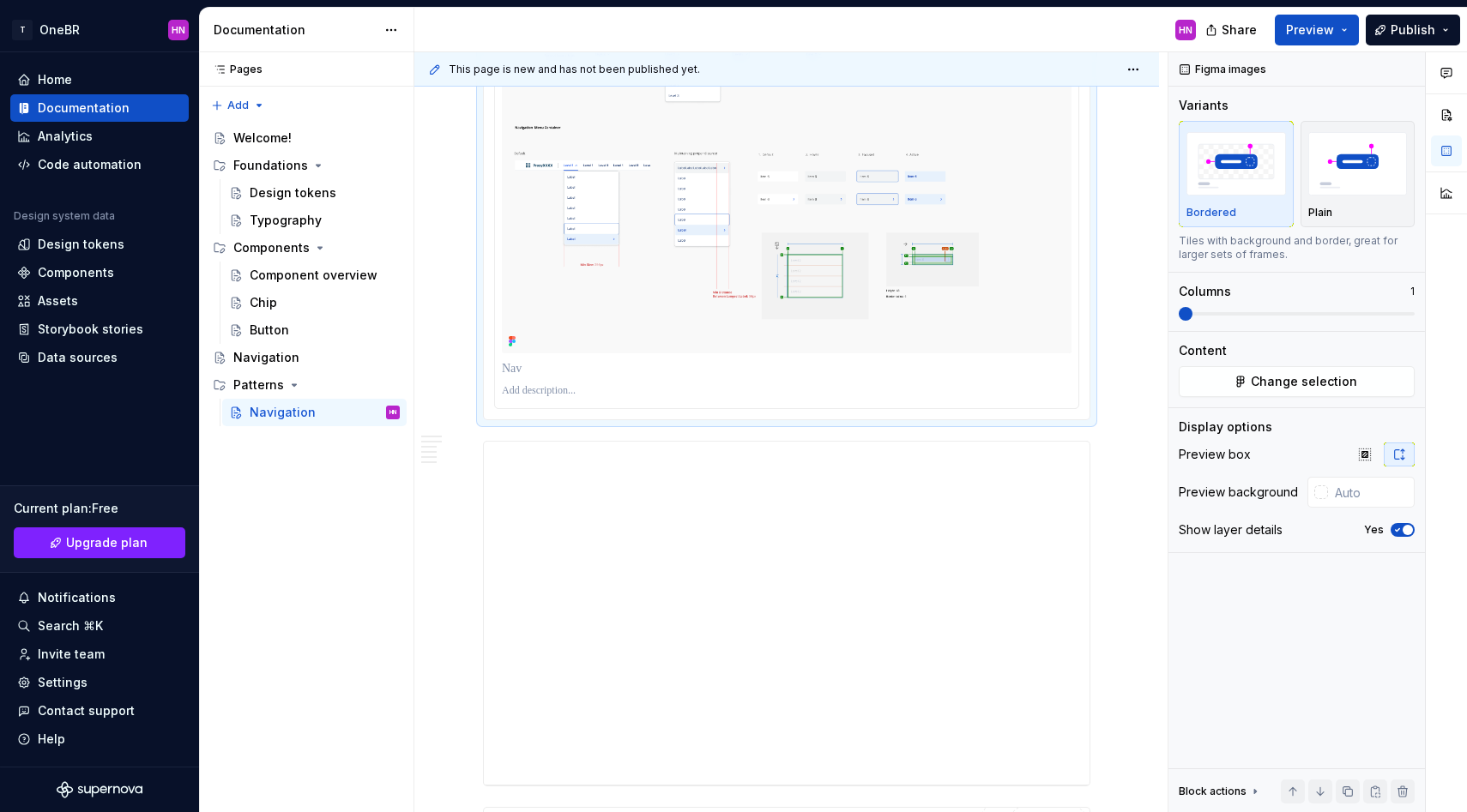
scroll to position [1114, 0]
click at [574, 387] on p at bounding box center [787, 380] width 570 height 14
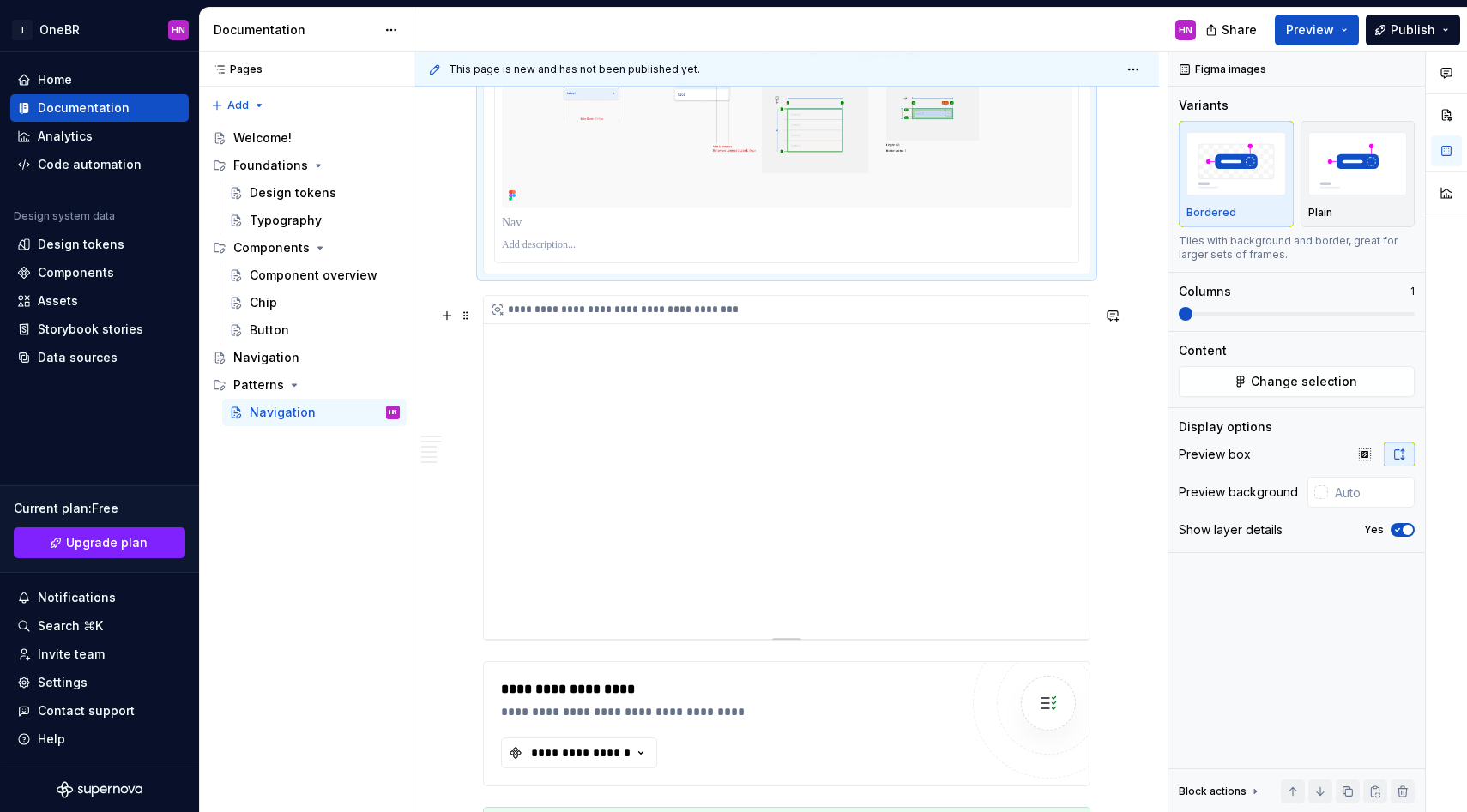
scroll to position [1252, 0]
click at [636, 451] on div "**********" at bounding box center [786, 464] width 606 height 343
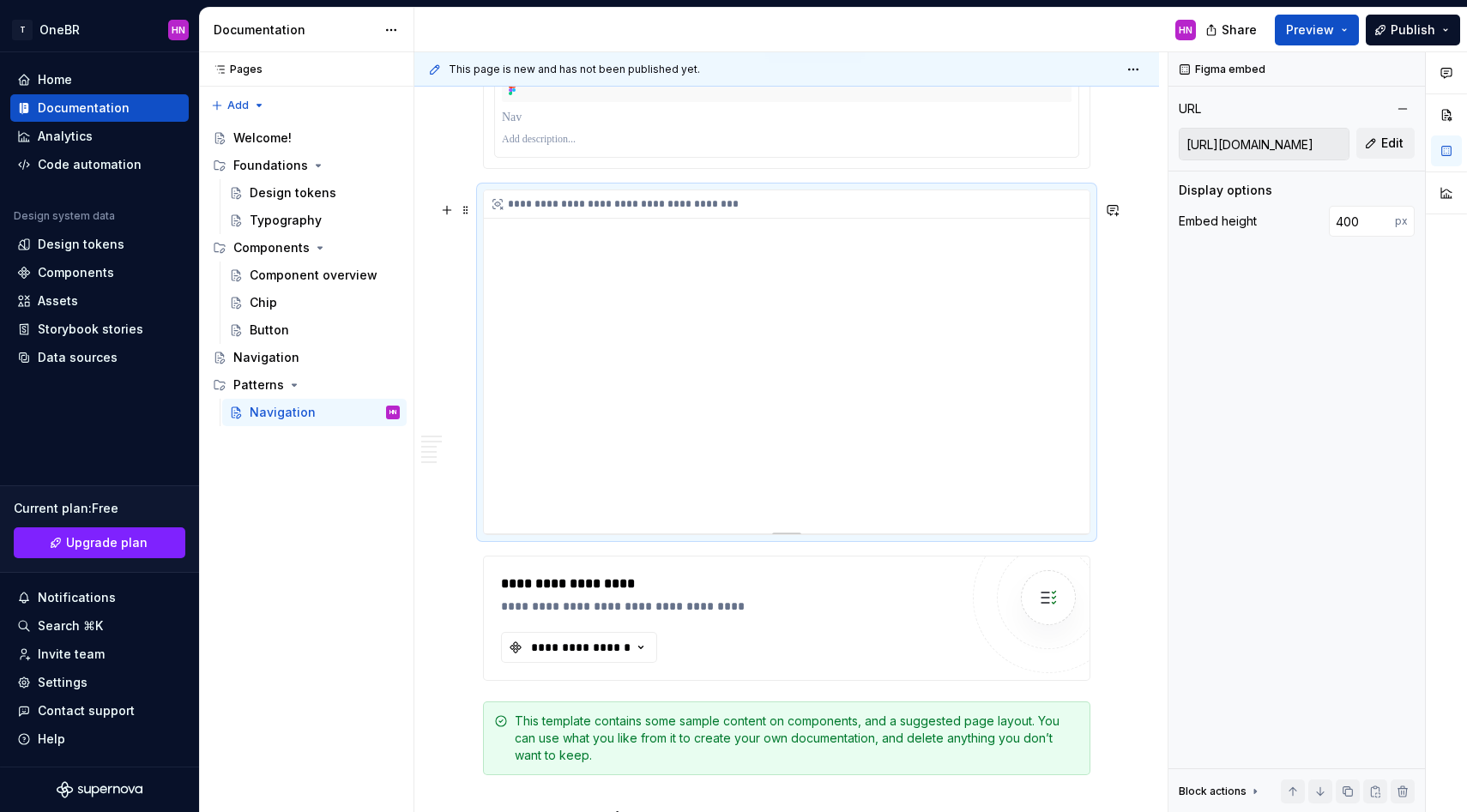
scroll to position [1374, 0]
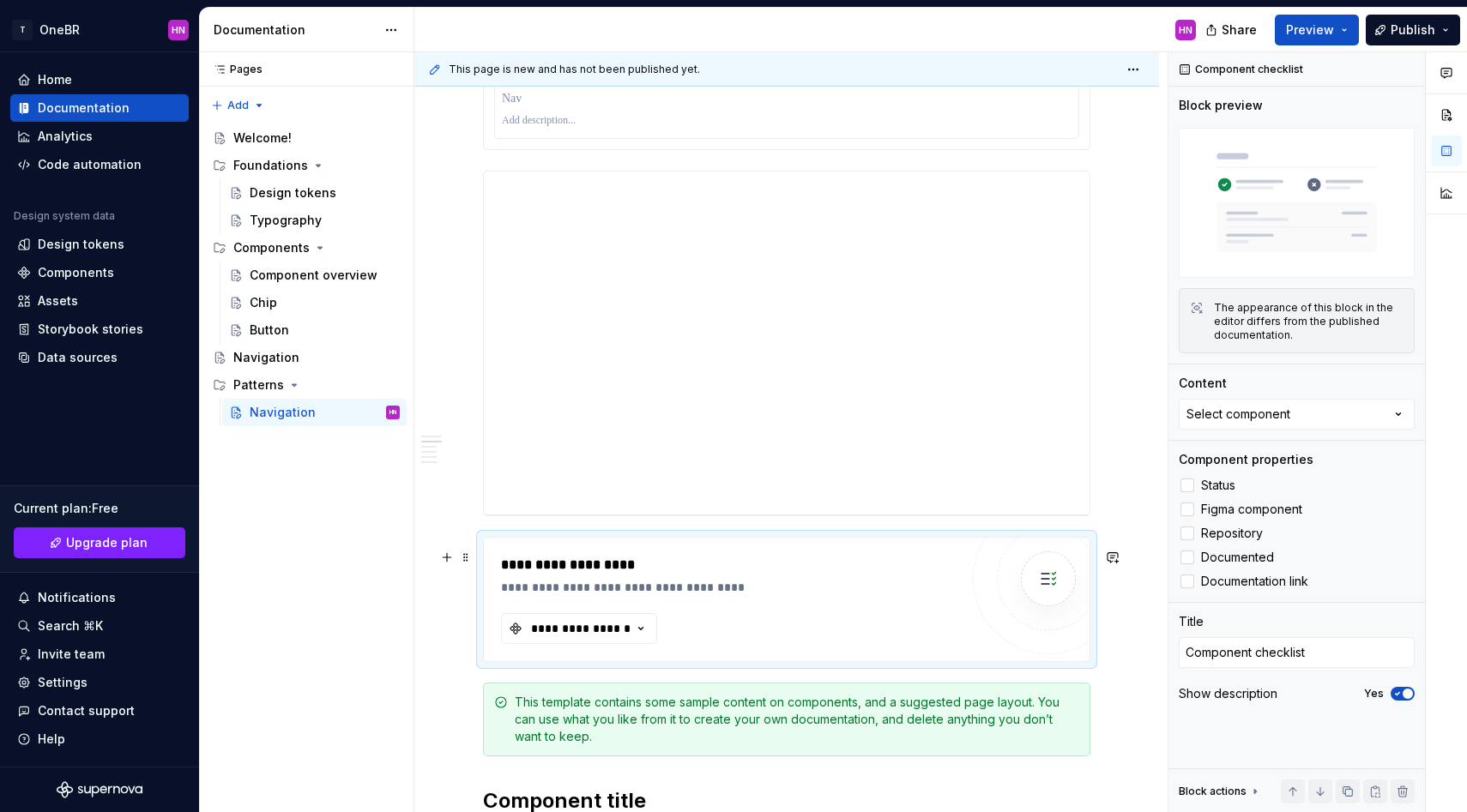
click at [487, 554] on div "**********" at bounding box center [786, 600] width 606 height 124
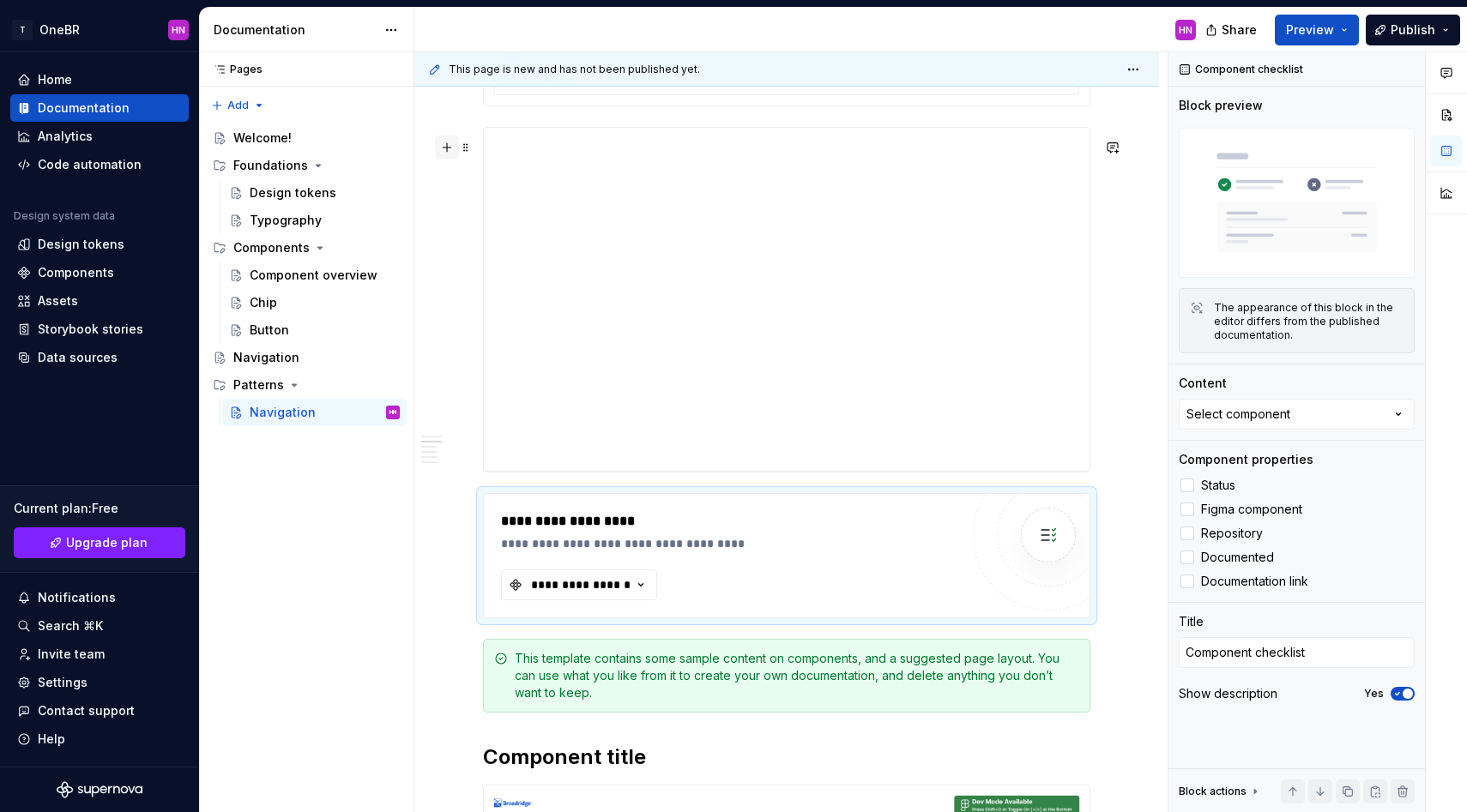
click at [448, 144] on button "button" at bounding box center [446, 147] width 24 height 24
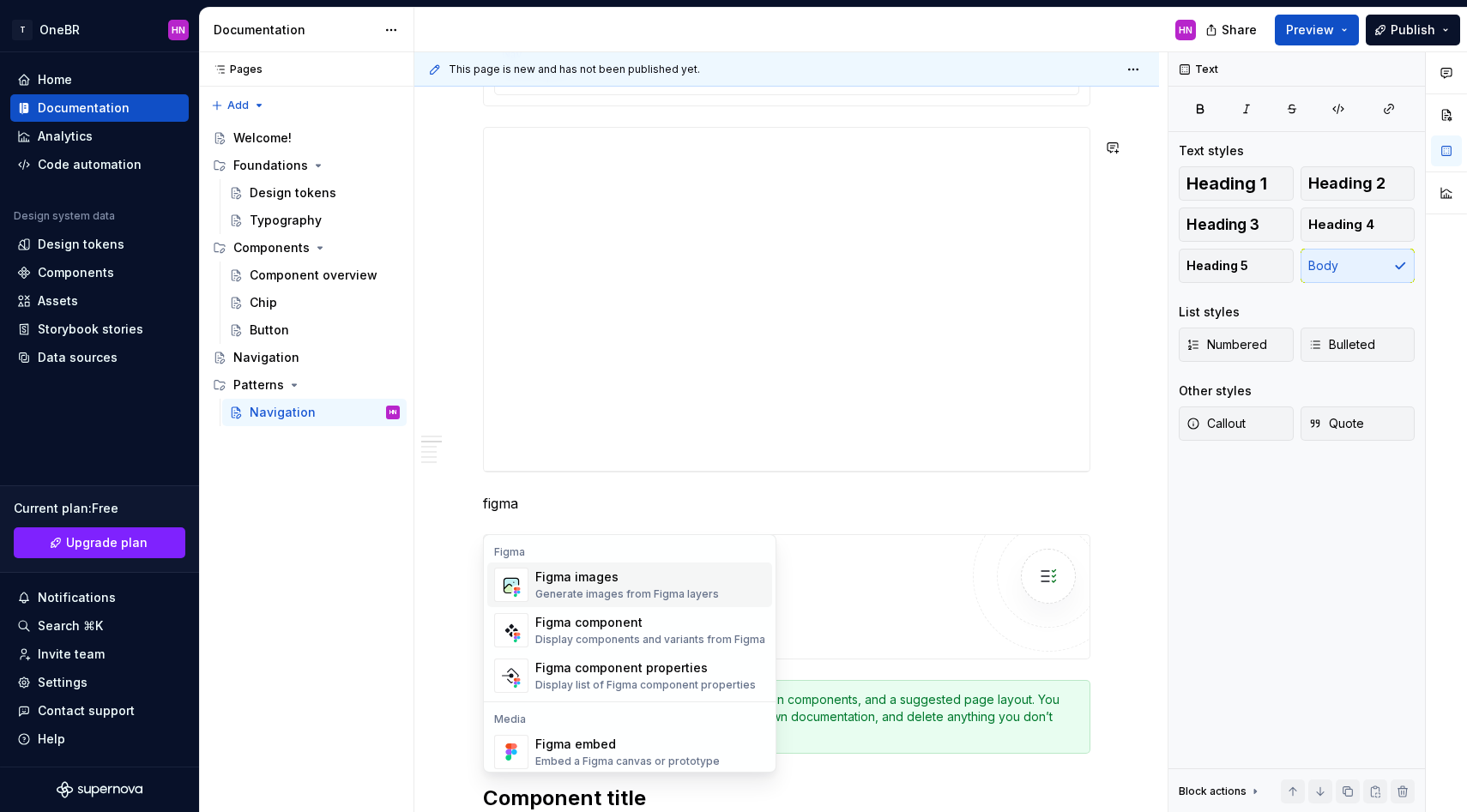
scroll to position [9, 0]
click at [850, 573] on div "**********" at bounding box center [734, 562] width 466 height 20
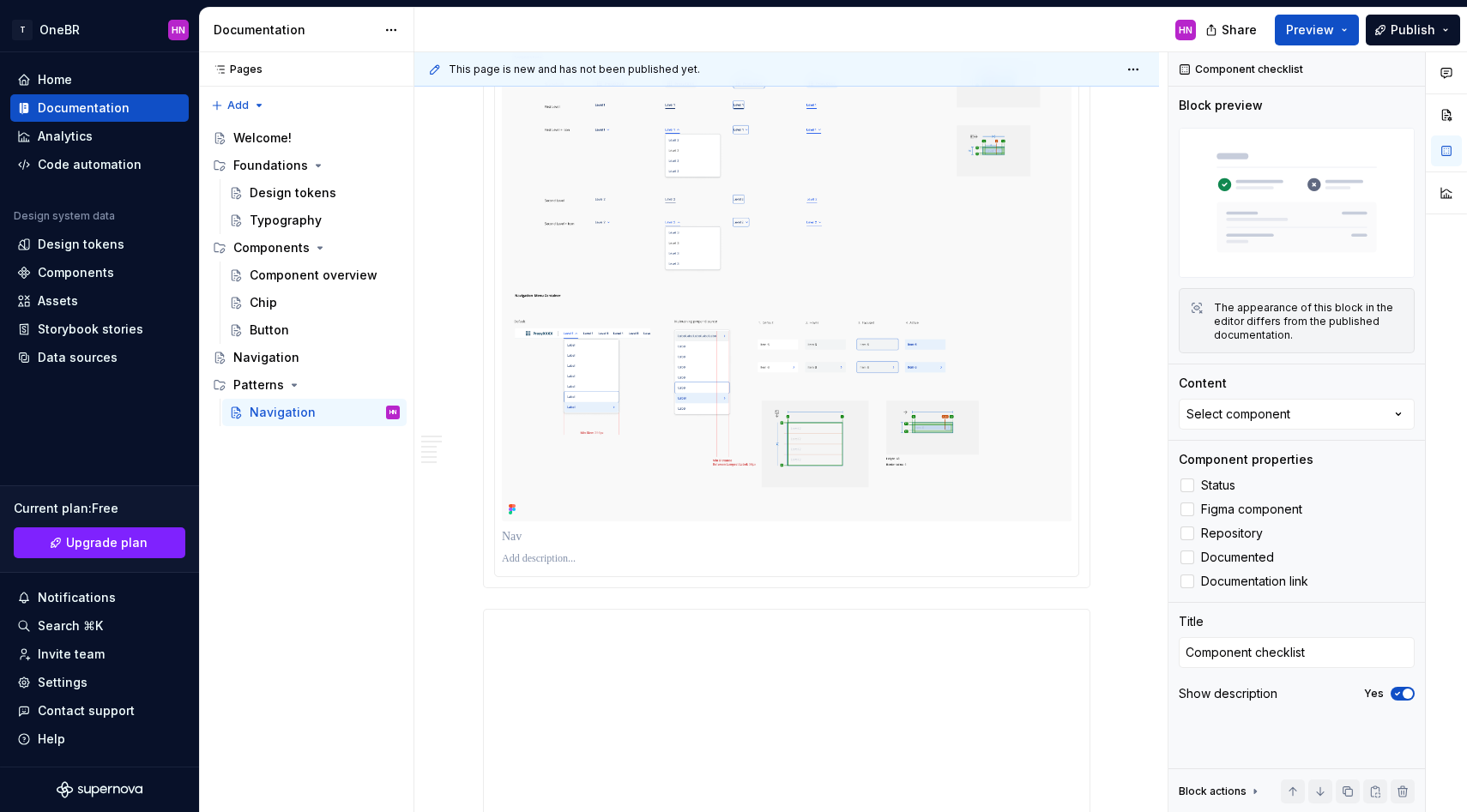
scroll to position [937, 0]
click at [450, 630] on button "button" at bounding box center [446, 629] width 24 height 24
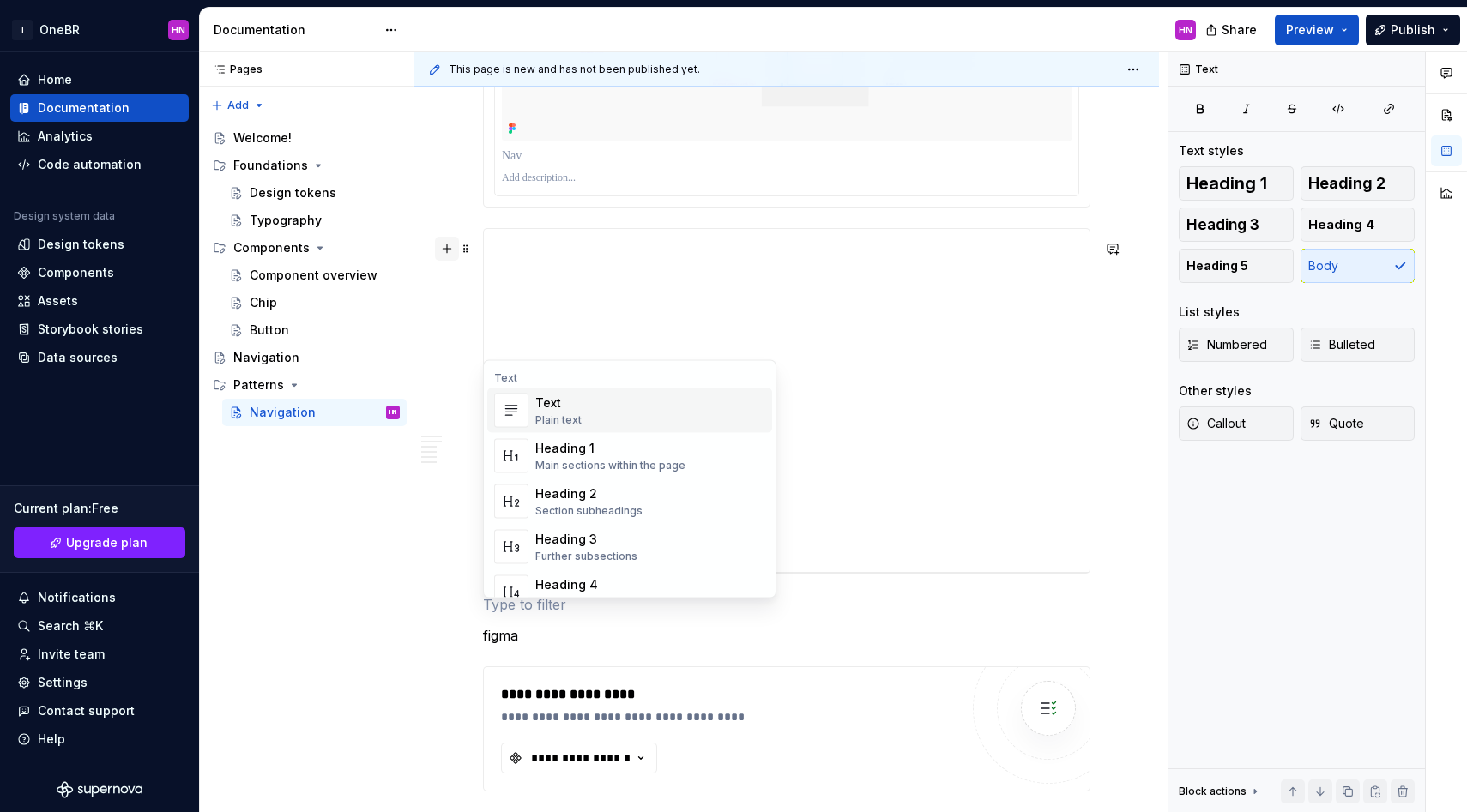
scroll to position [1318, 0]
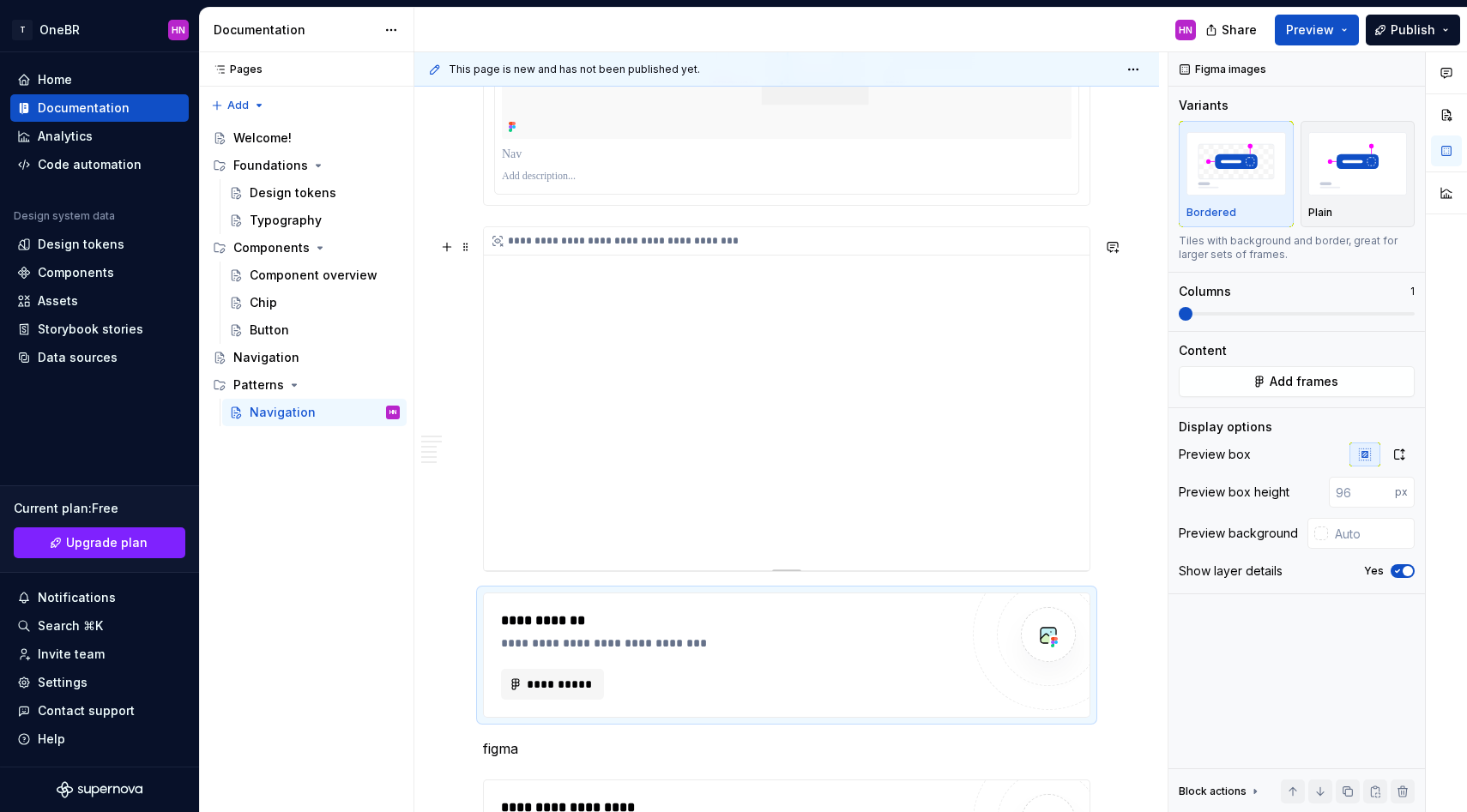
type textarea "*"
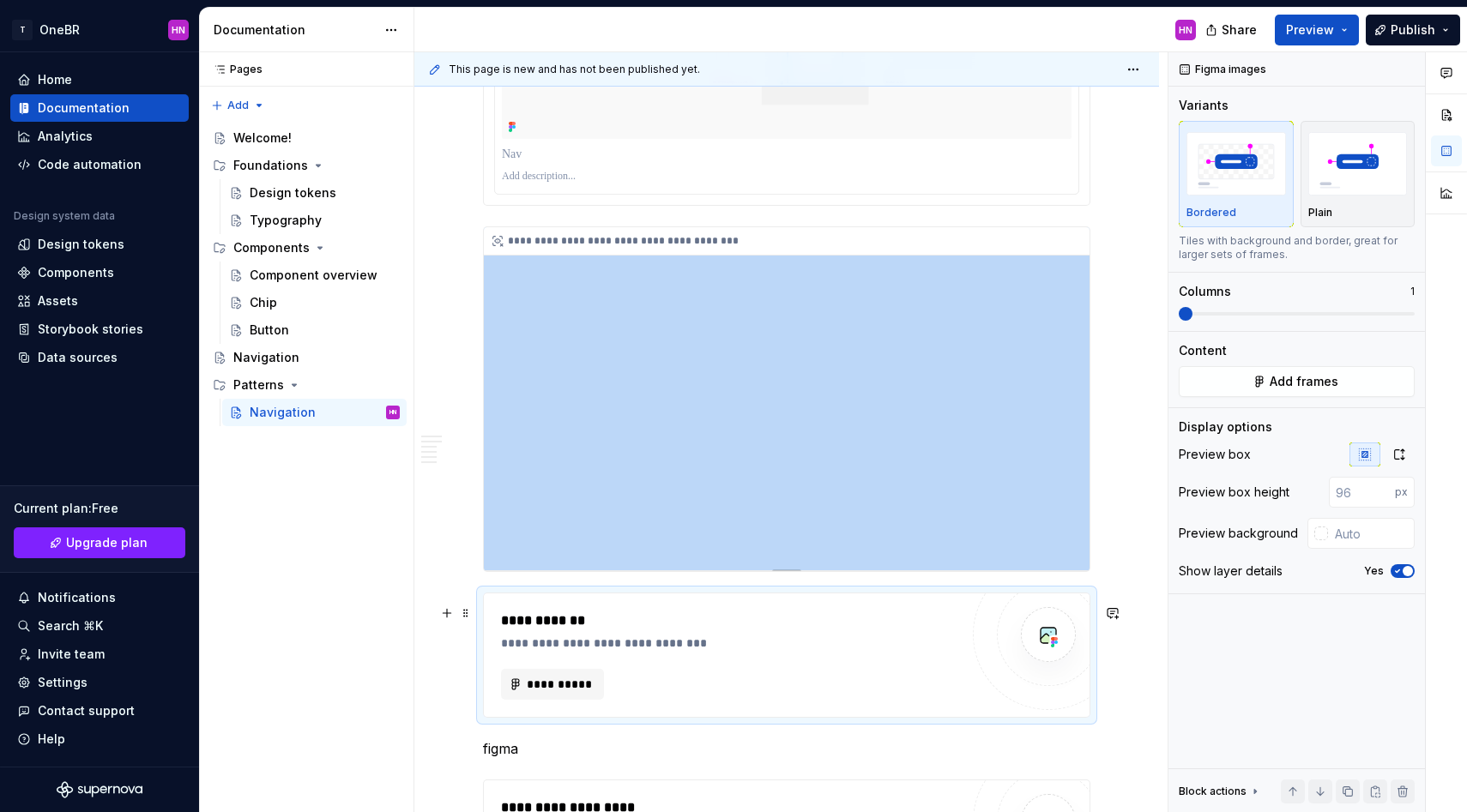
scroll to position [1433, 0]
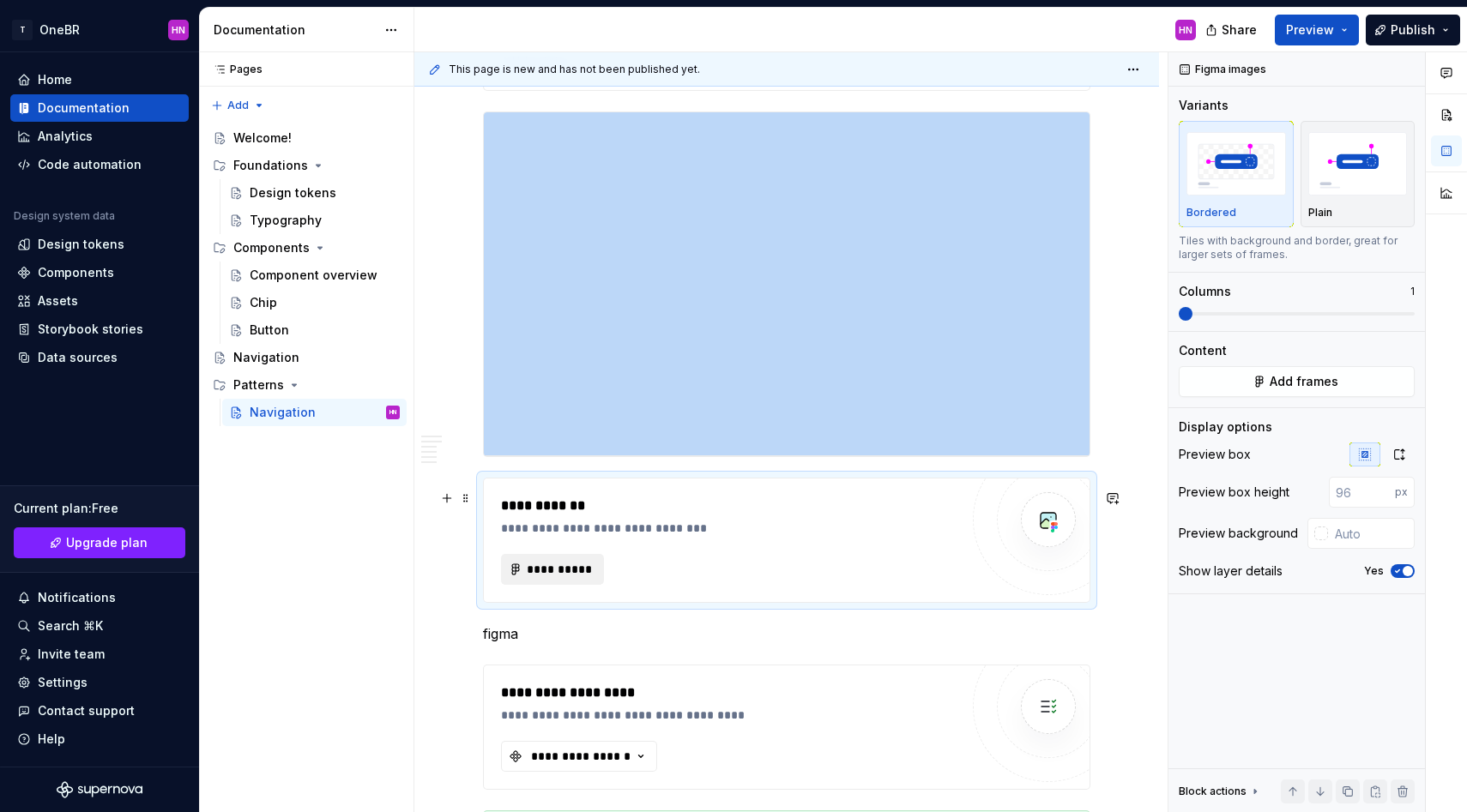
click at [581, 578] on span "**********" at bounding box center [558, 570] width 67 height 17
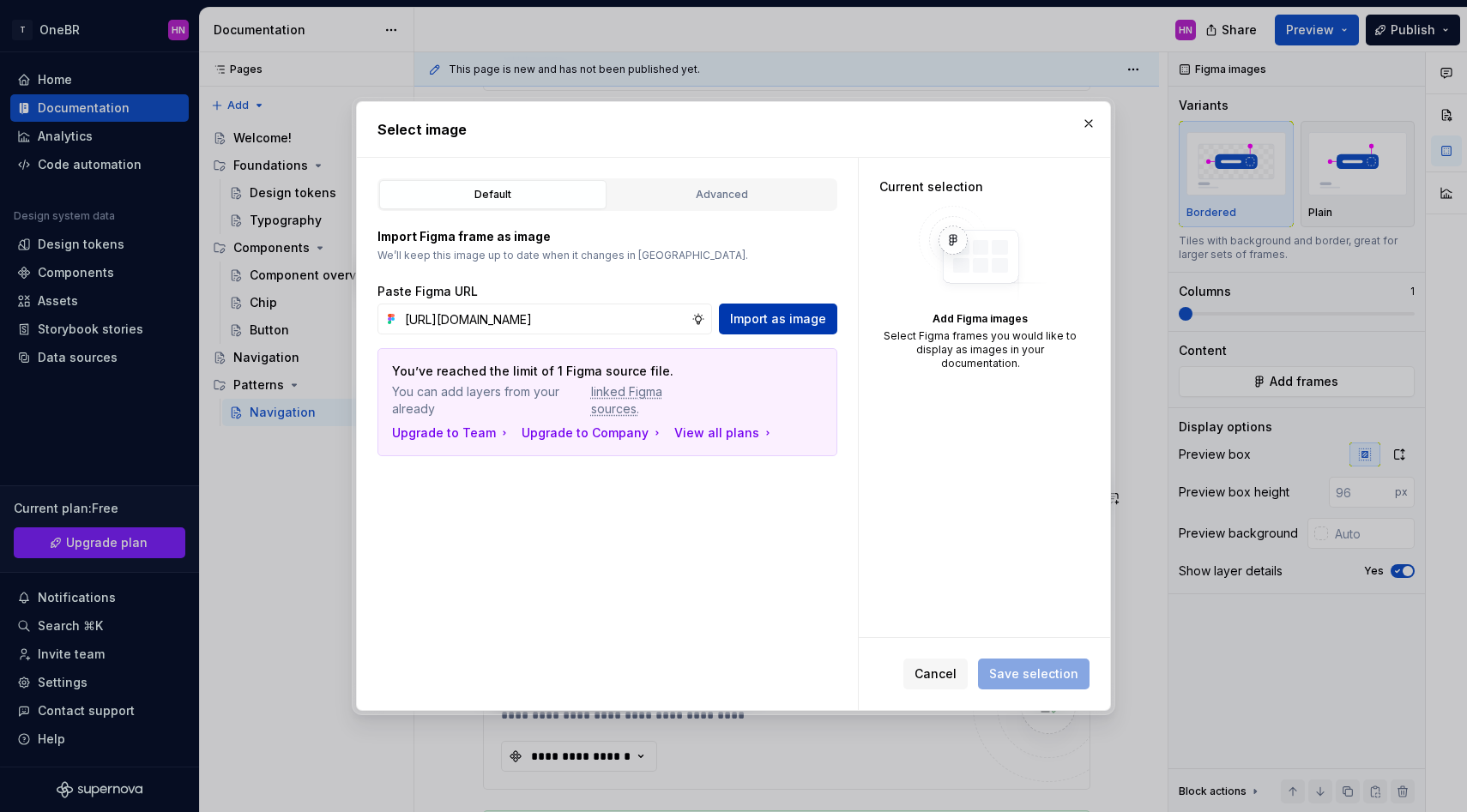
scroll to position [0, 548]
type input "[URL][DOMAIN_NAME]"
drag, startPoint x: 782, startPoint y: 313, endPoint x: 918, endPoint y: 253, distance: 148.6
click at [782, 313] on span "Import as image" at bounding box center [777, 319] width 96 height 17
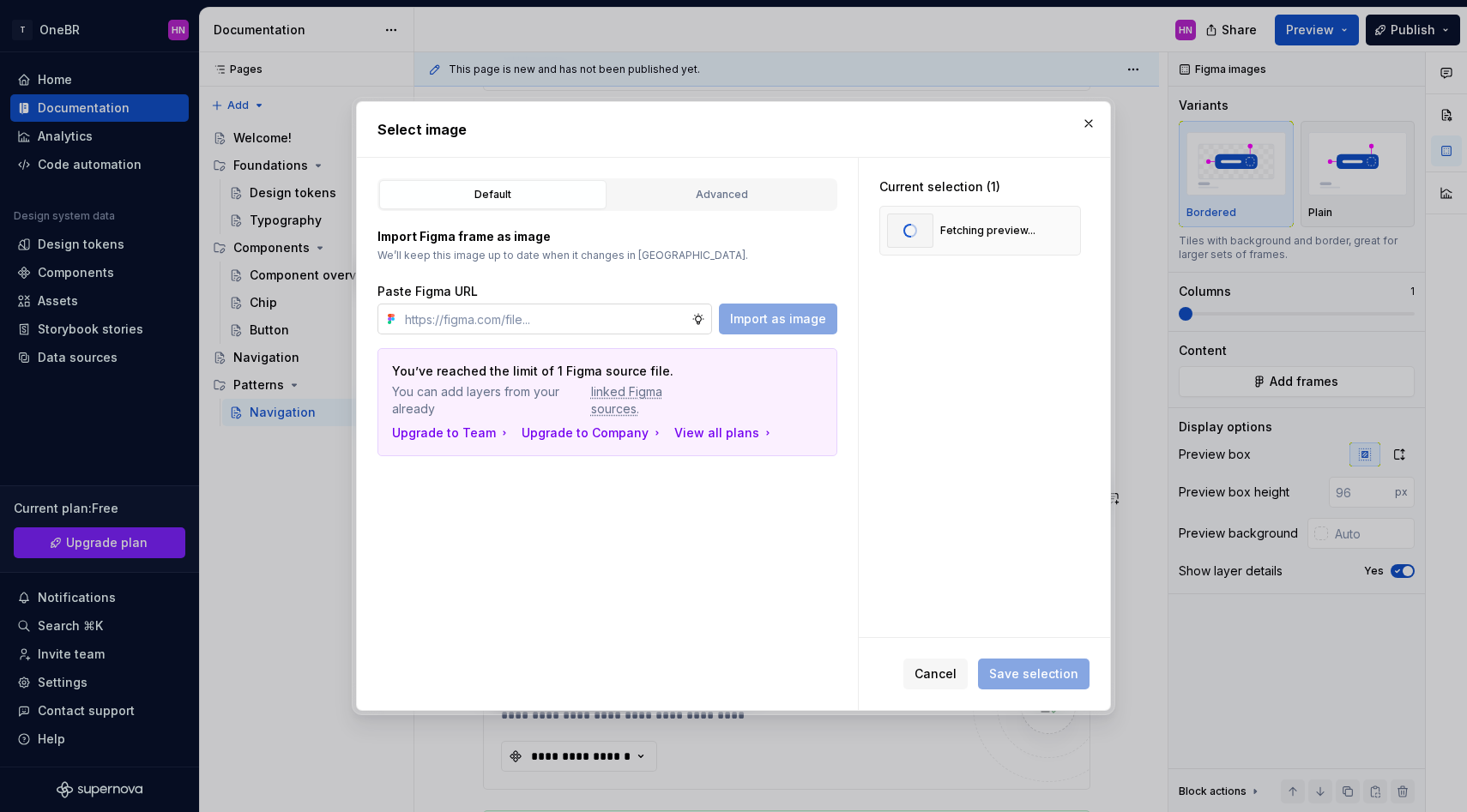
click at [607, 326] on input "text" at bounding box center [545, 319] width 294 height 31
paste input "[URL][DOMAIN_NAME]"
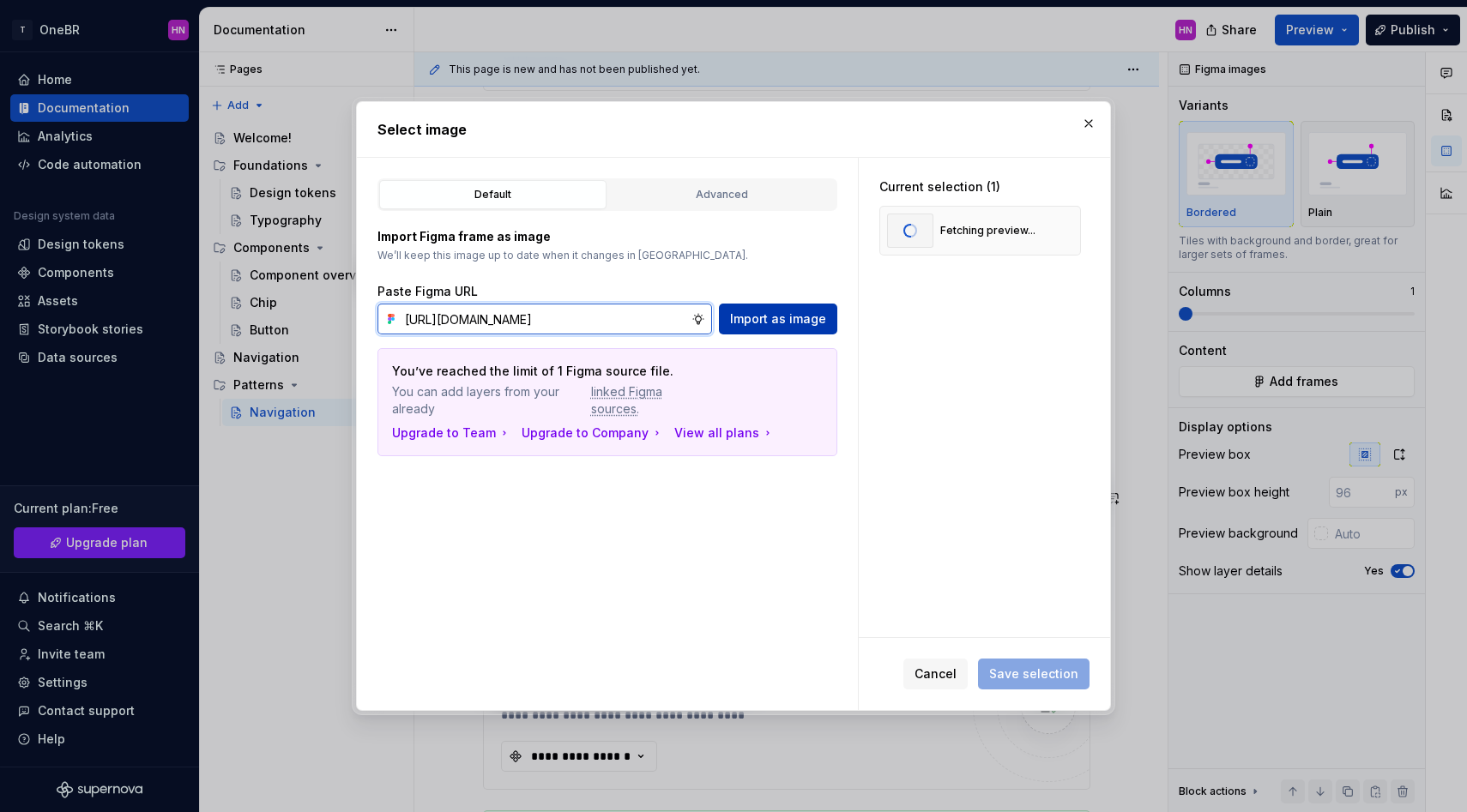
type input "[URL][DOMAIN_NAME]"
click at [743, 322] on span "Import as image" at bounding box center [777, 319] width 96 height 17
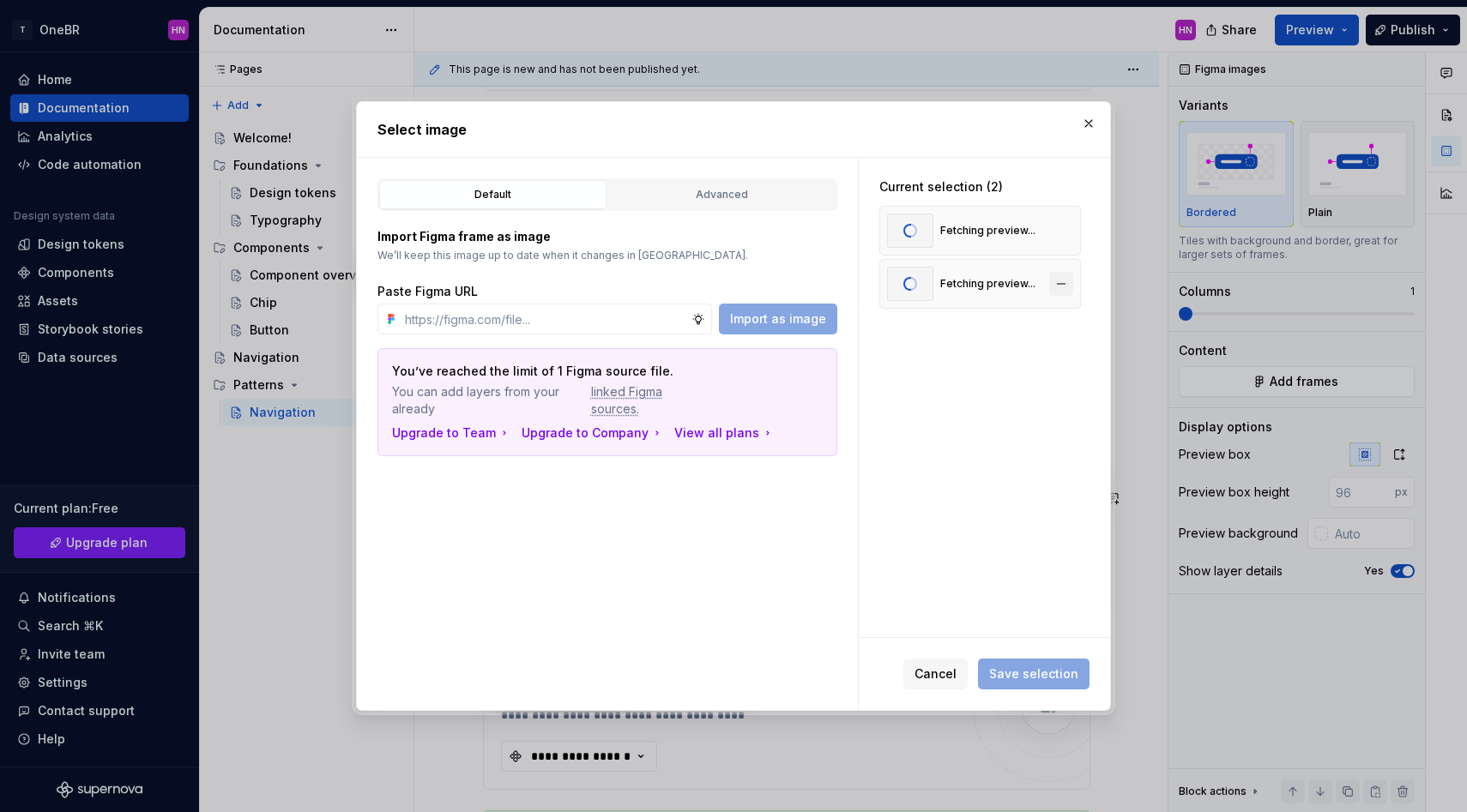
click at [1073, 287] on button "button" at bounding box center [1060, 284] width 24 height 24
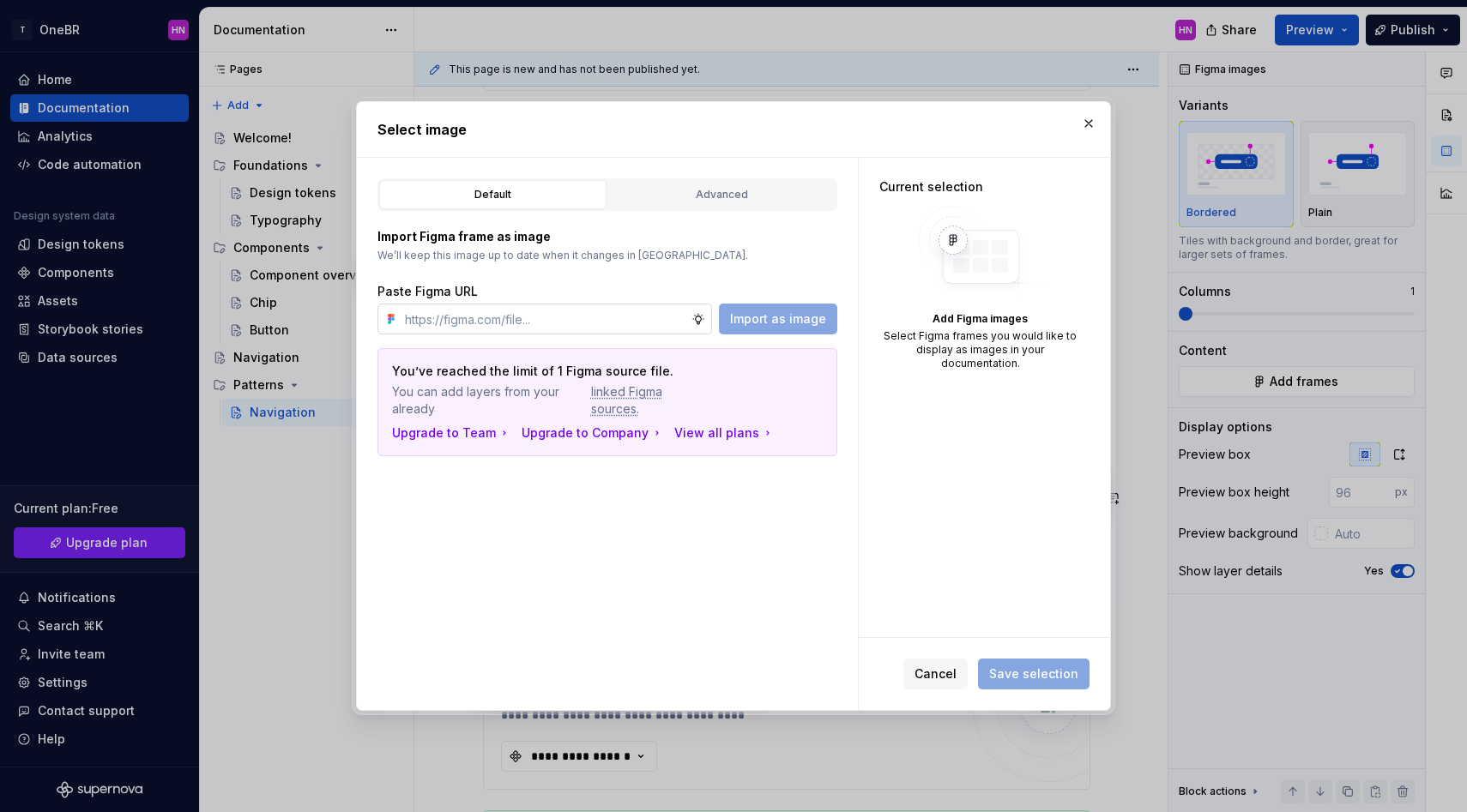
click at [661, 314] on input "text" at bounding box center [545, 319] width 294 height 31
paste input "[URL][DOMAIN_NAME]"
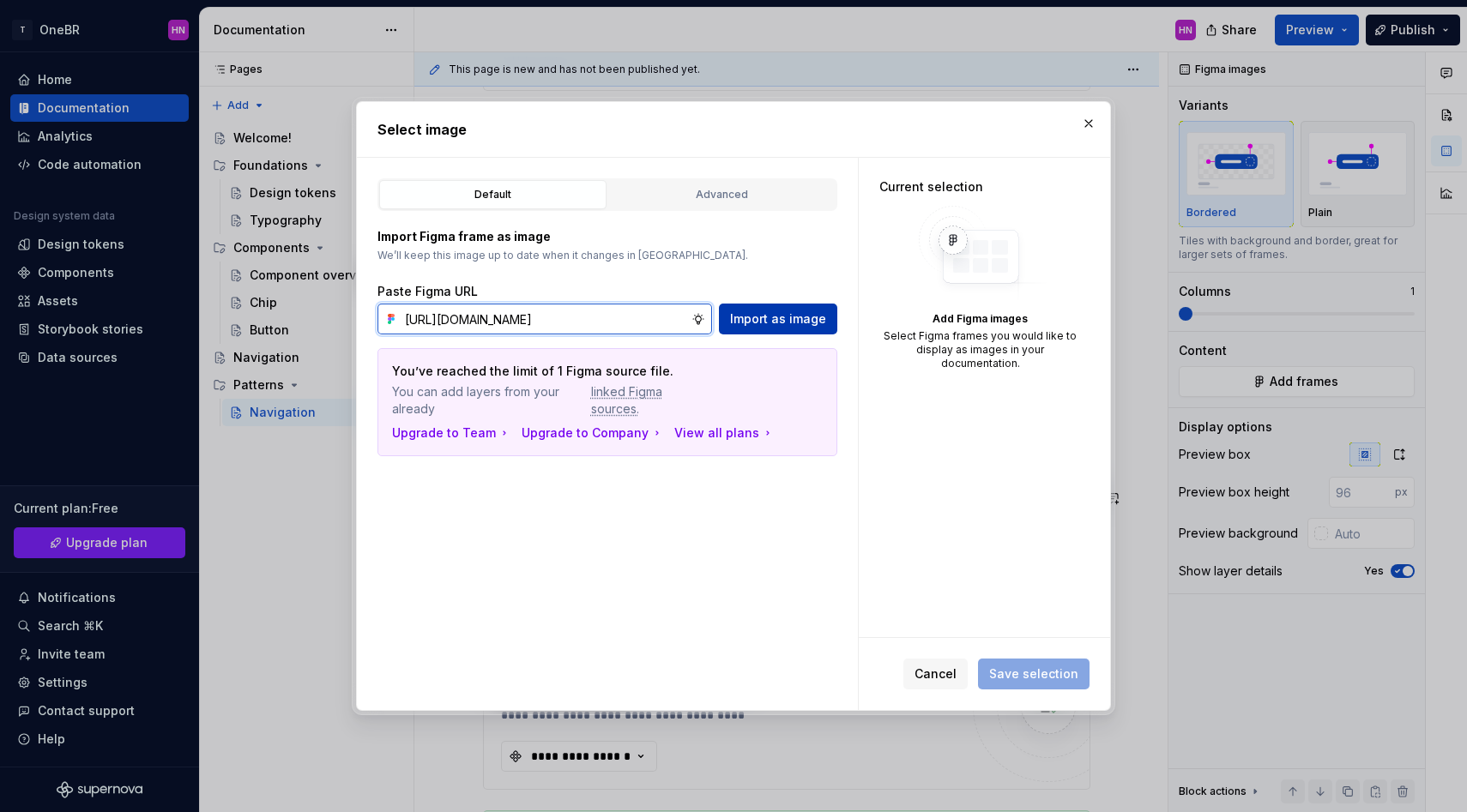
type input "[URL][DOMAIN_NAME]"
click at [778, 320] on span "Import as image" at bounding box center [777, 319] width 96 height 17
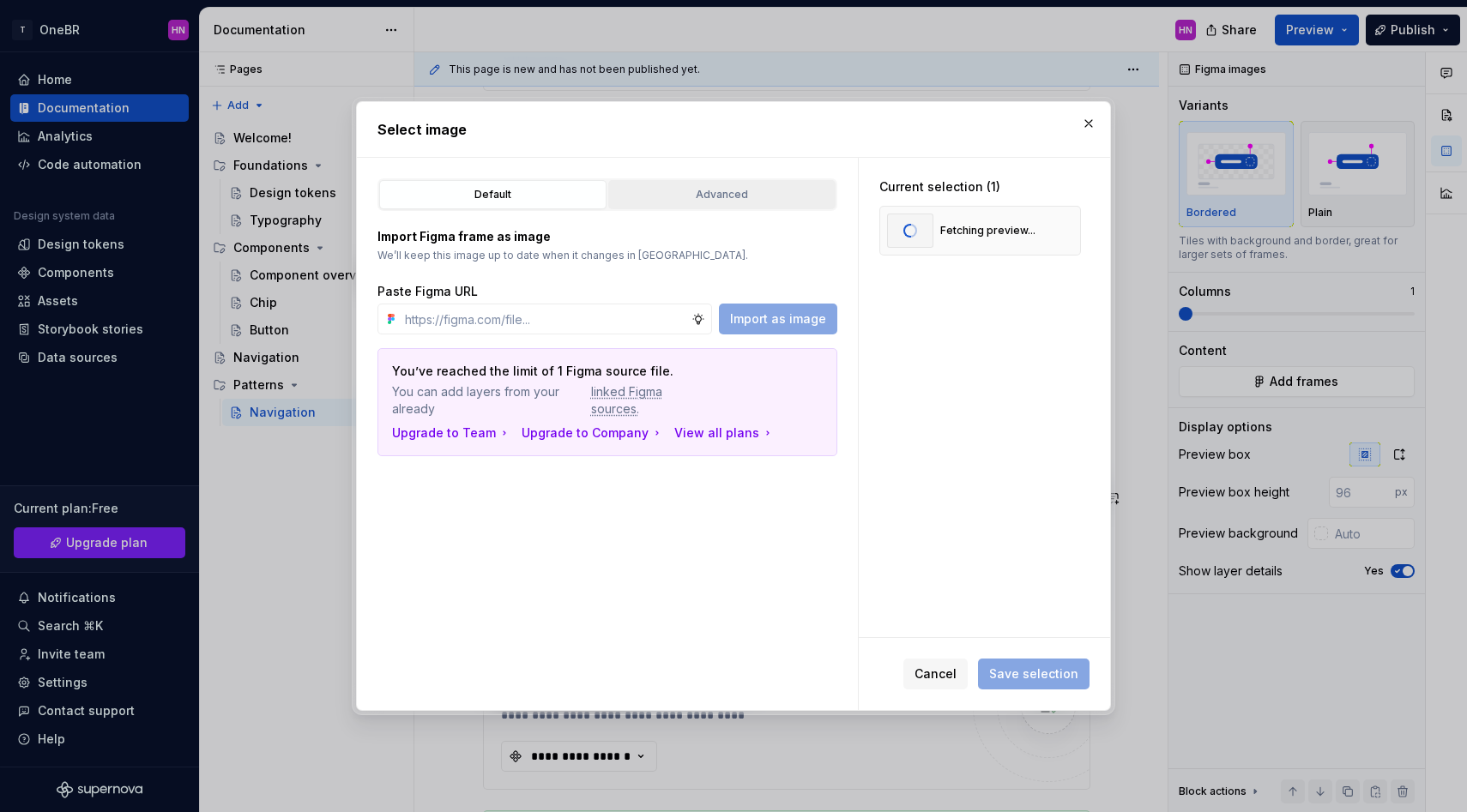
click at [638, 188] on div "Advanced" at bounding box center [721, 195] width 215 height 17
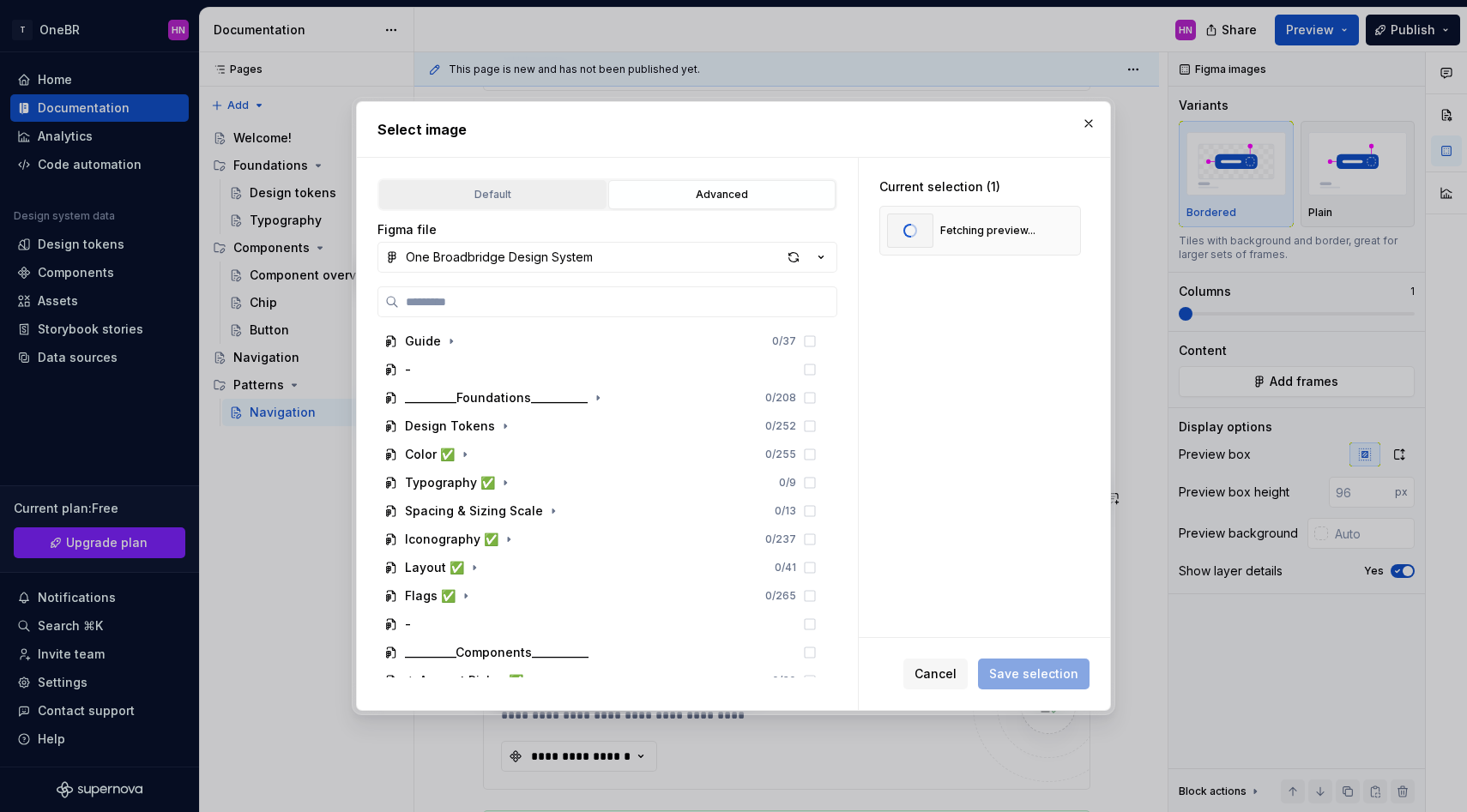
click at [469, 190] on div "Default" at bounding box center [493, 195] width 215 height 17
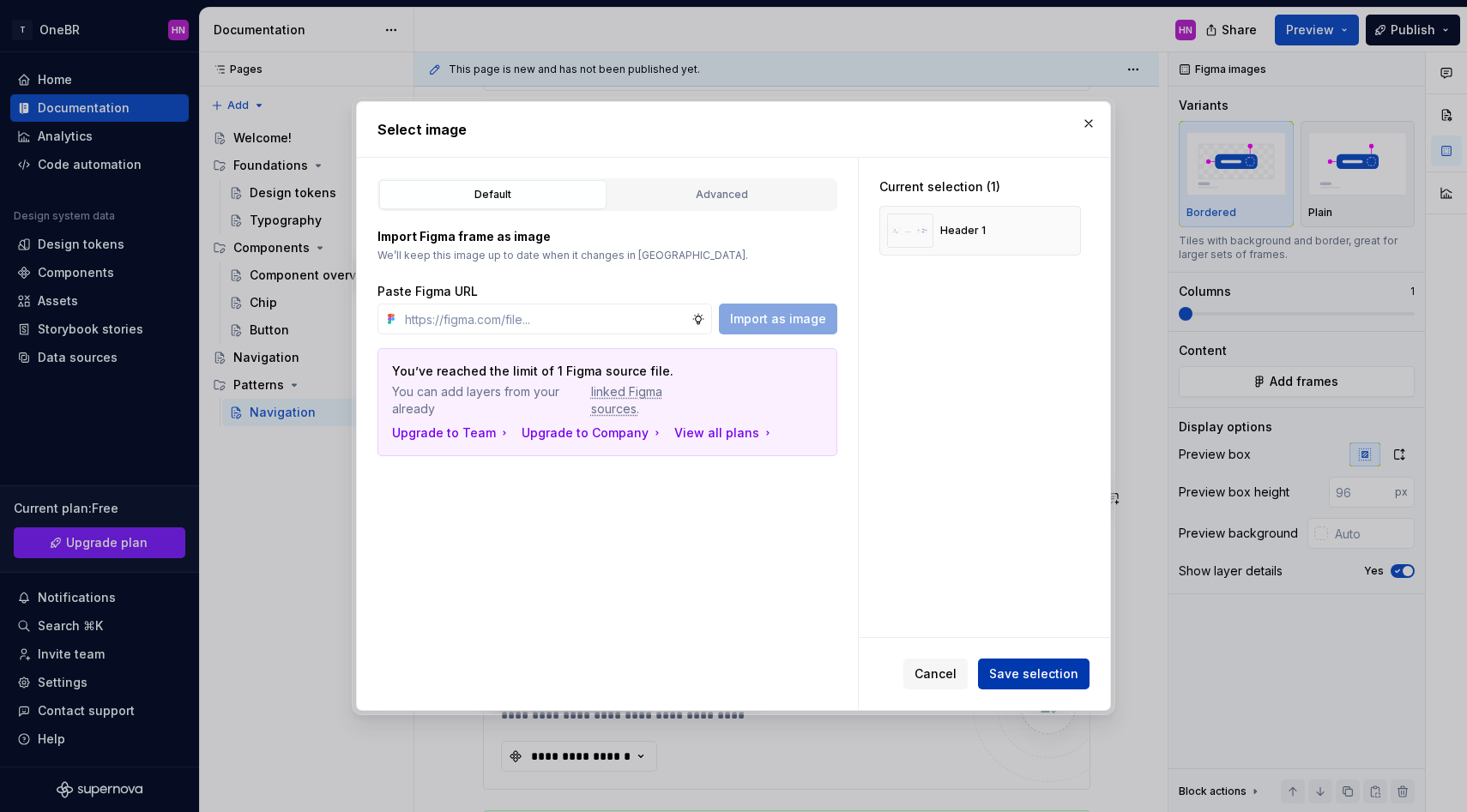
click at [1009, 675] on span "Save selection" at bounding box center [1033, 674] width 89 height 17
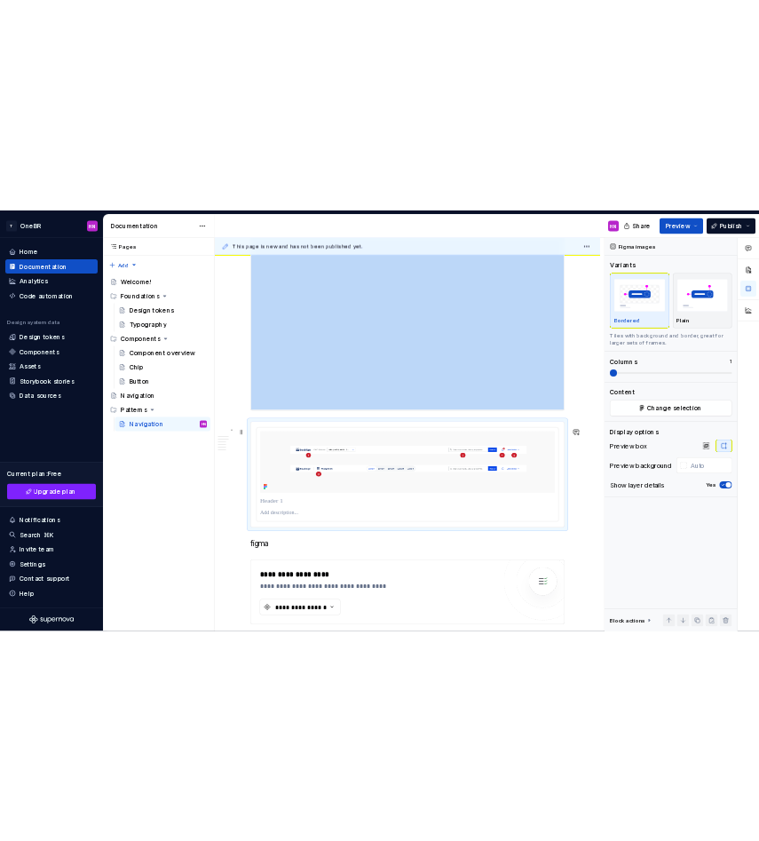
scroll to position [1566, 0]
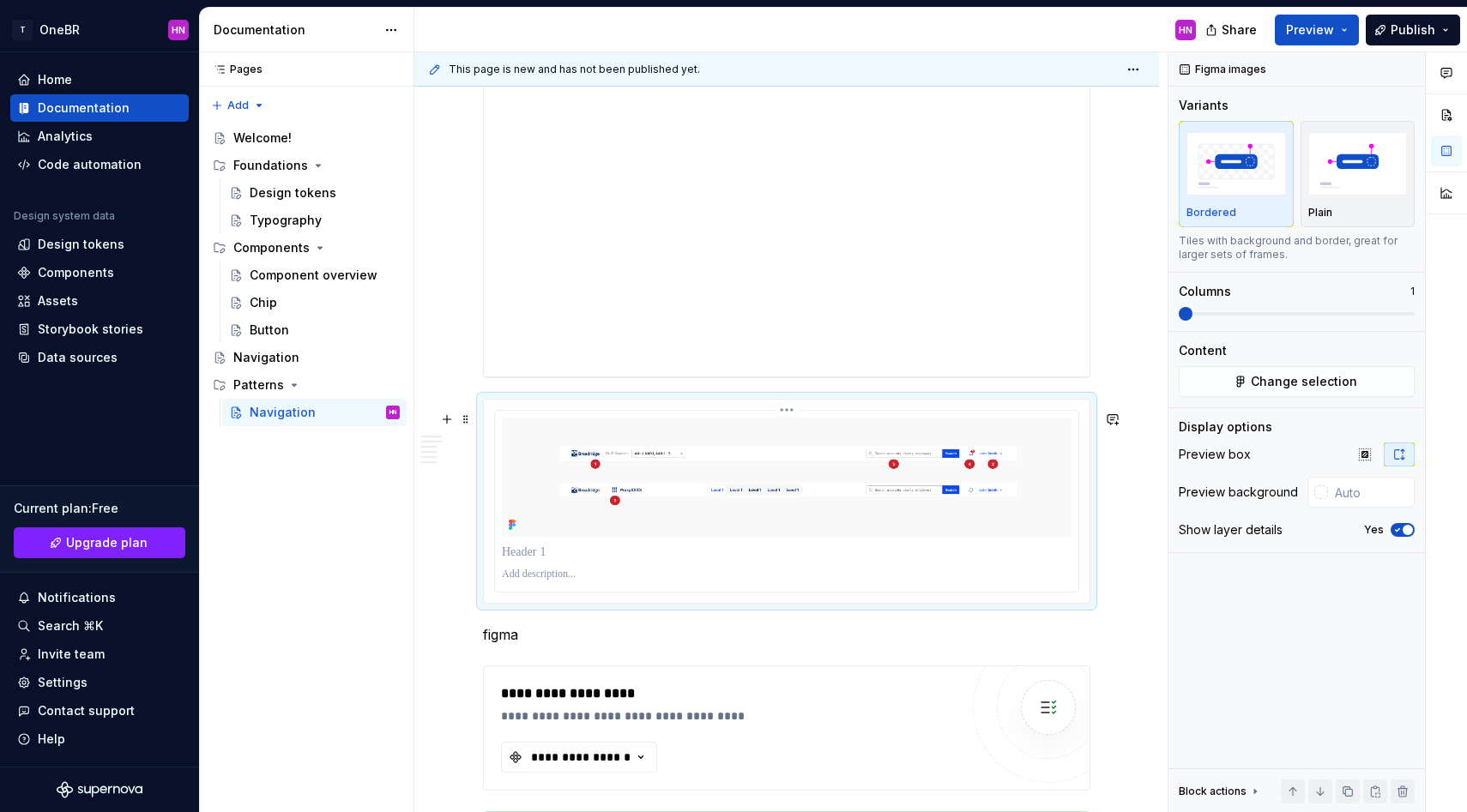
click at [522, 581] on p at bounding box center [787, 574] width 570 height 14
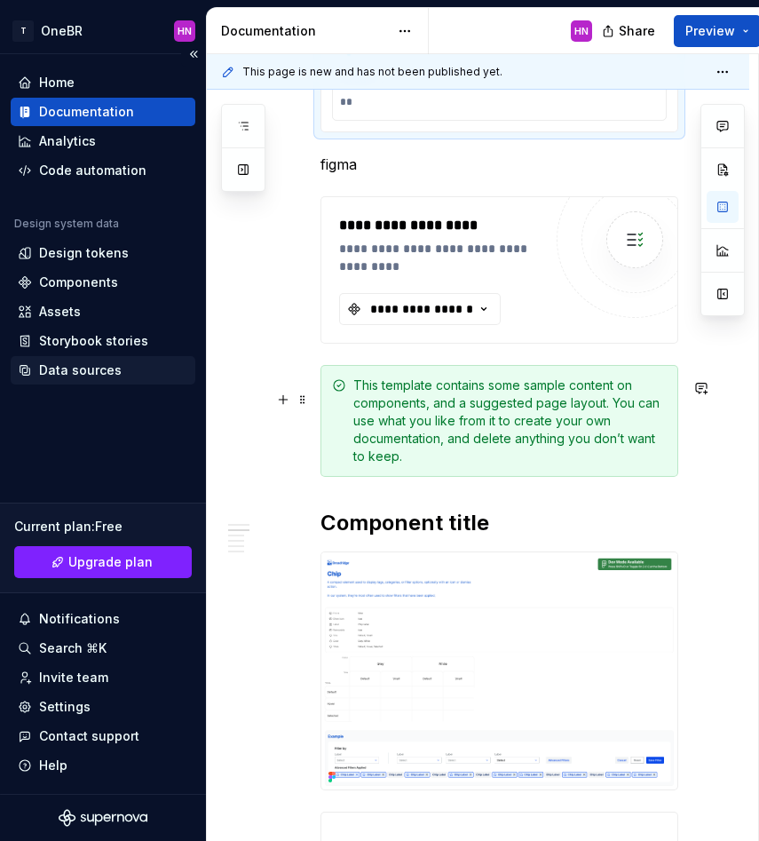
scroll to position [1474, 0]
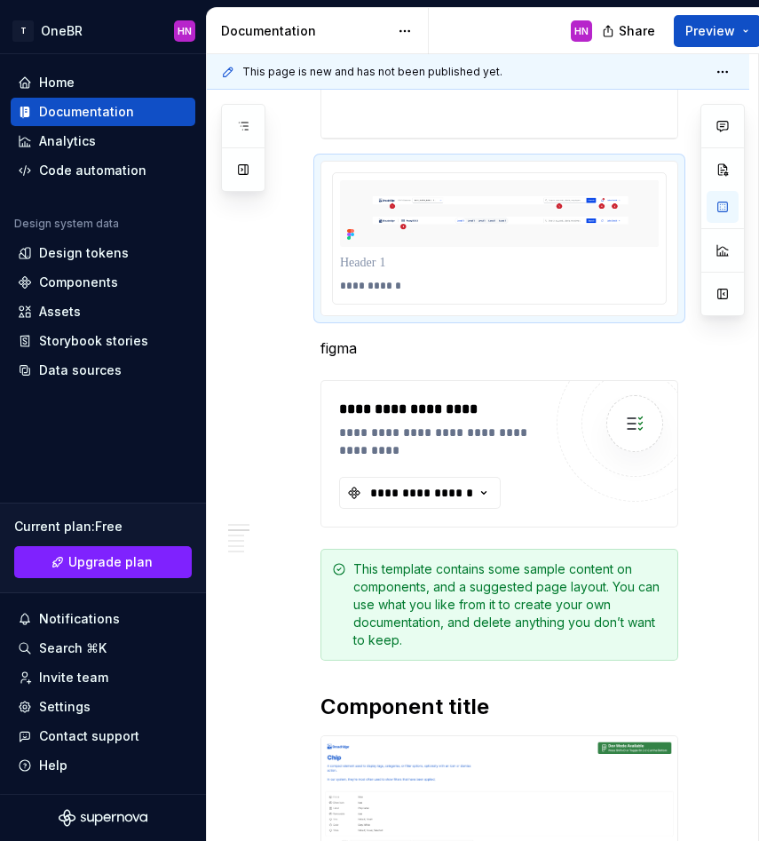
click at [381, 293] on p "**********" at bounding box center [504, 286] width 328 height 14
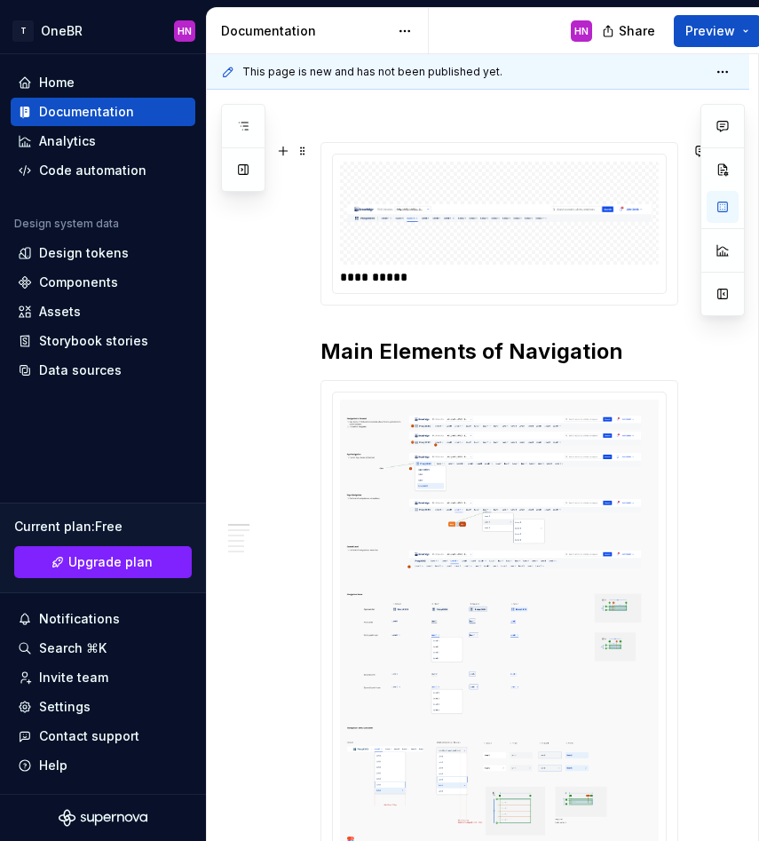
scroll to position [309, 0]
click at [383, 274] on div "**********" at bounding box center [504, 279] width 328 height 18
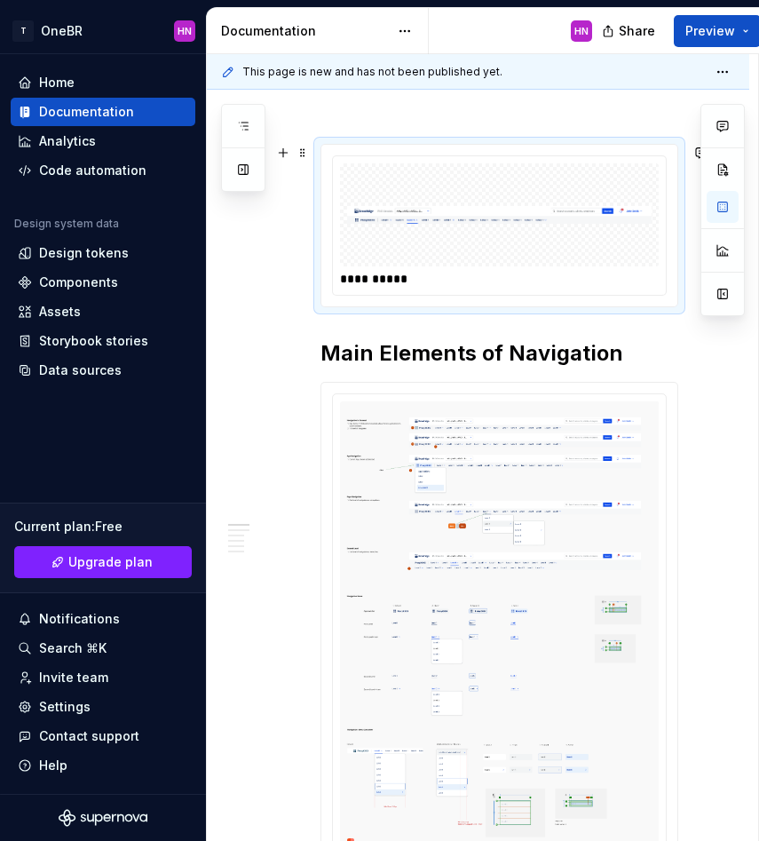
click at [383, 274] on div "**********" at bounding box center [504, 279] width 328 height 18
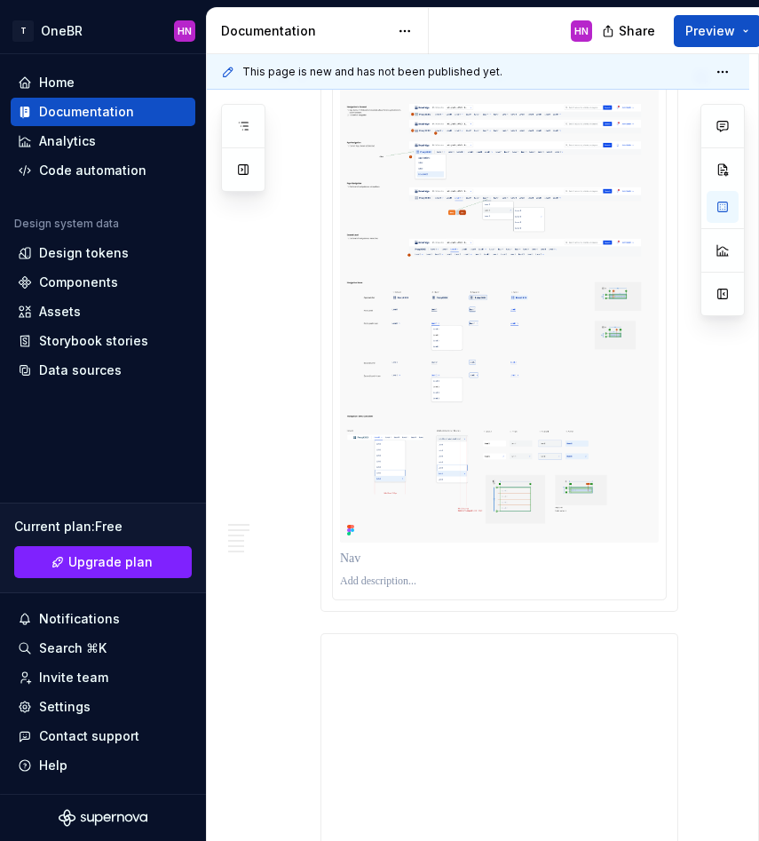
type textarea "*"
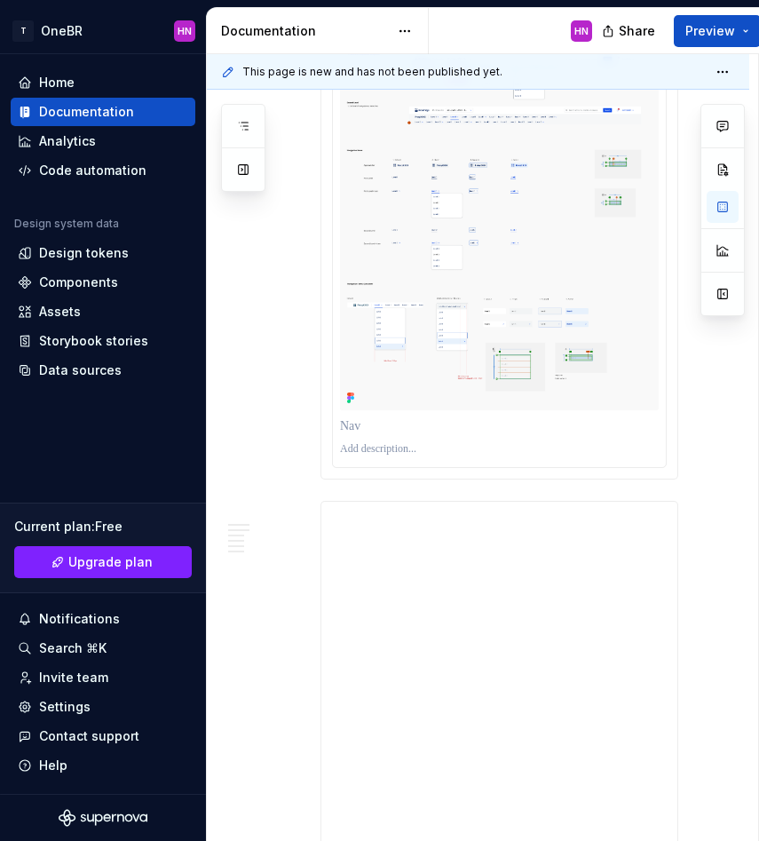
click at [365, 439] on div at bounding box center [499, 426] width 319 height 25
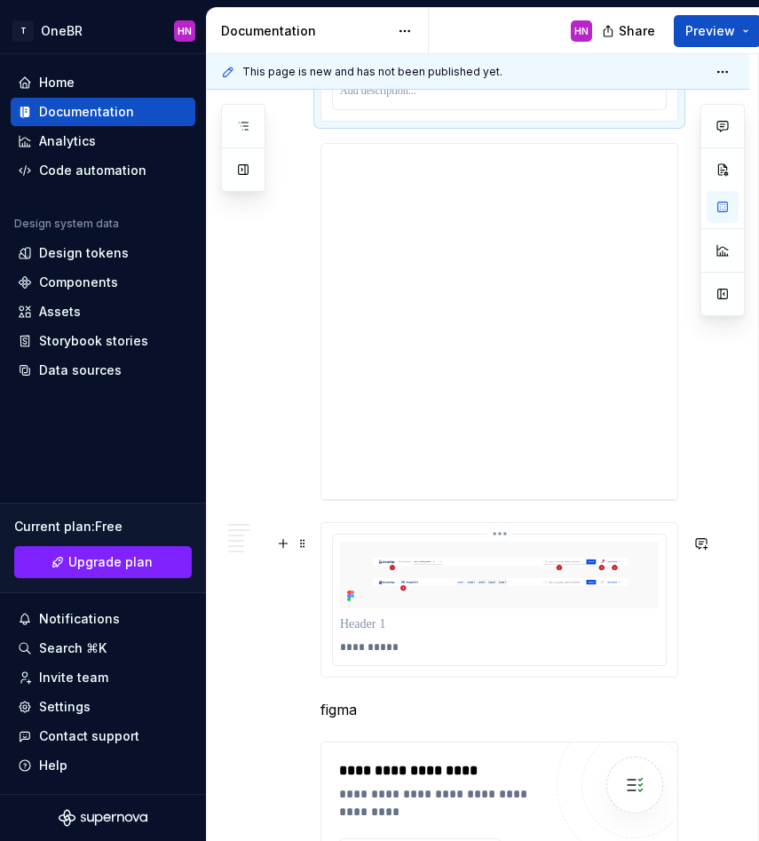
scroll to position [1209, 0]
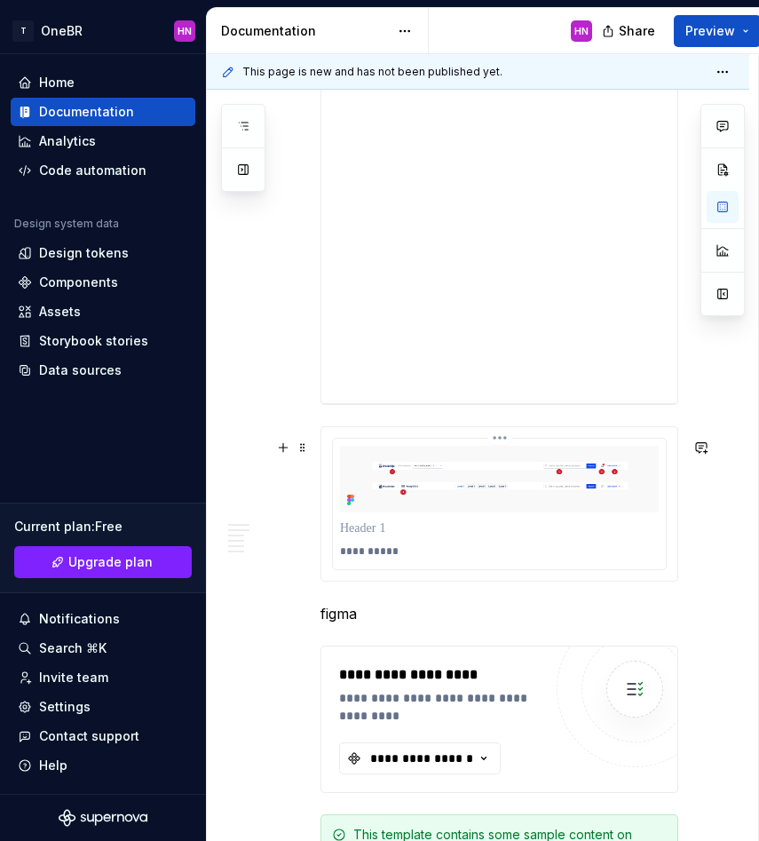
click at [377, 555] on div "**********" at bounding box center [499, 551] width 319 height 21
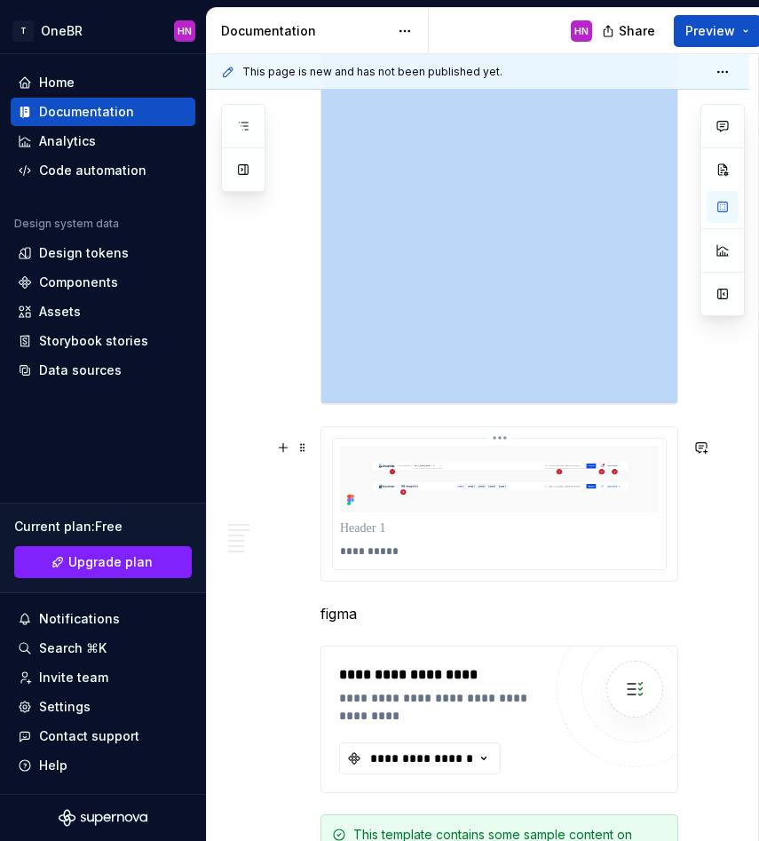
click at [377, 555] on div "**********" at bounding box center [499, 551] width 319 height 21
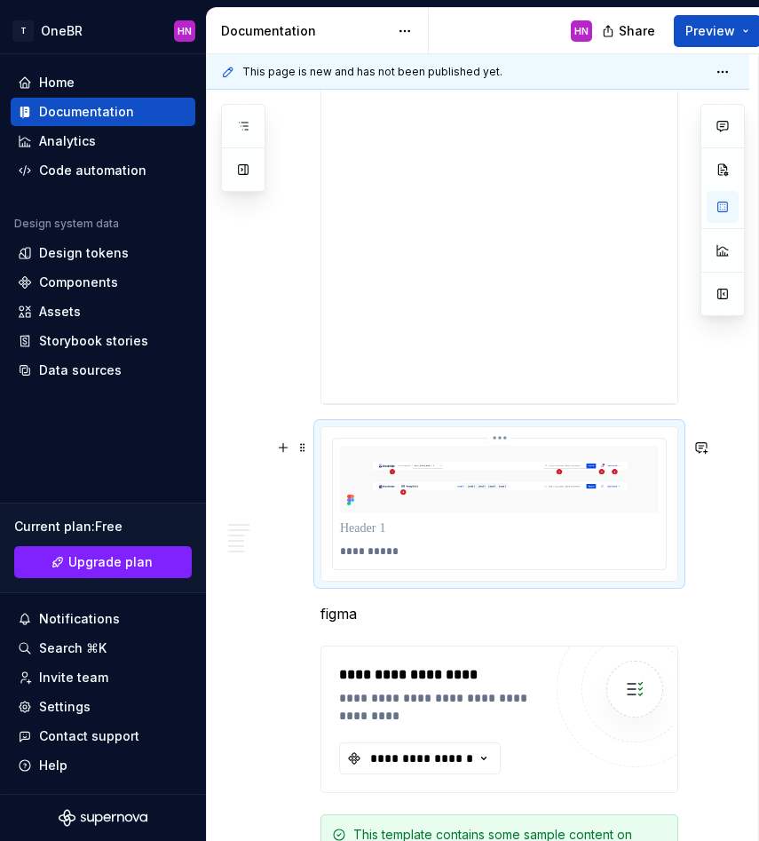
click at [376, 537] on p at bounding box center [499, 529] width 319 height 18
click at [373, 537] on p at bounding box center [499, 529] width 319 height 18
click at [342, 559] on p "**********" at bounding box center [504, 551] width 328 height 14
click at [432, 559] on p "**********" at bounding box center [504, 551] width 328 height 14
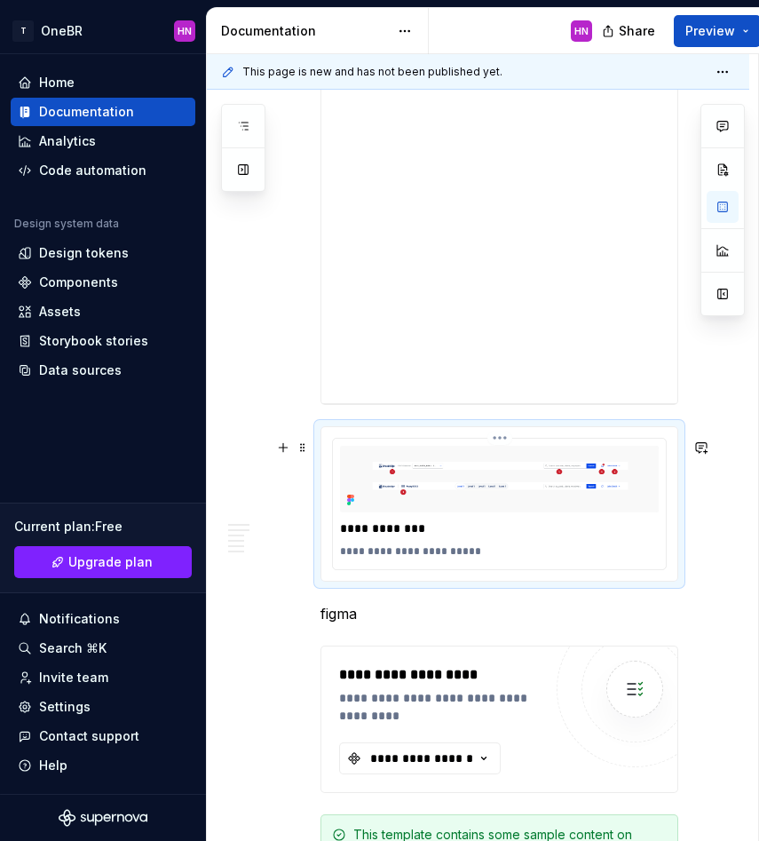
click at [416, 559] on p "**********" at bounding box center [504, 551] width 328 height 14
click at [411, 559] on p "**********" at bounding box center [504, 551] width 328 height 14
click at [494, 559] on p "**********" at bounding box center [504, 551] width 328 height 14
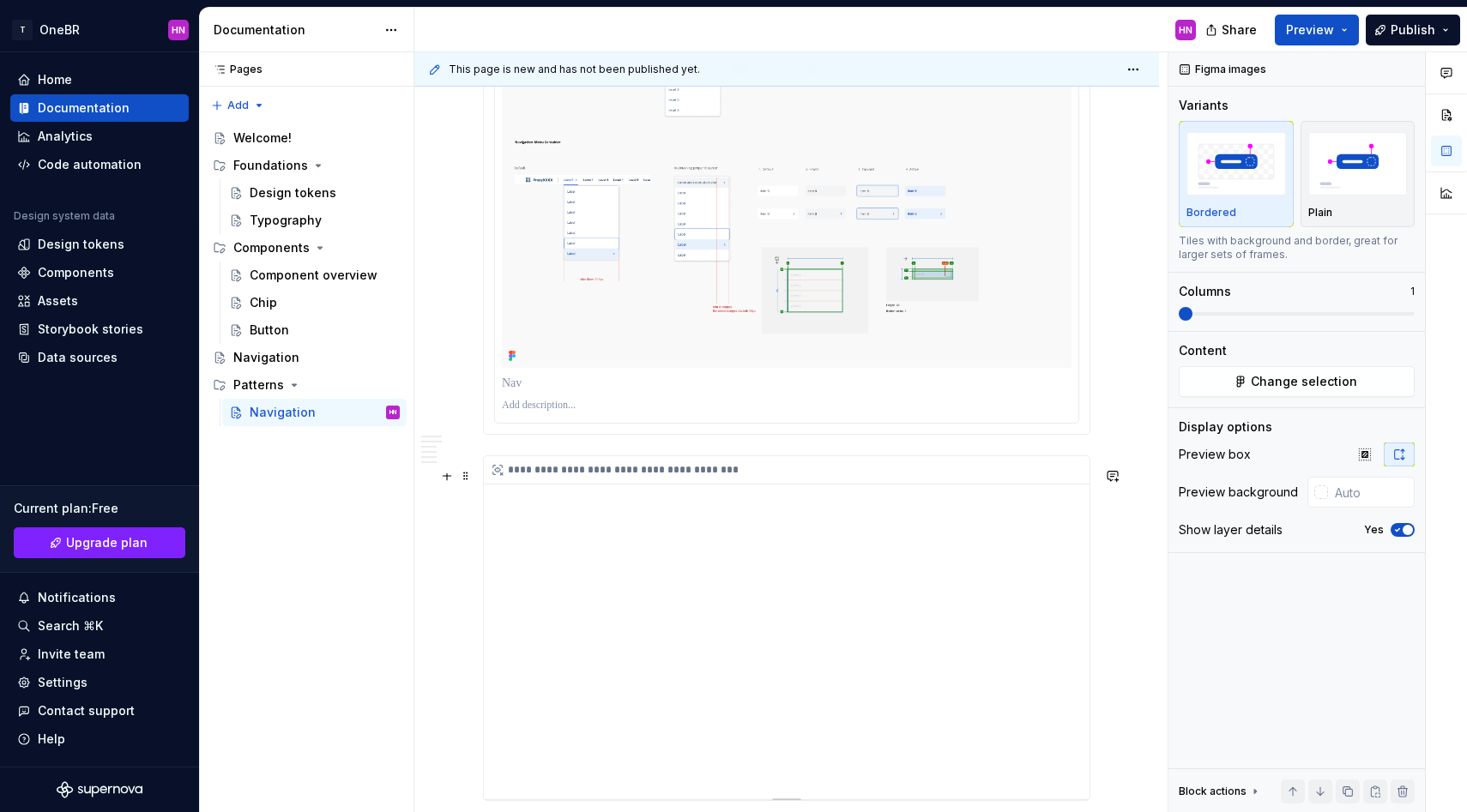
scroll to position [904, 0]
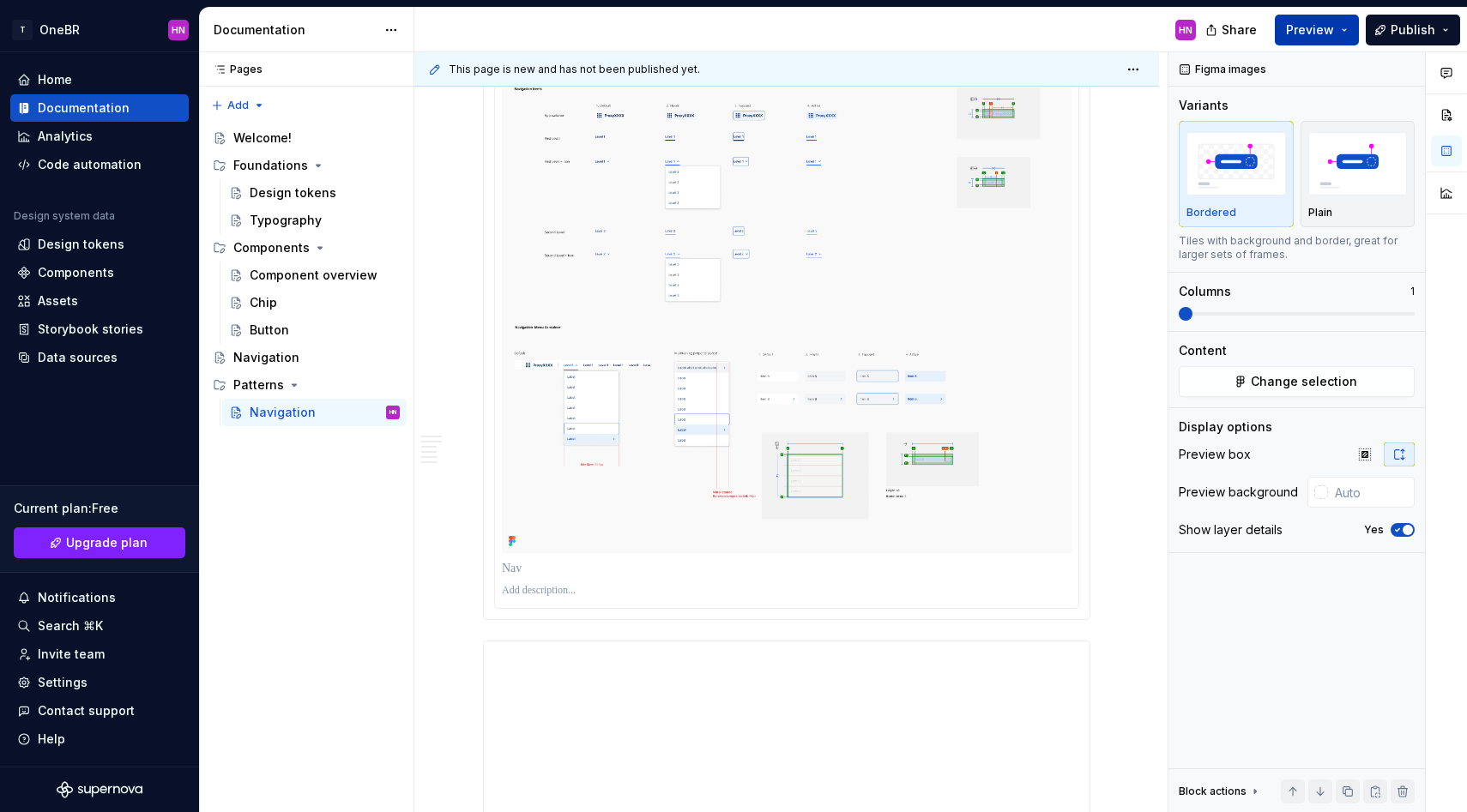
click at [1314, 28] on span "Preview" at bounding box center [1310, 30] width 48 height 17
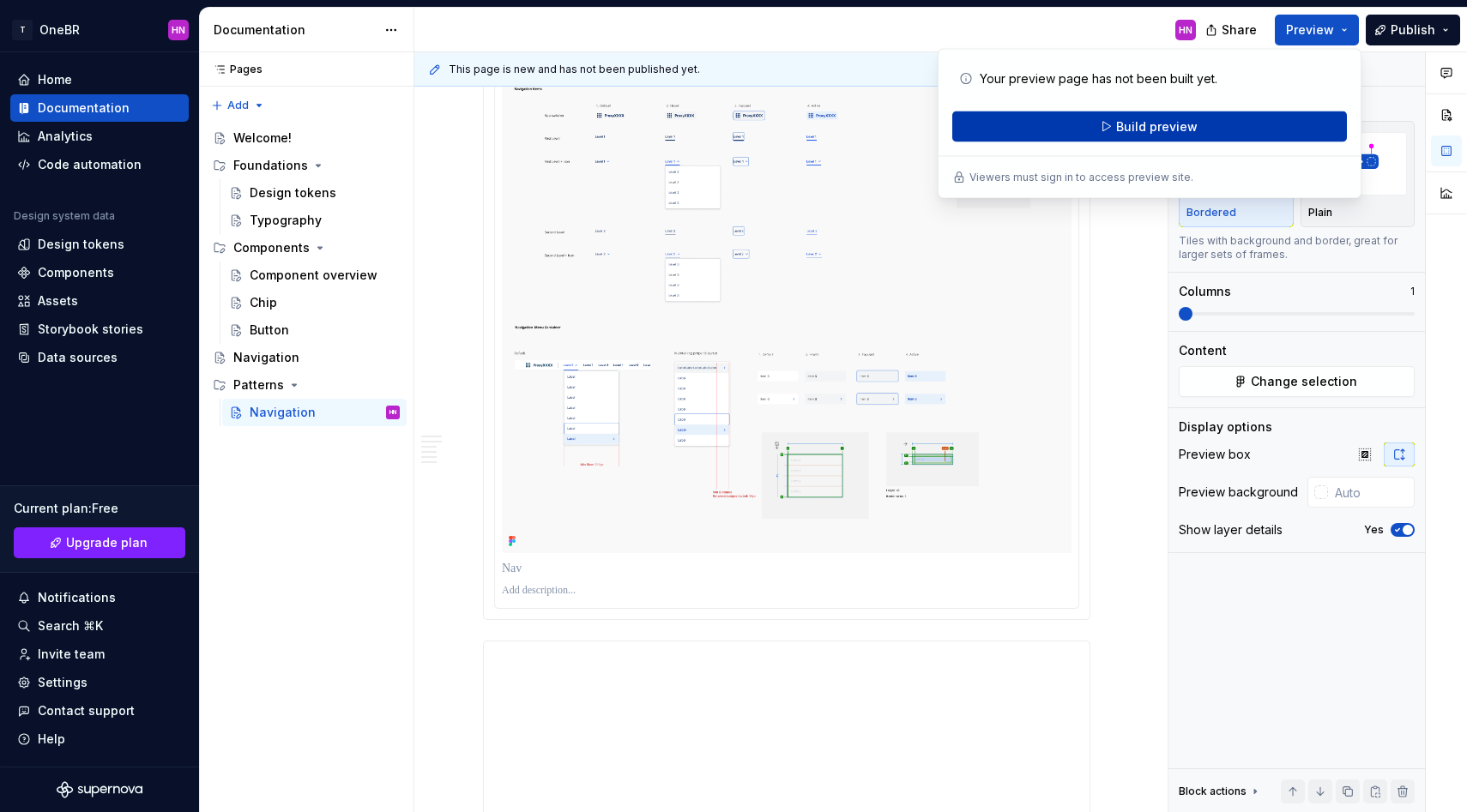
click at [1172, 139] on button "Build preview" at bounding box center [1149, 126] width 395 height 31
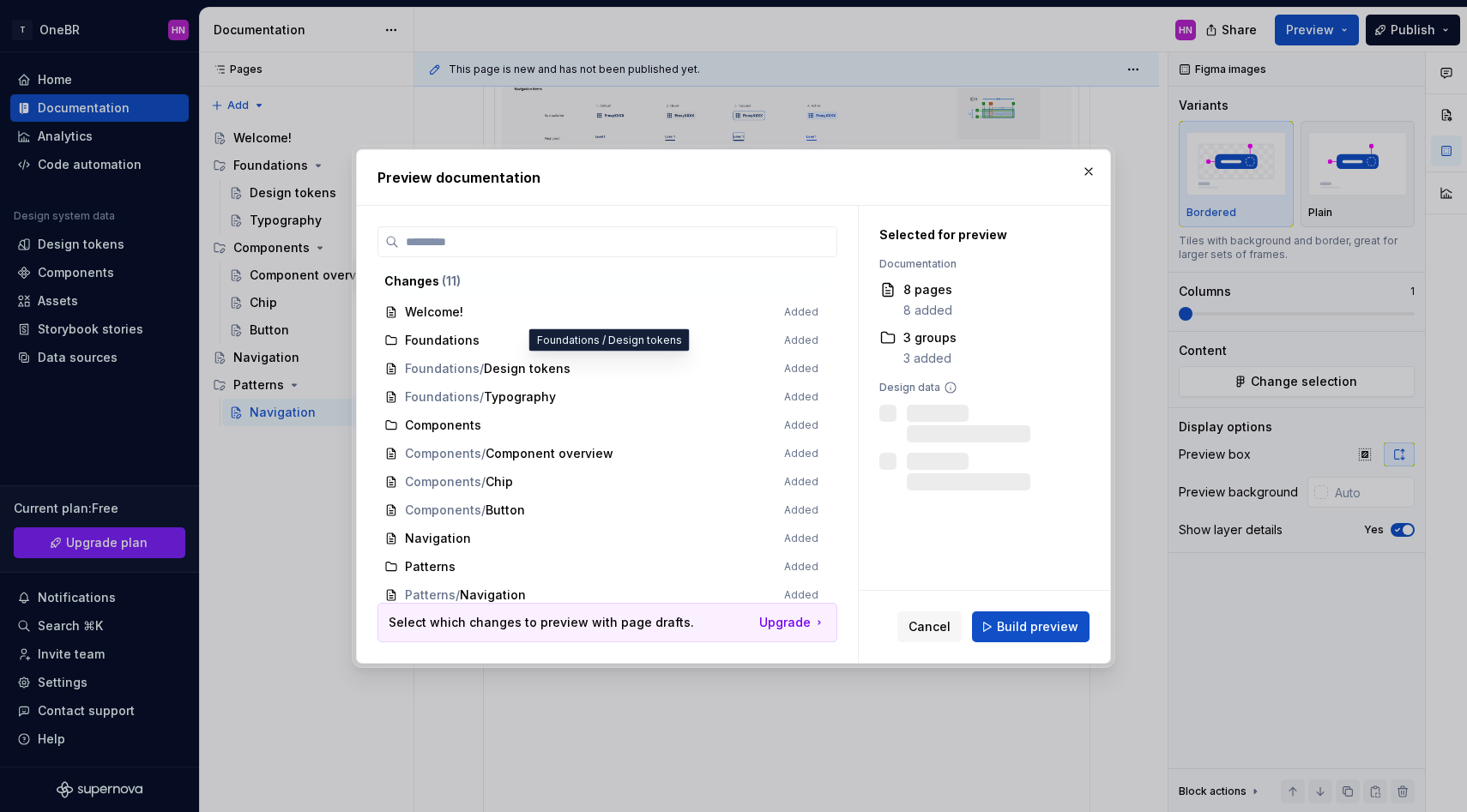
scroll to position [7, 0]
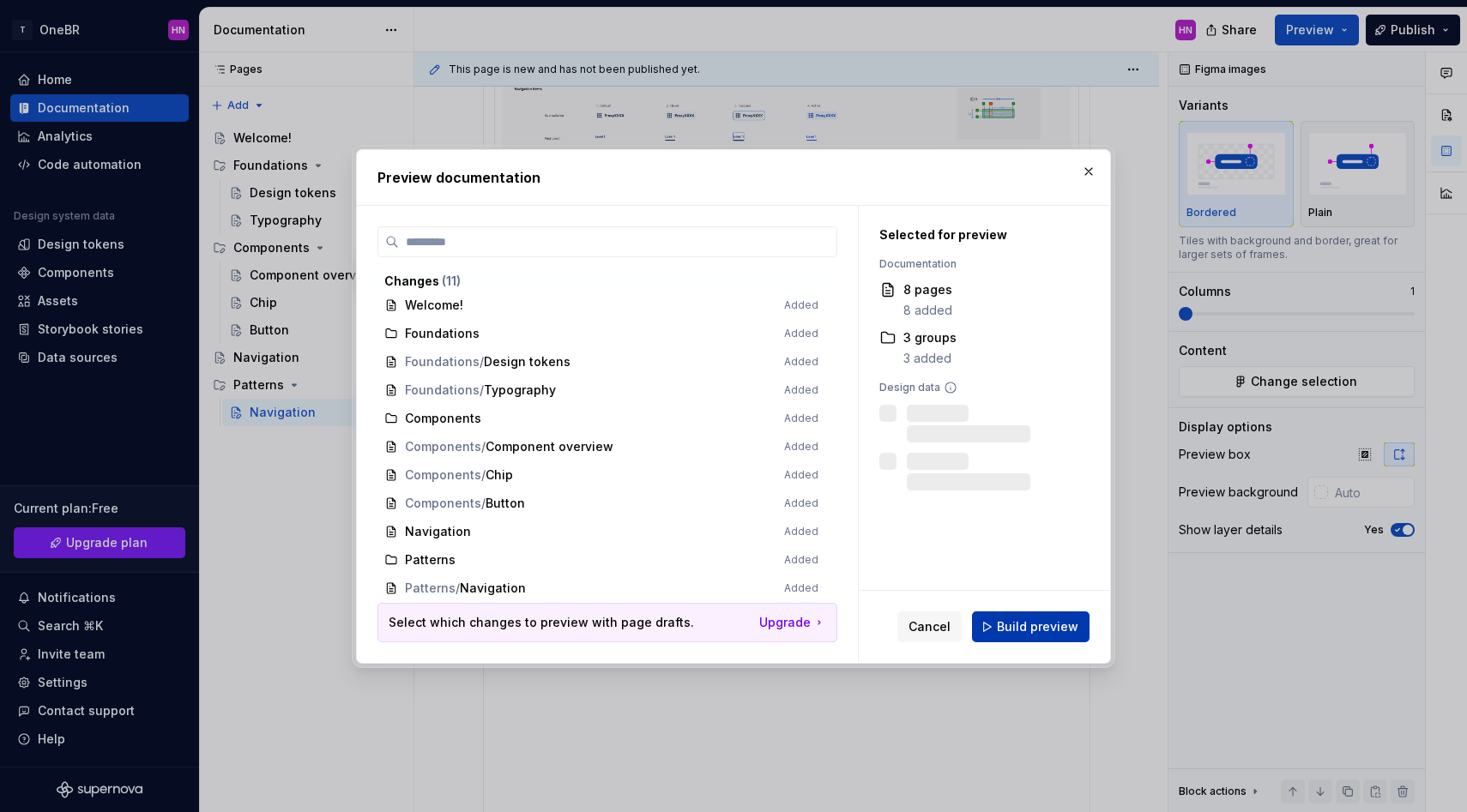
click at [1015, 620] on span "Build preview" at bounding box center [1037, 627] width 81 height 17
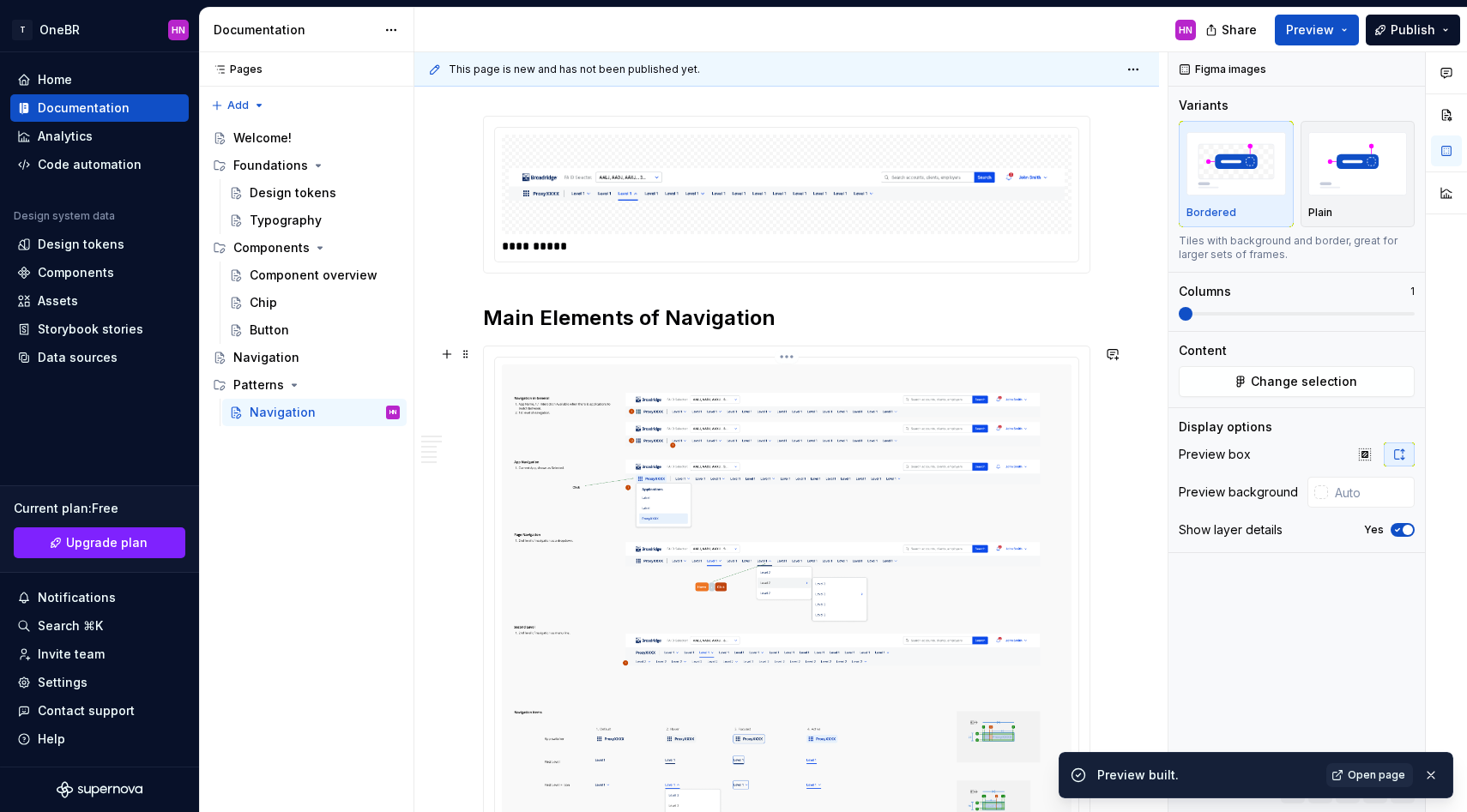
scroll to position [0, 0]
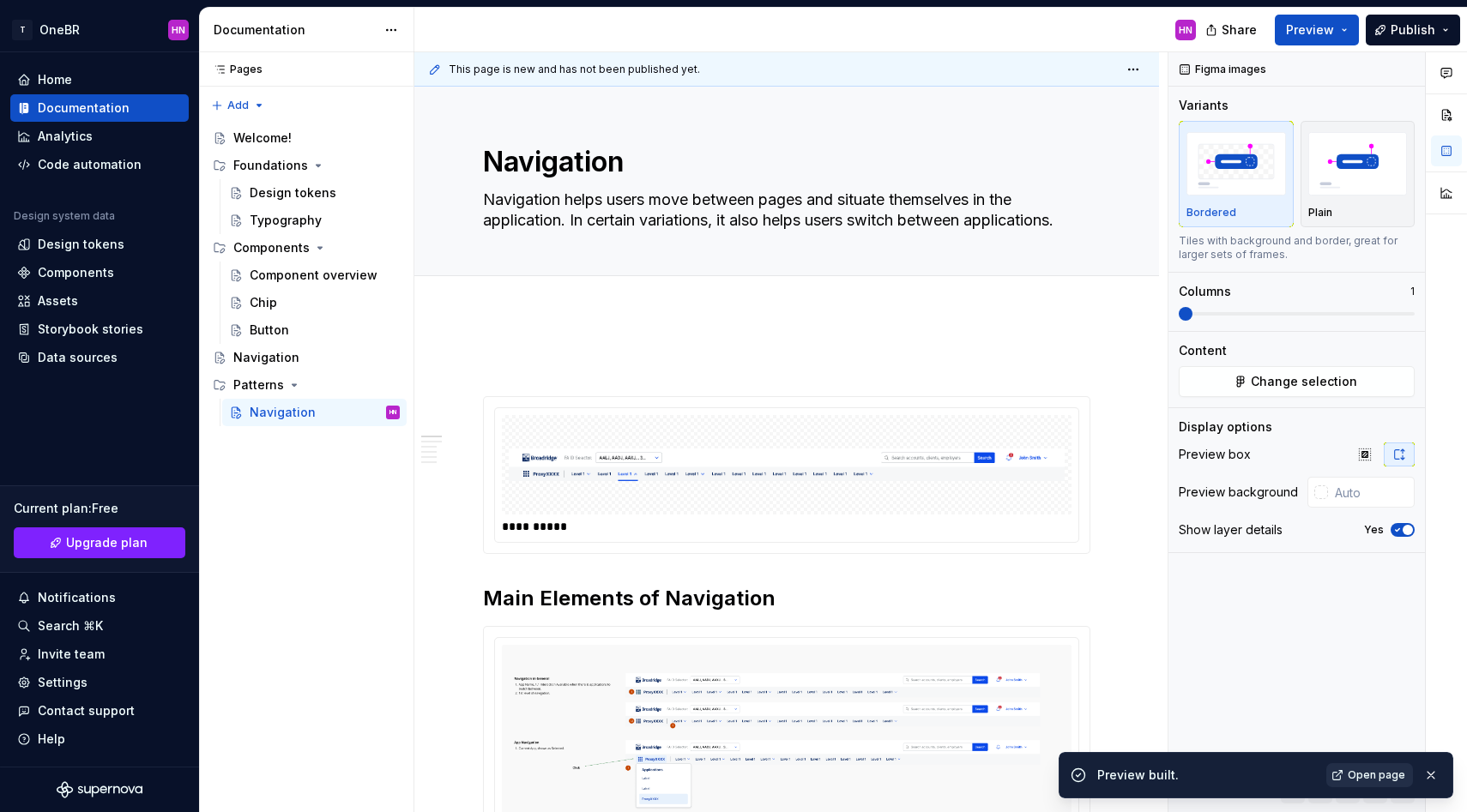
click at [1380, 777] on span "Open page" at bounding box center [1376, 775] width 58 height 14
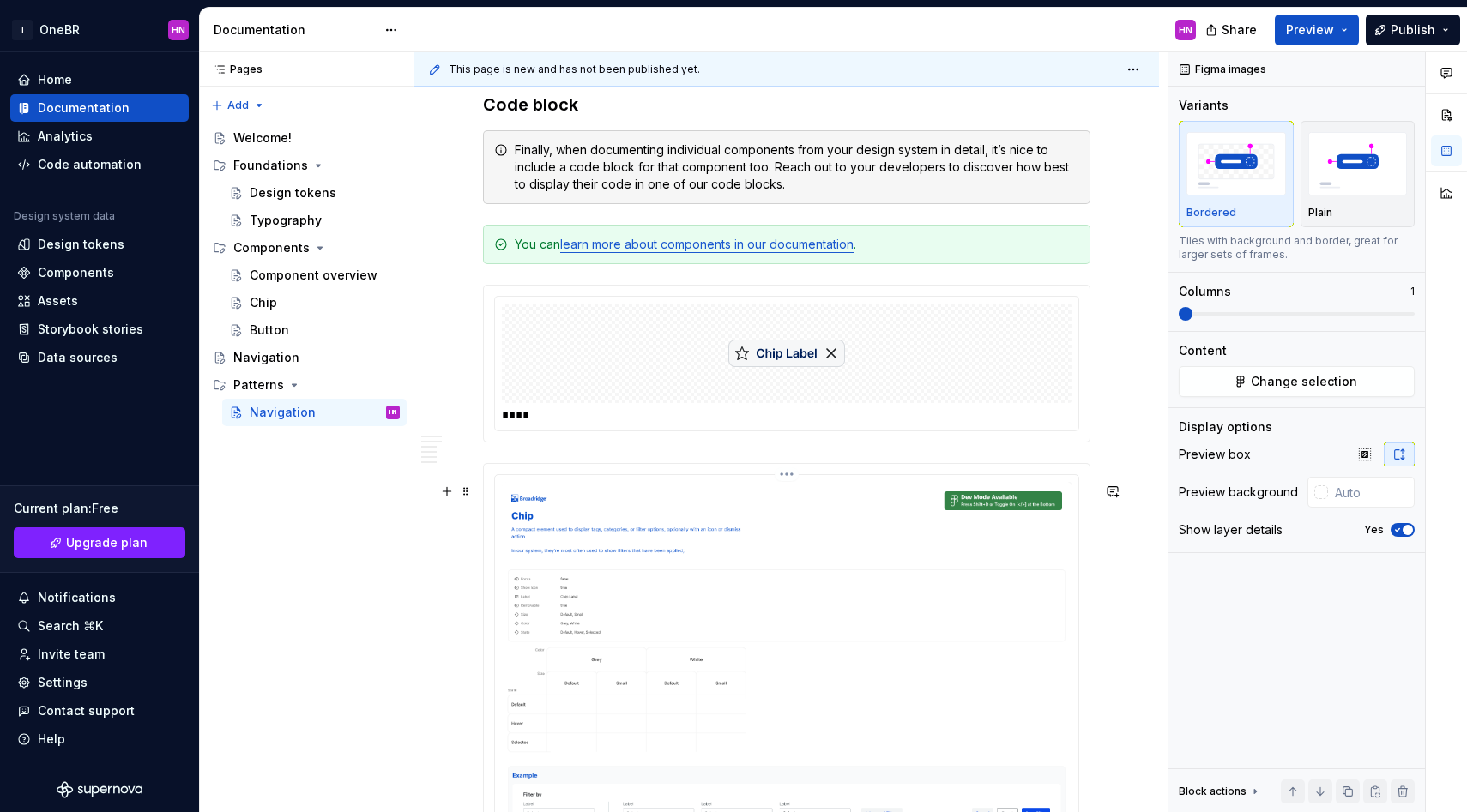
scroll to position [4432, 0]
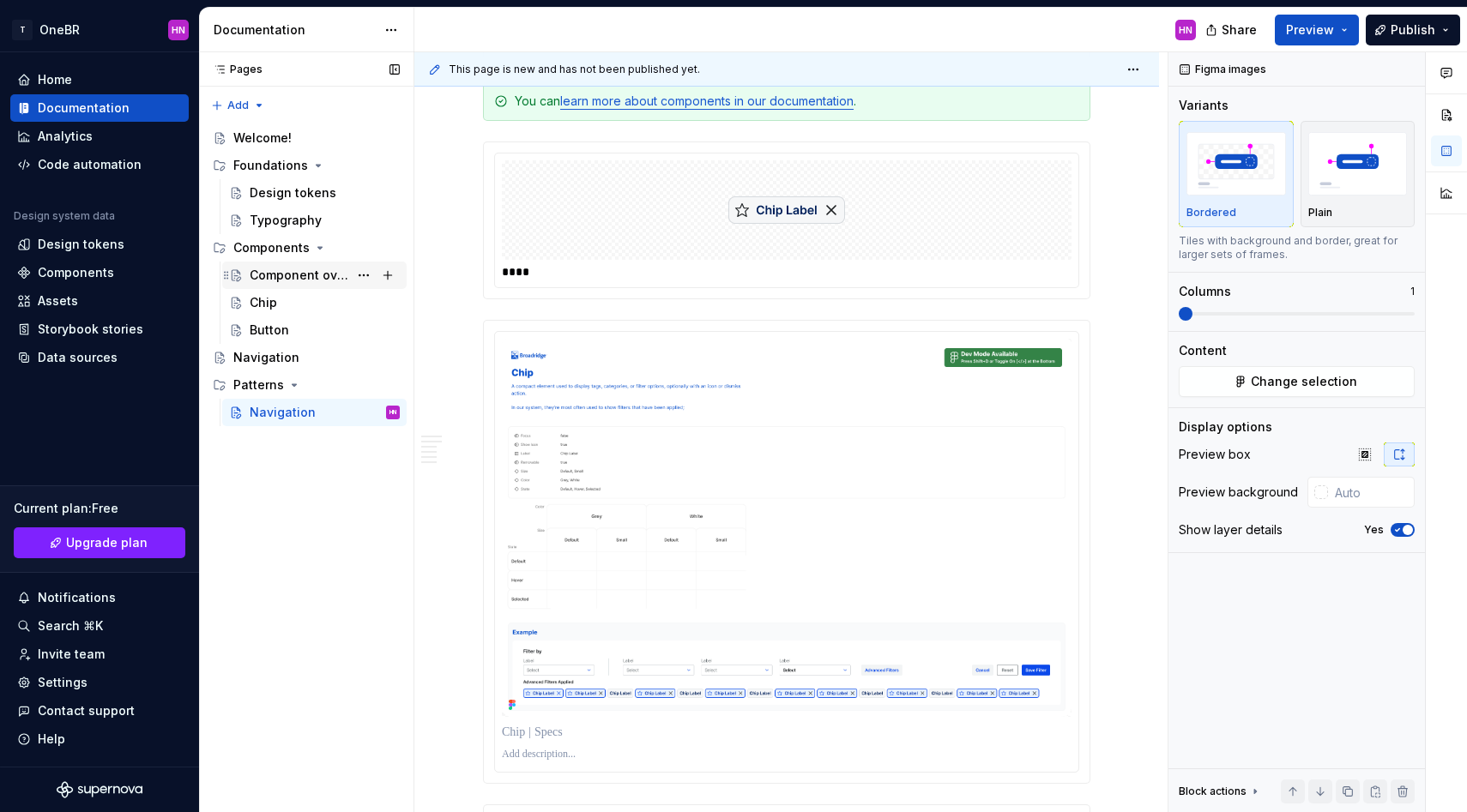
click at [292, 282] on div "Component overview" at bounding box center [298, 275] width 99 height 17
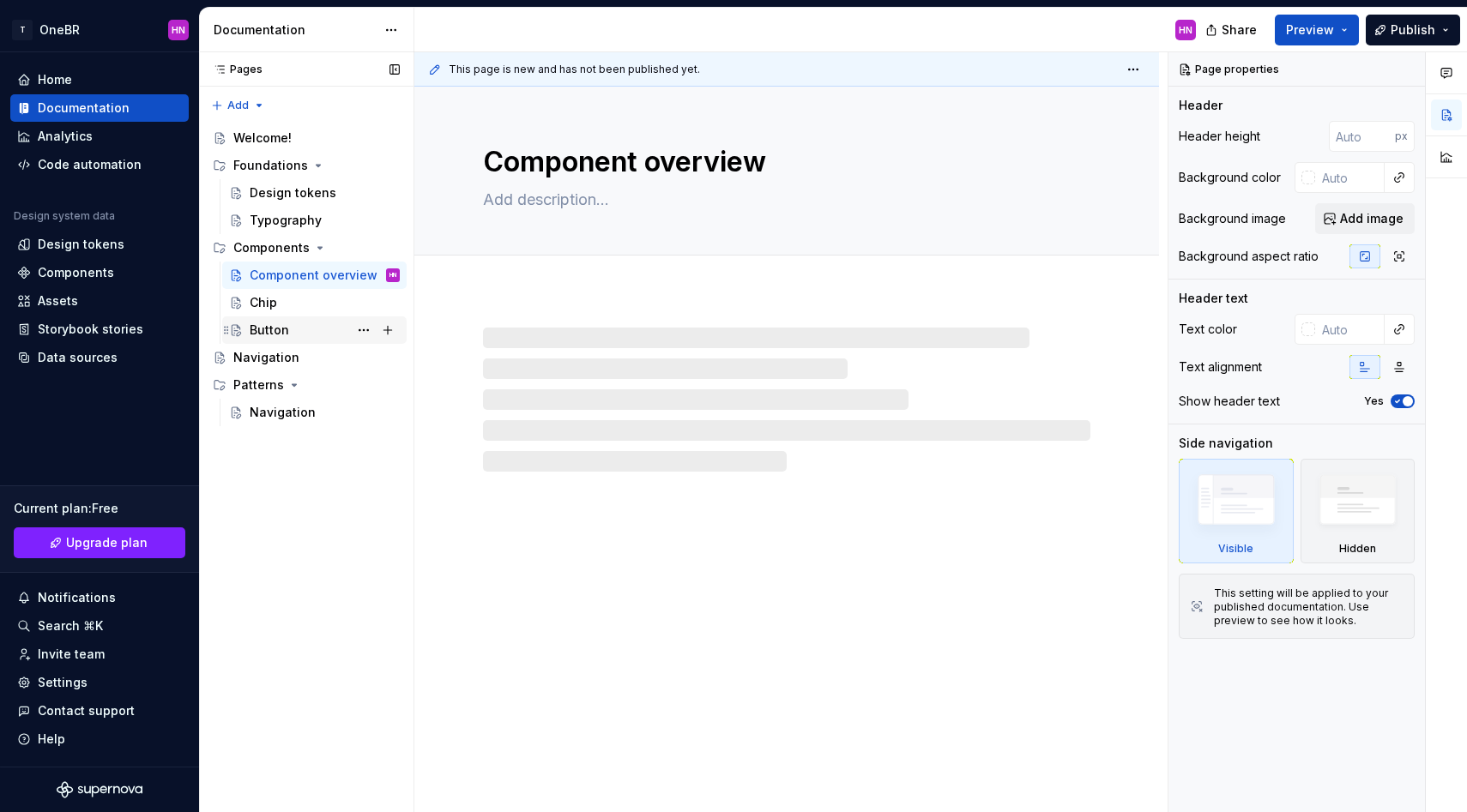
click at [327, 331] on div "Button" at bounding box center [324, 329] width 150 height 24
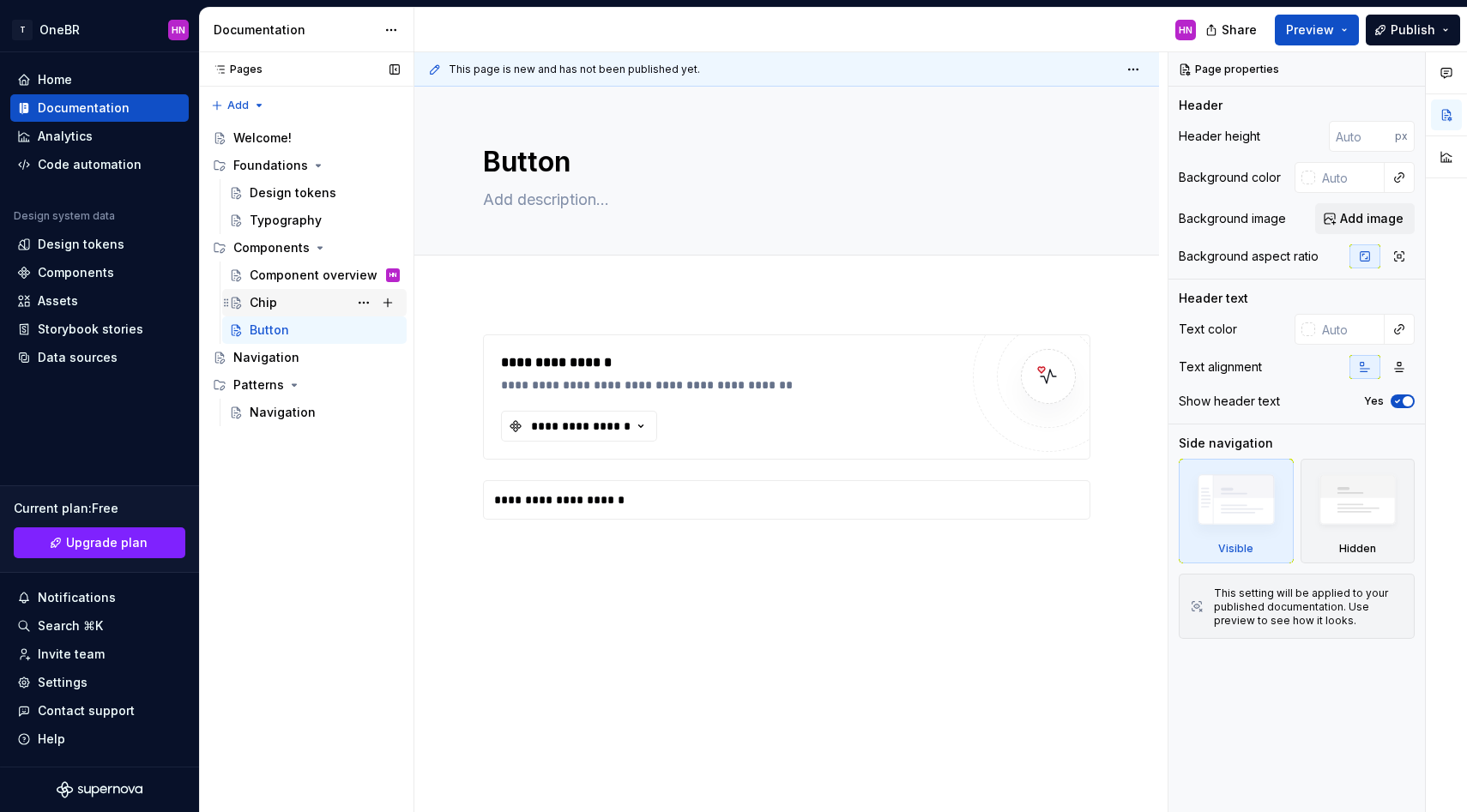
click at [298, 305] on div "Chip" at bounding box center [324, 302] width 150 height 24
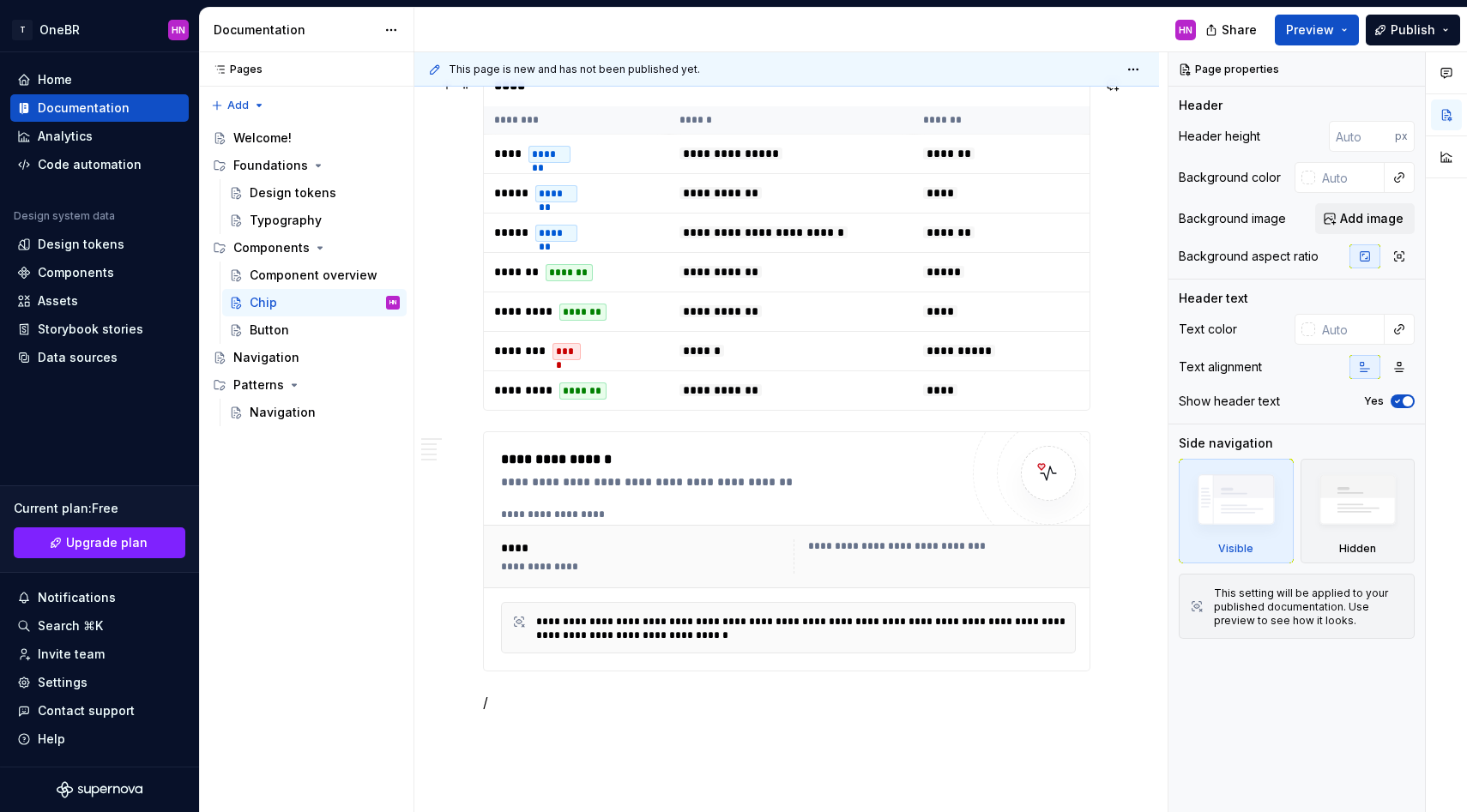
scroll to position [3545, 0]
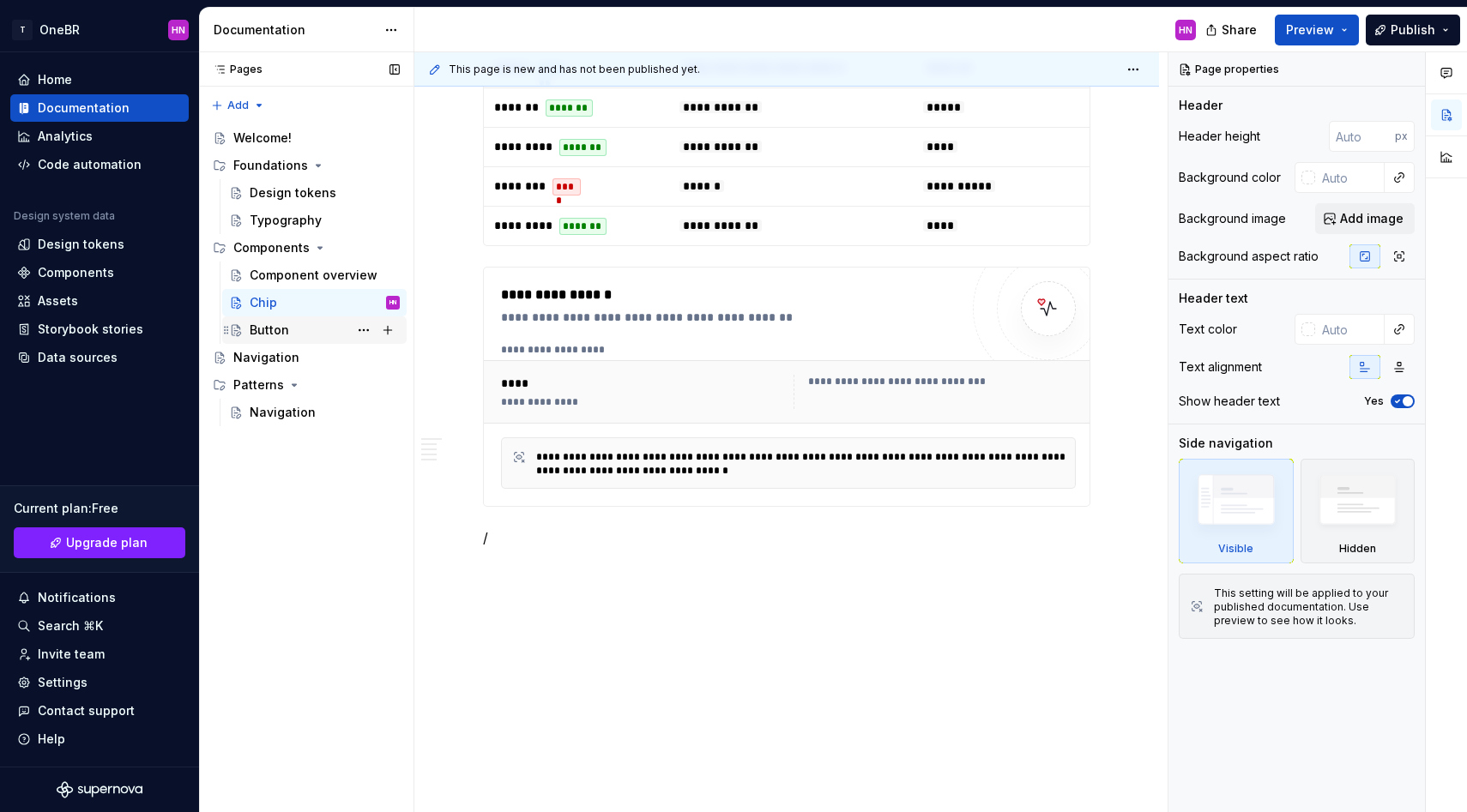
click at [286, 322] on div "Button" at bounding box center [268, 330] width 40 height 17
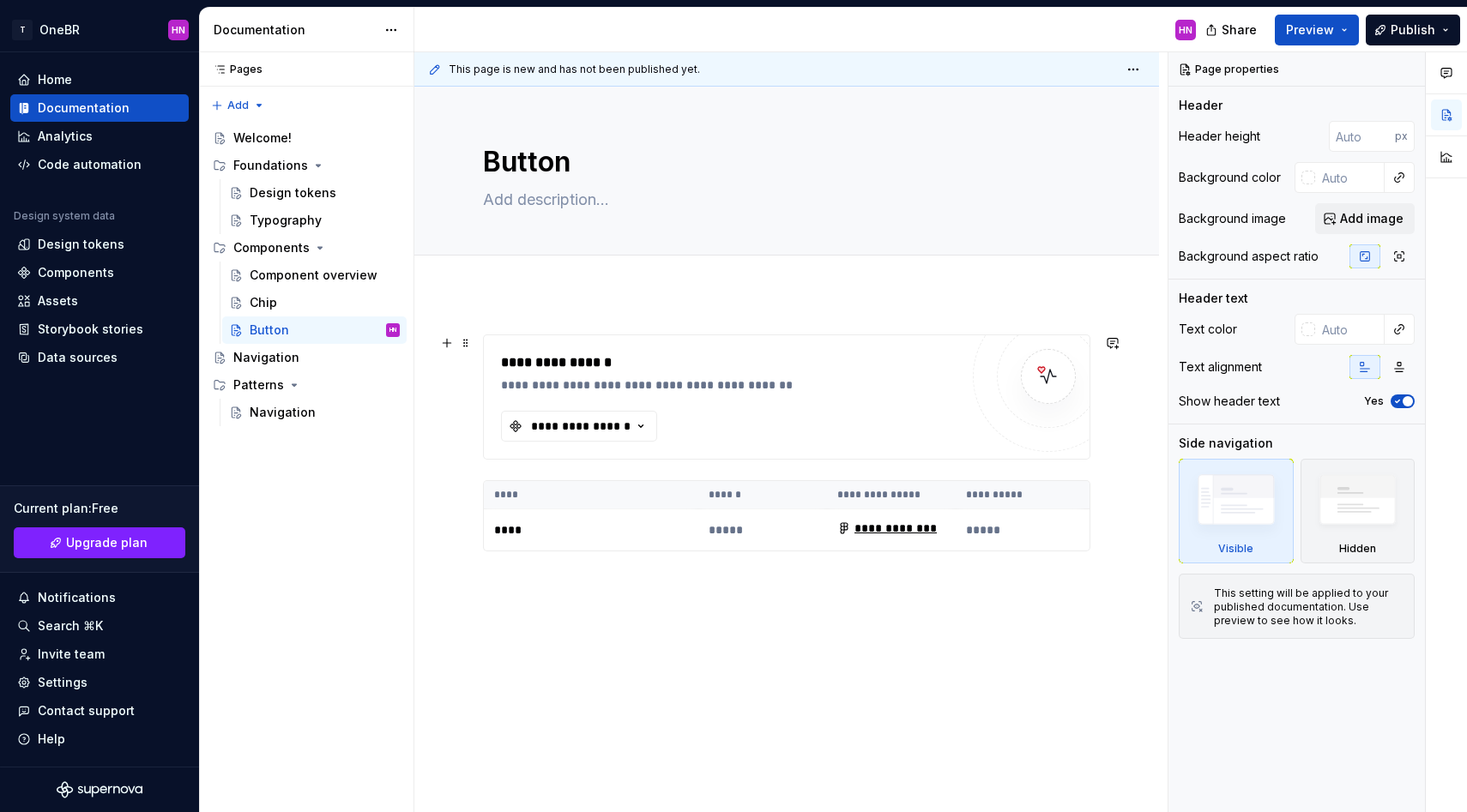
scroll to position [2, 0]
click at [275, 363] on div "Navigation" at bounding box center [267, 357] width 66 height 17
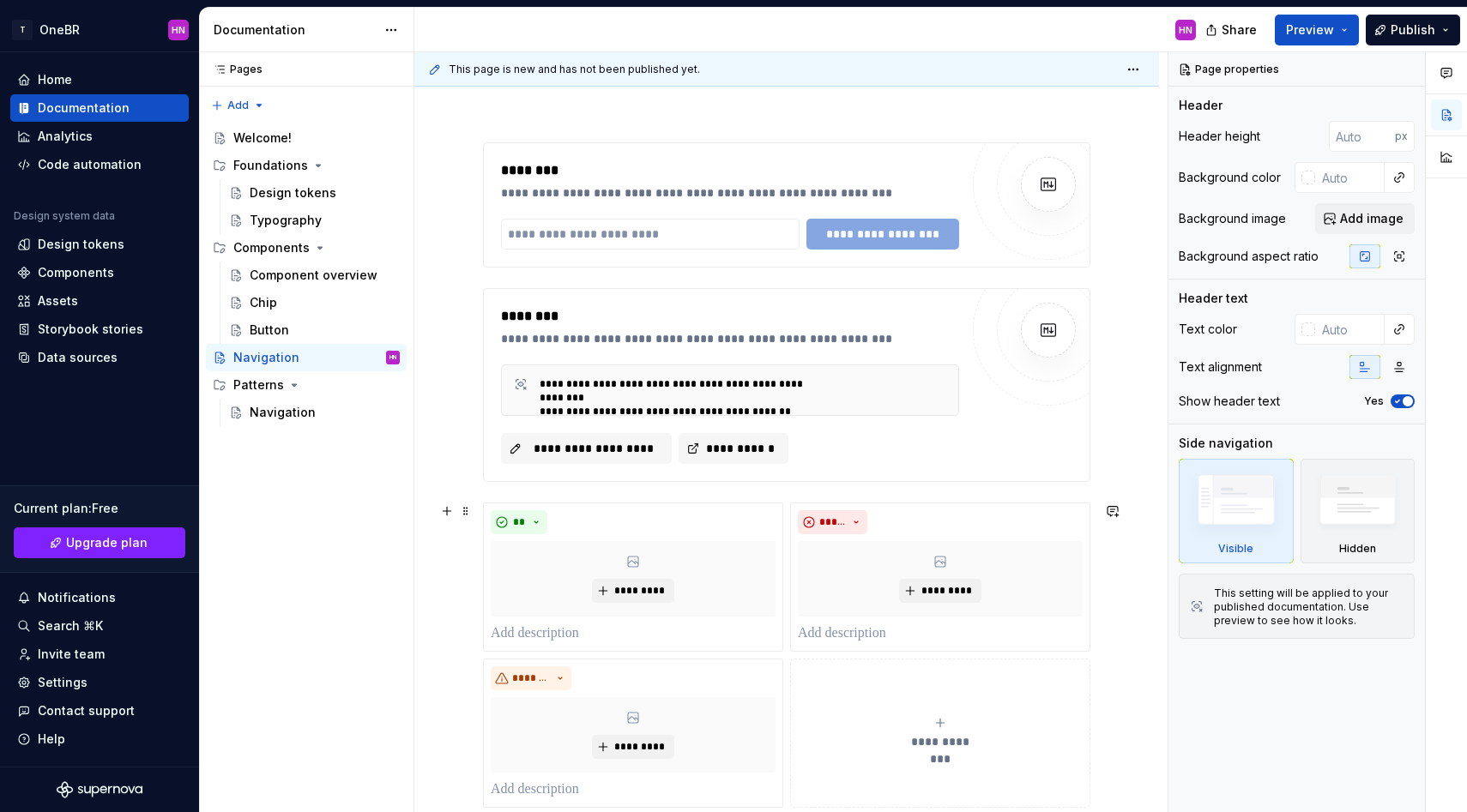
scroll to position [354, 0]
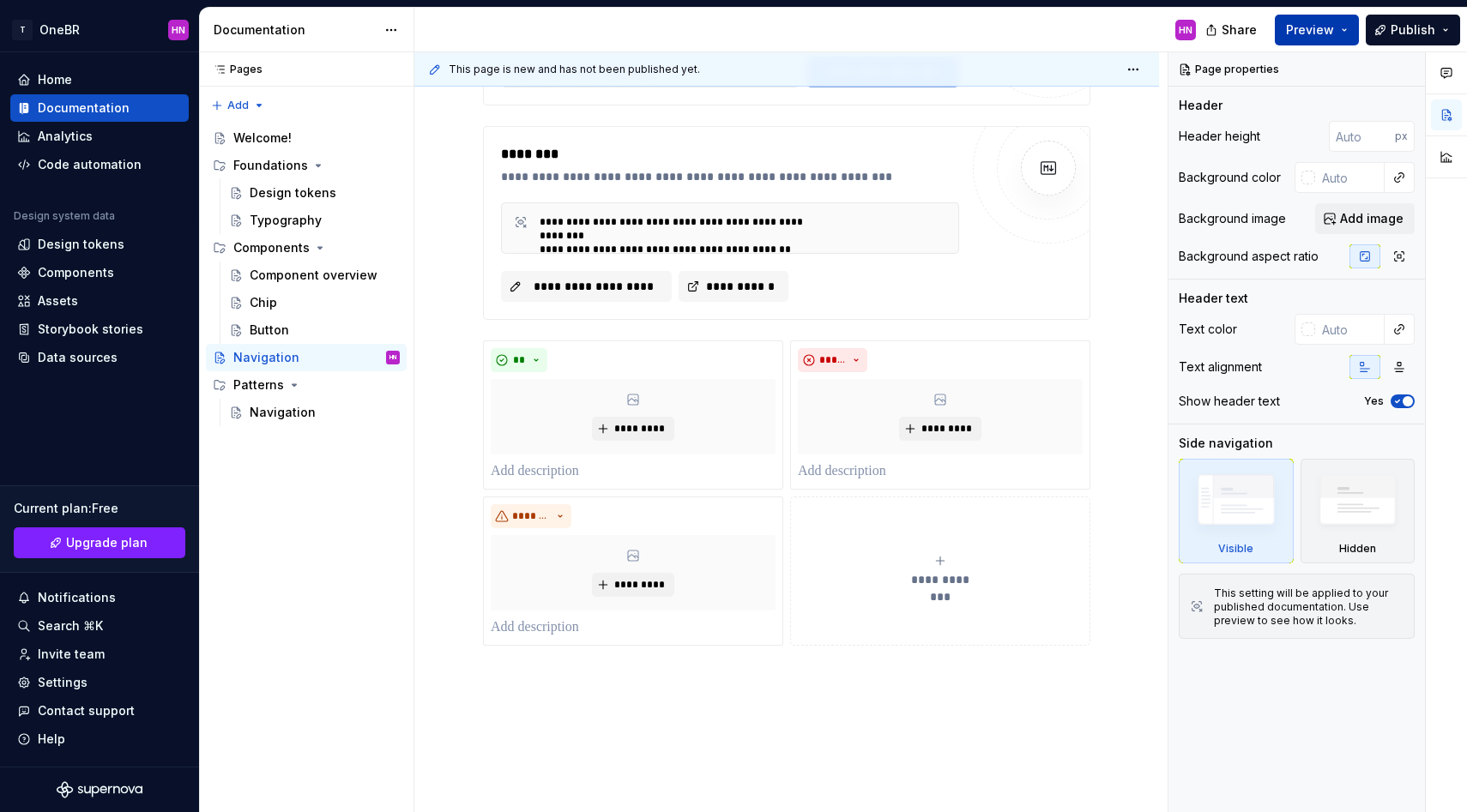
click at [1302, 25] on span "Preview" at bounding box center [1310, 30] width 48 height 17
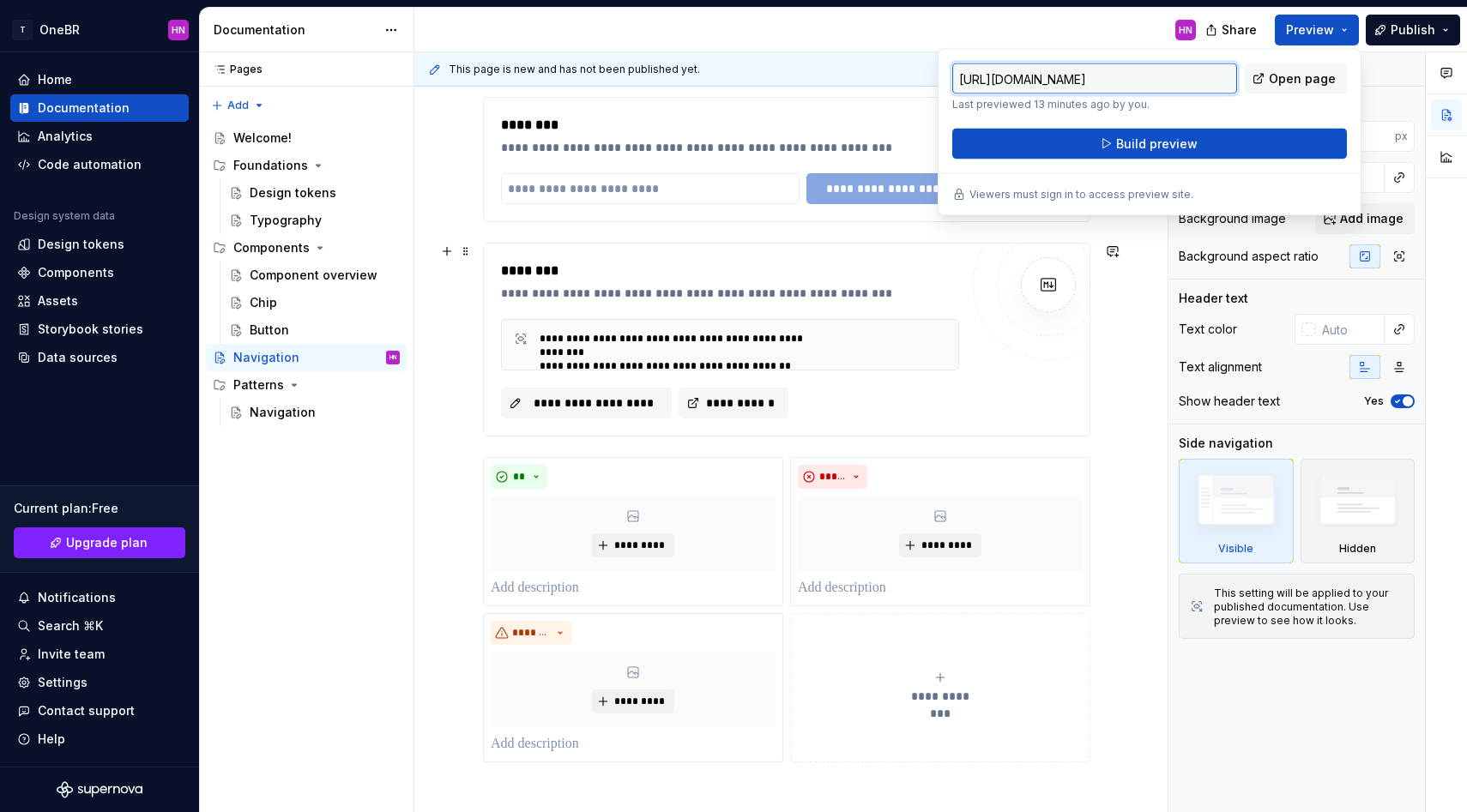
scroll to position [139, 0]
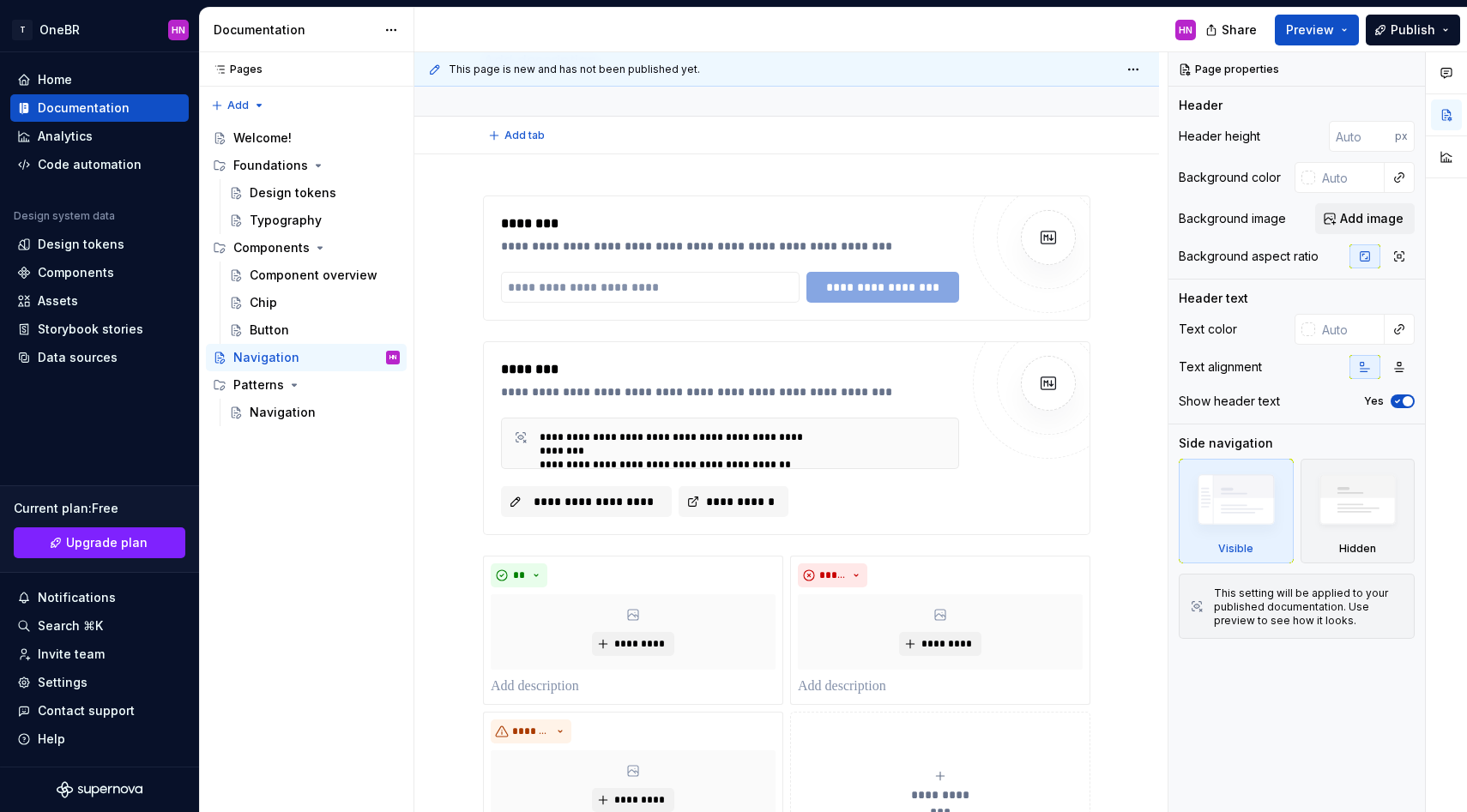
click at [737, 153] on div "Add tab" at bounding box center [786, 135] width 745 height 38
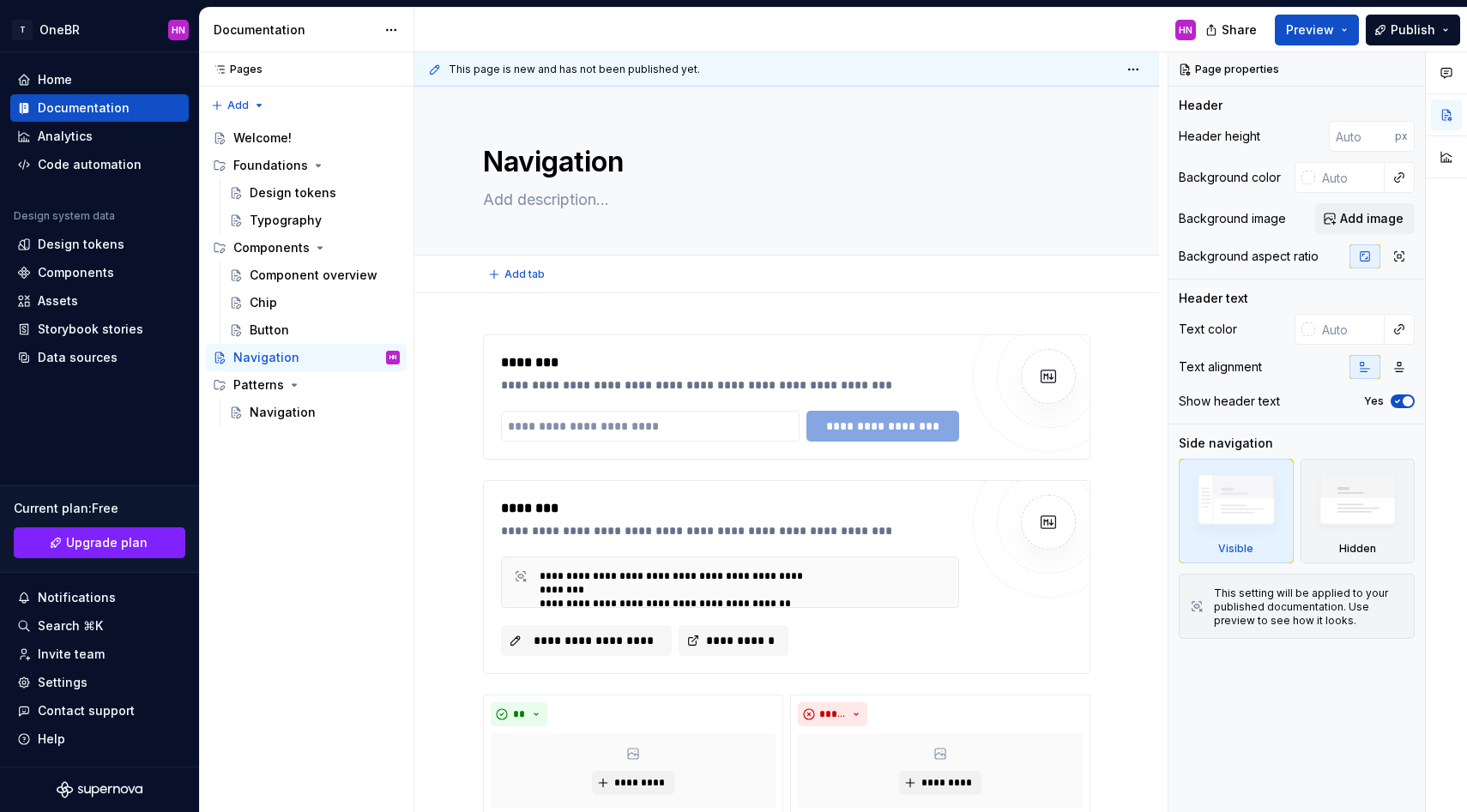
scroll to position [65, 0]
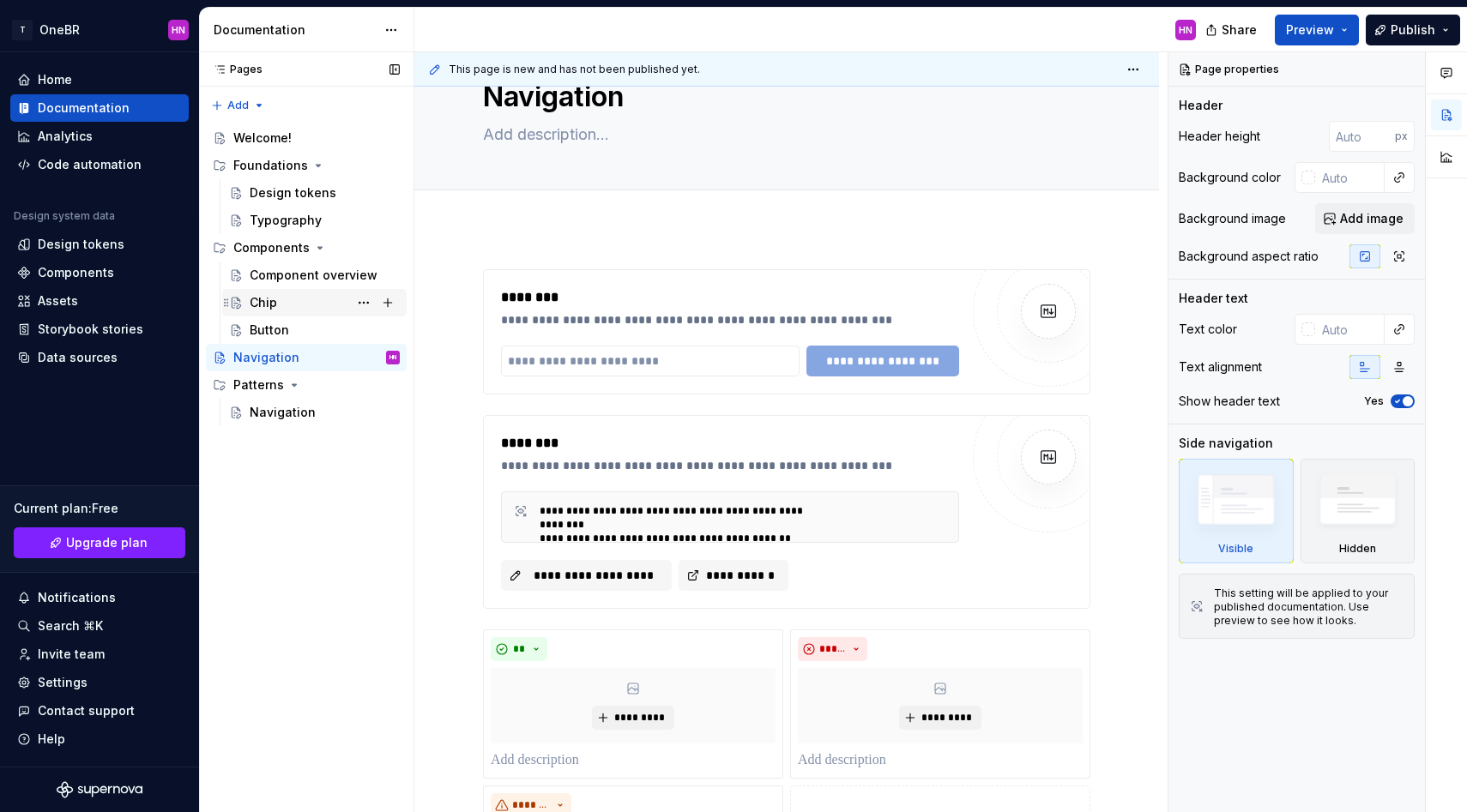
click at [274, 291] on div "Chip" at bounding box center [324, 302] width 150 height 24
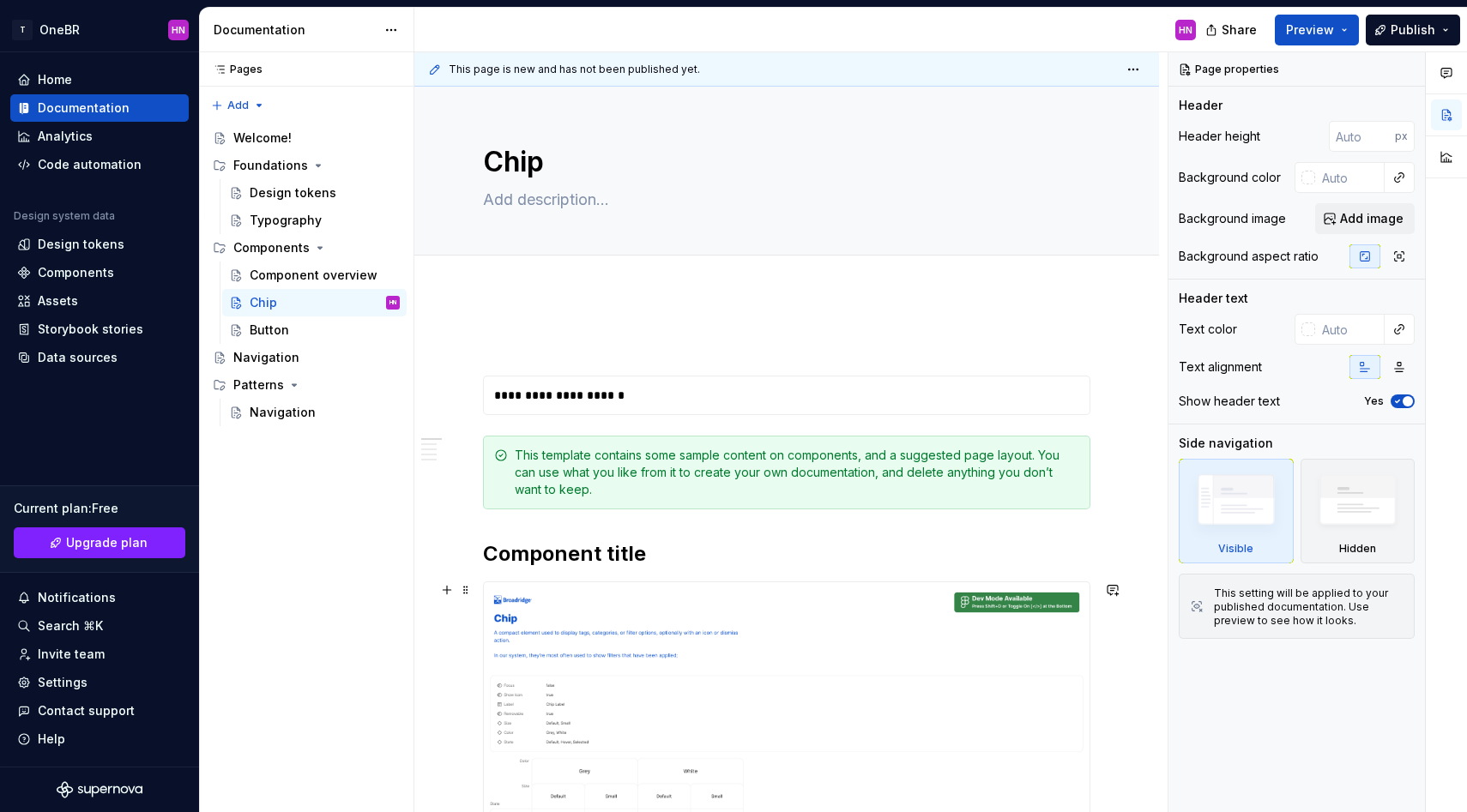
scroll to position [157, 0]
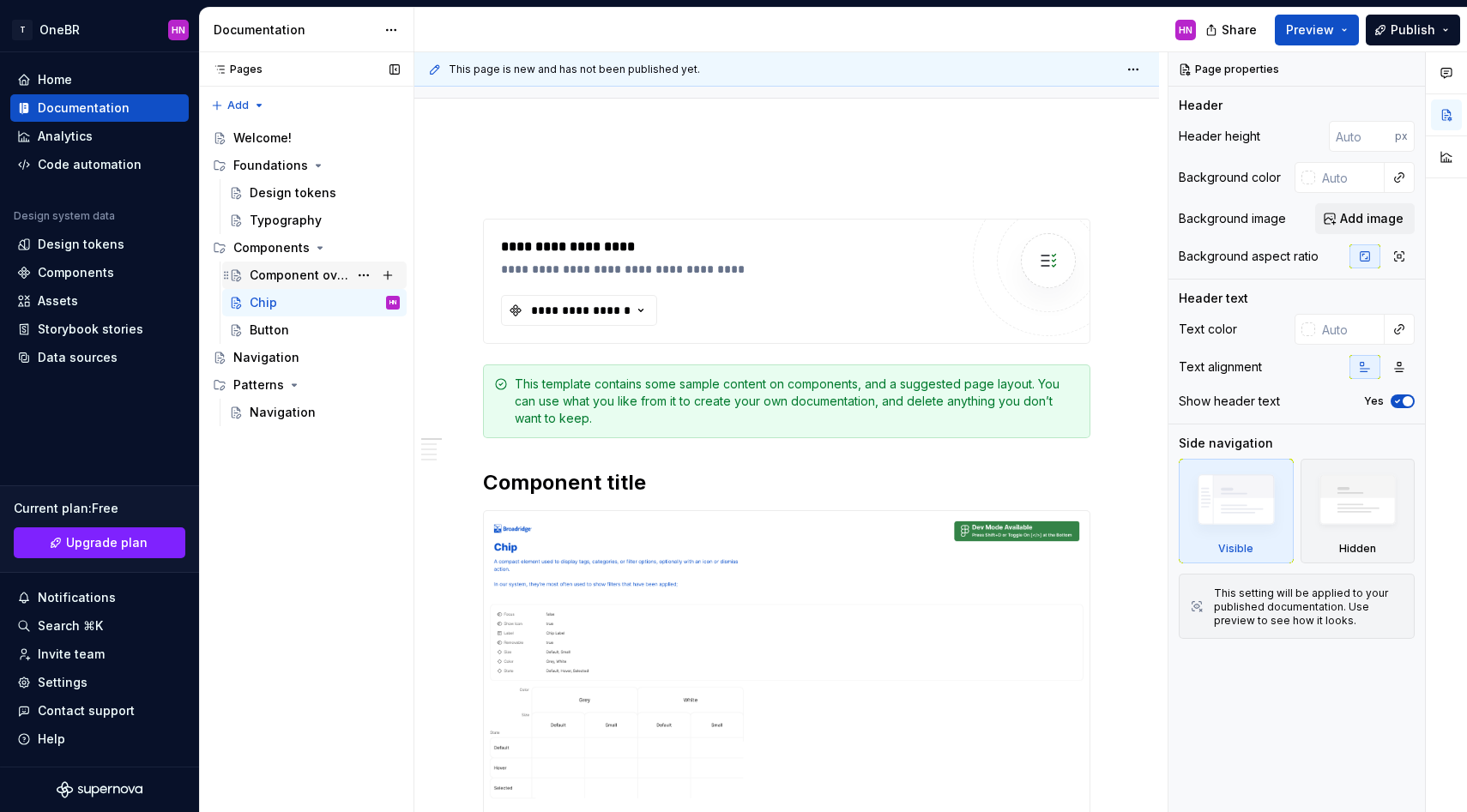
click at [280, 273] on div "Component overview" at bounding box center [298, 275] width 99 height 17
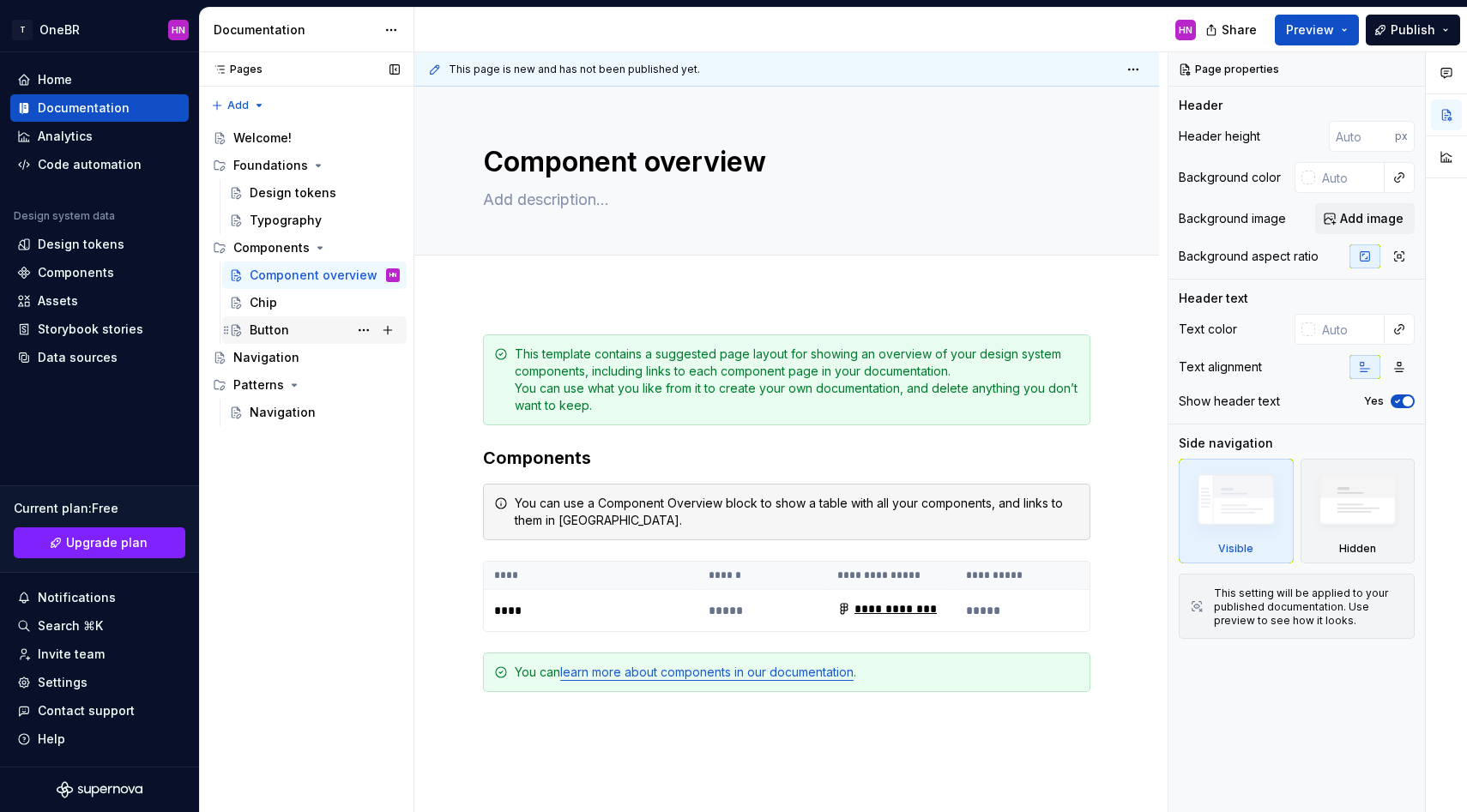
click at [280, 338] on div "Button" at bounding box center [268, 330] width 40 height 17
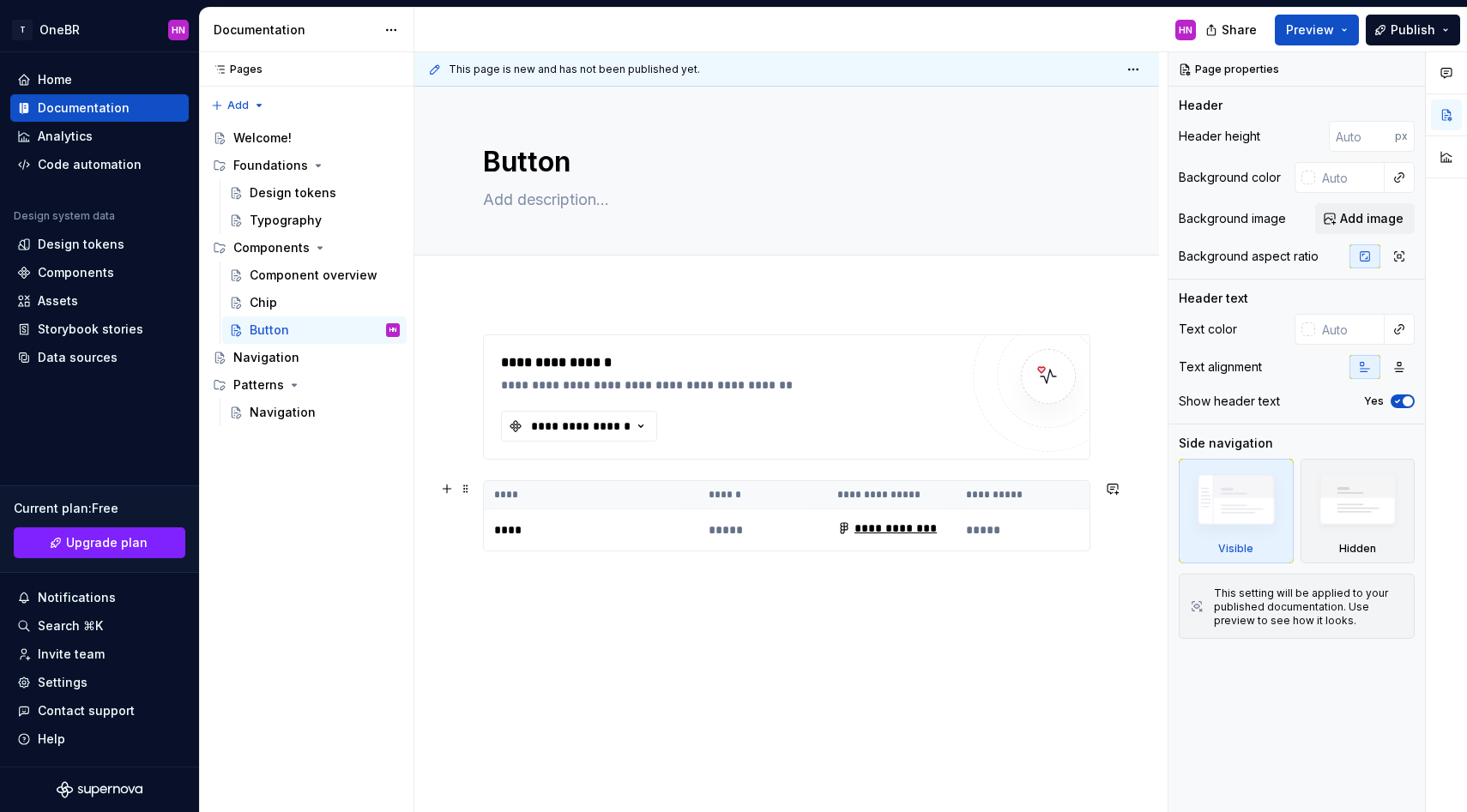
scroll to position [2, 0]
click at [254, 405] on div "Navigation" at bounding box center [282, 412] width 66 height 17
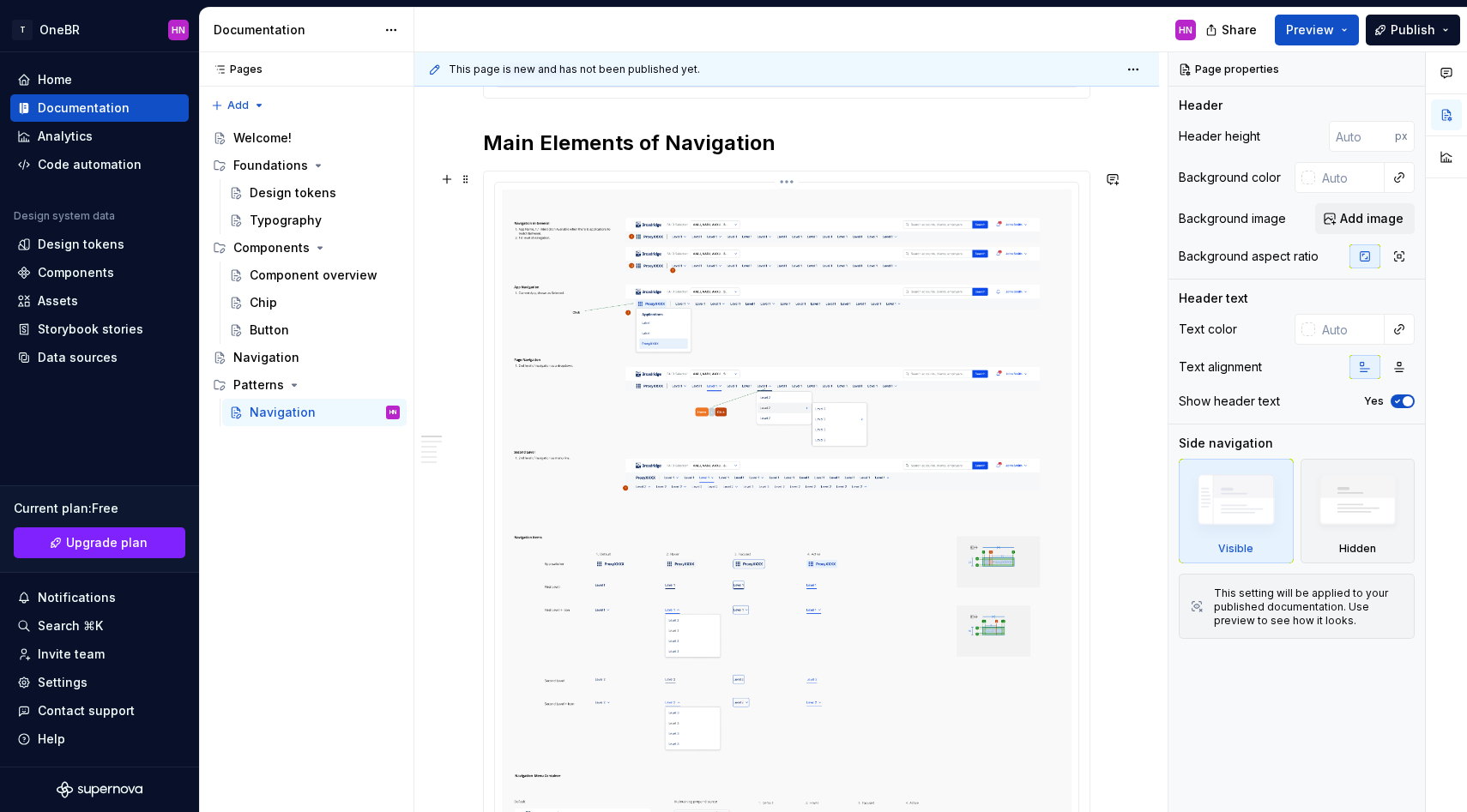
scroll to position [455, 0]
type textarea "*"
